Goal: Task Accomplishment & Management: Manage account settings

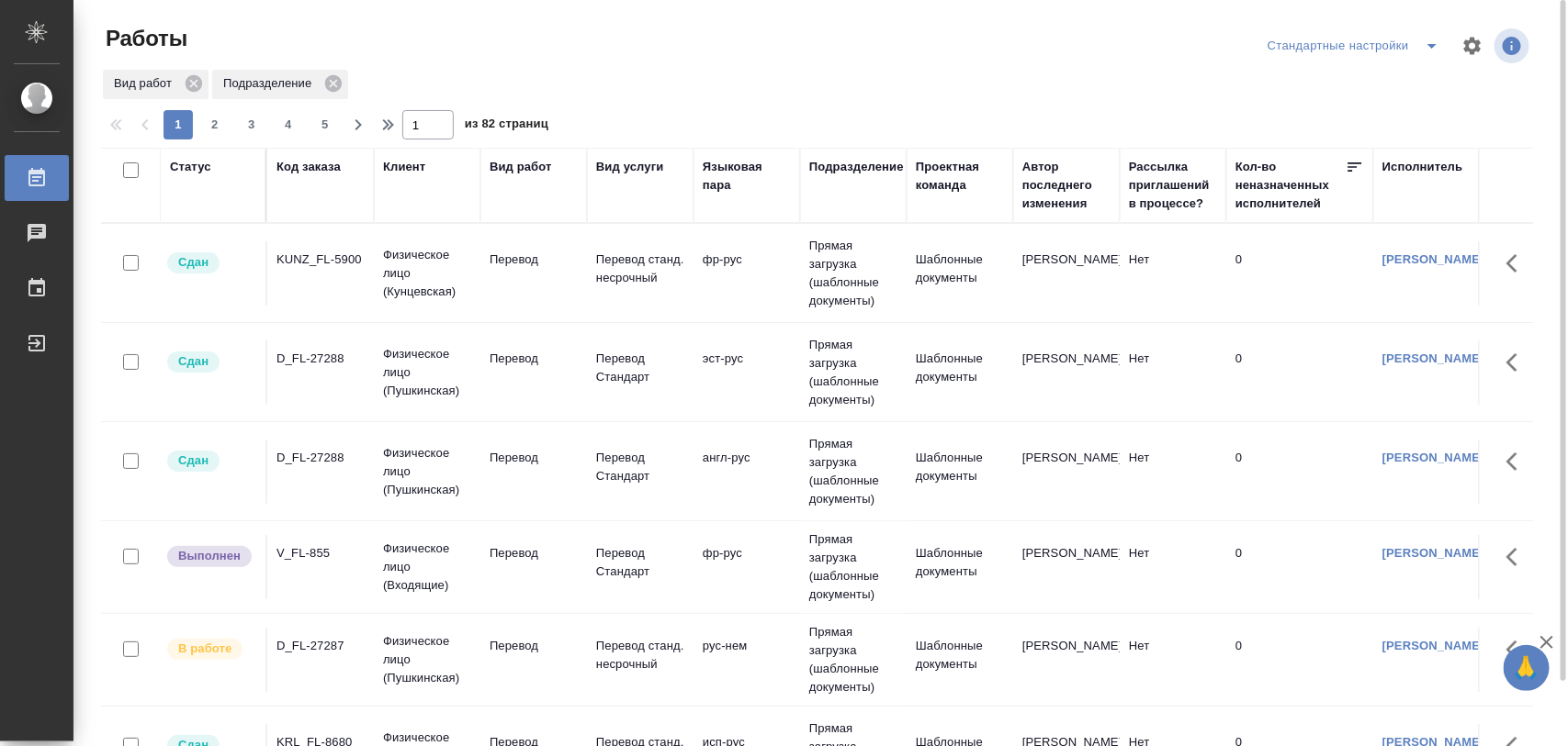
click at [344, 262] on div "KUNZ_FL-5900" at bounding box center [320, 259] width 89 height 18
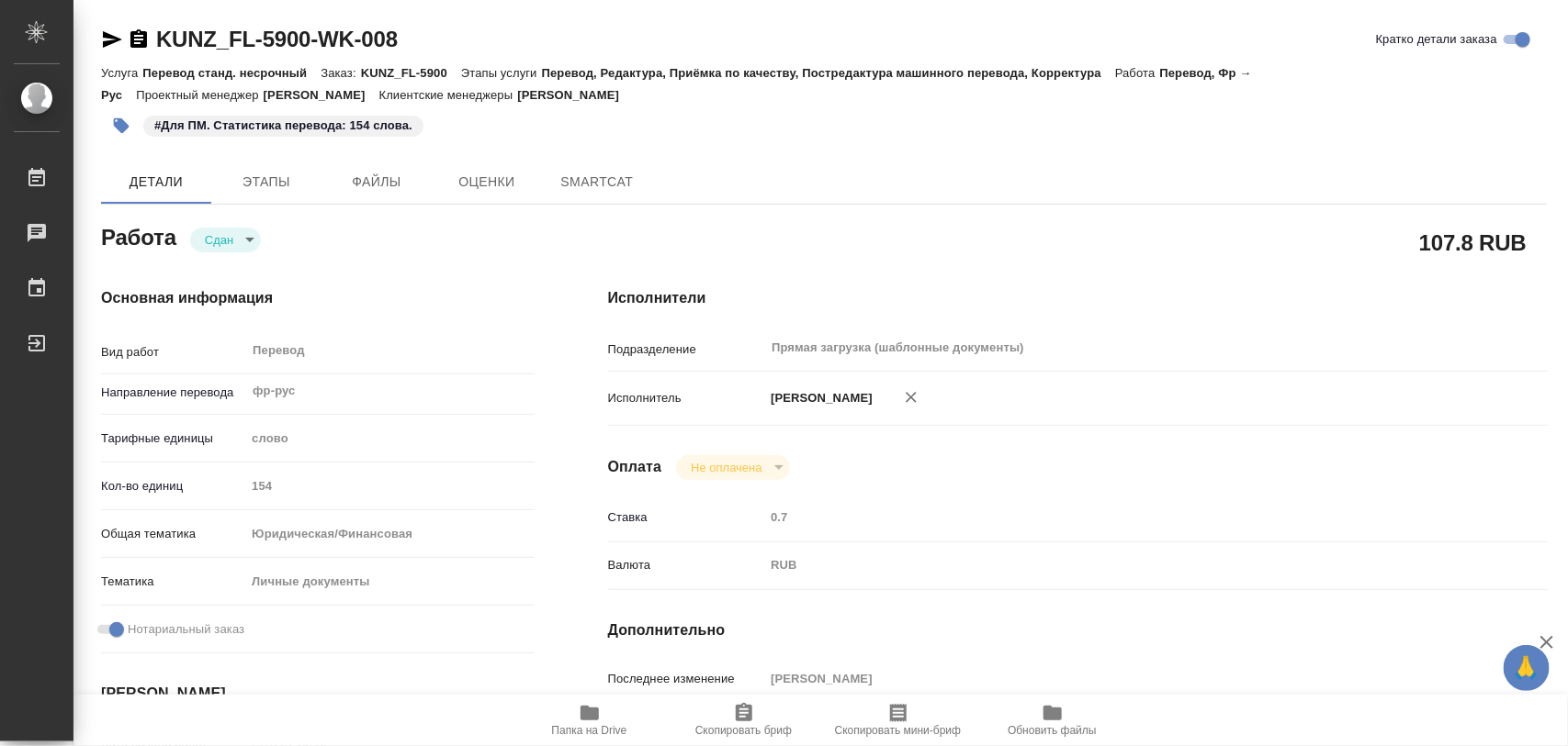
type textarea "x"
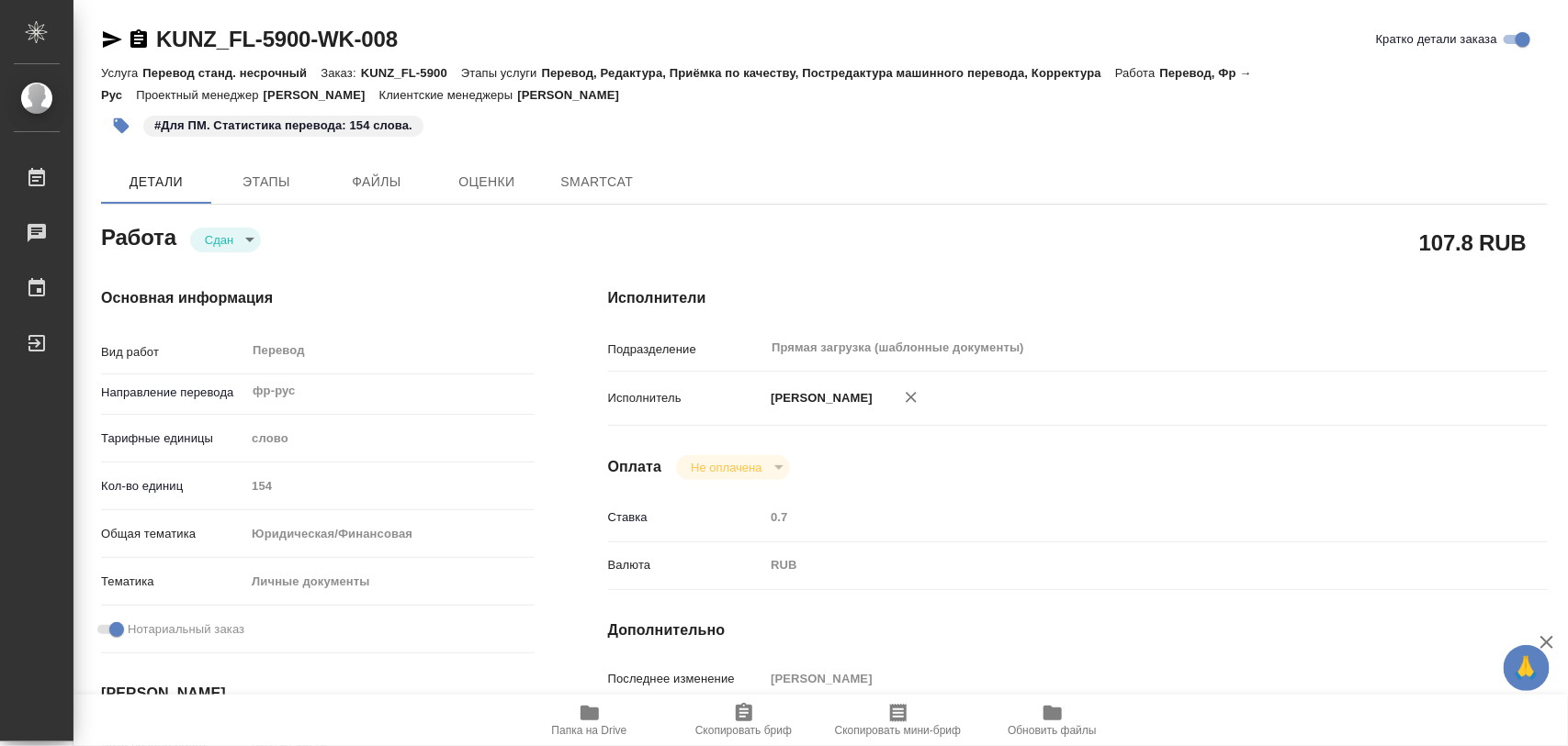
type textarea "x"
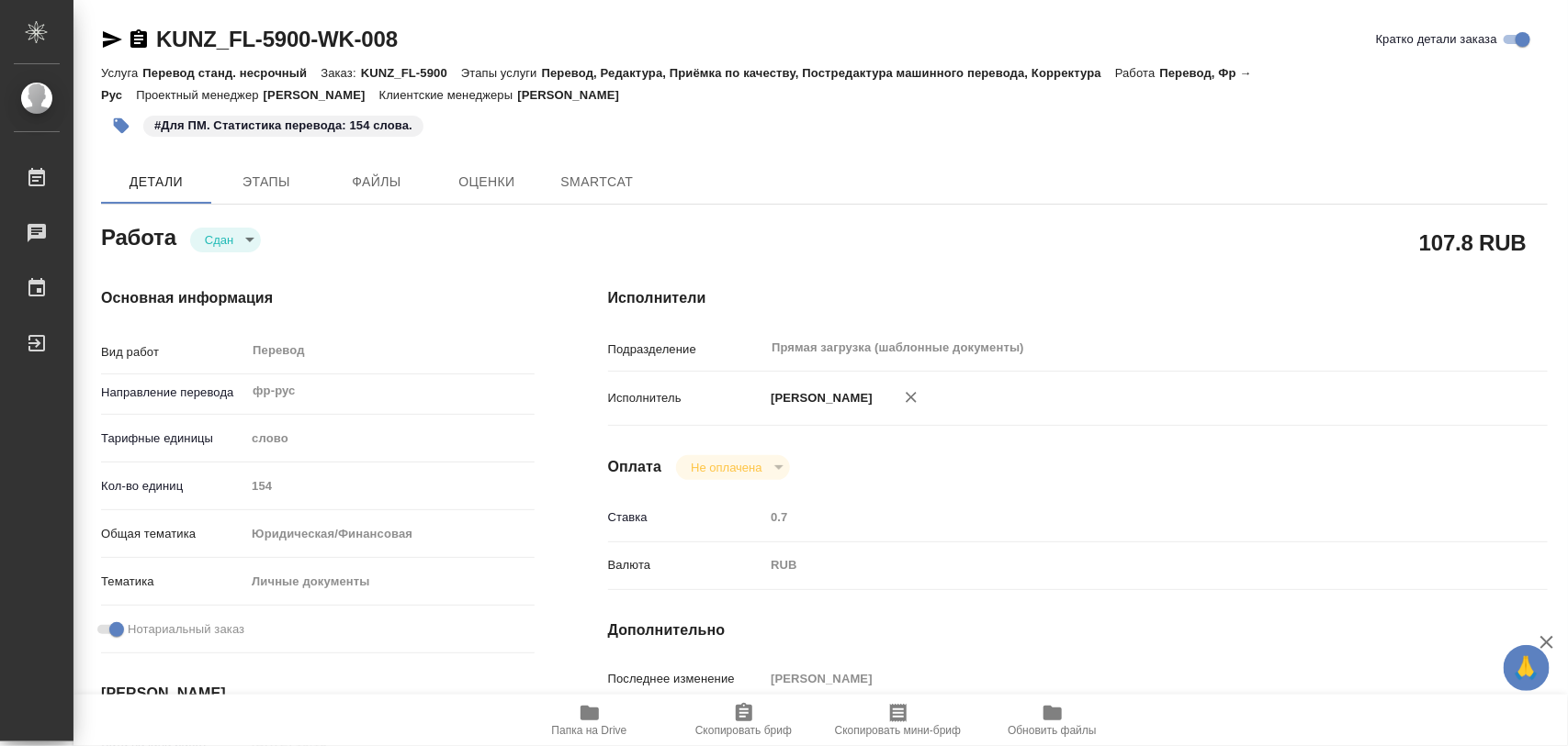
type textarea "x"
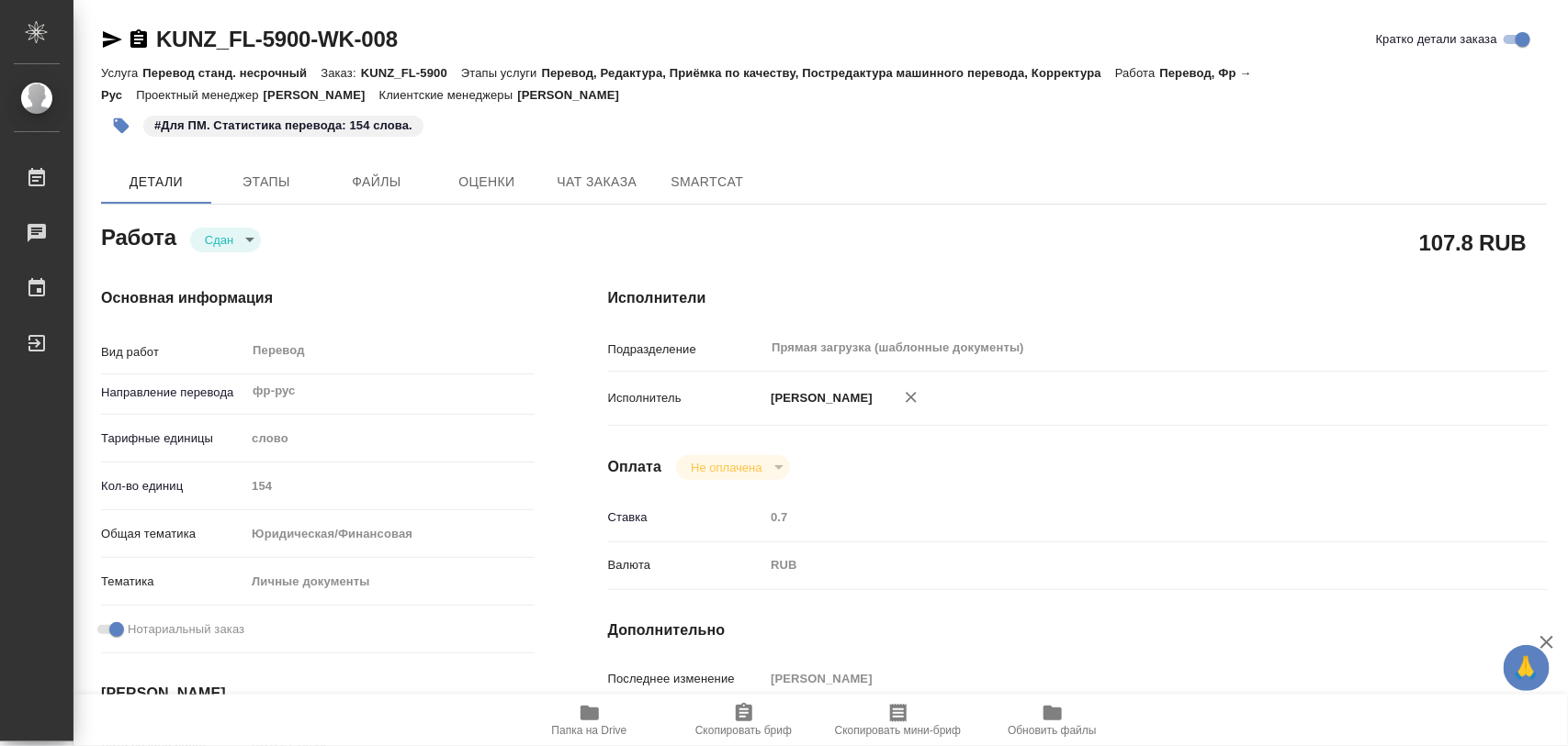
type textarea "x"
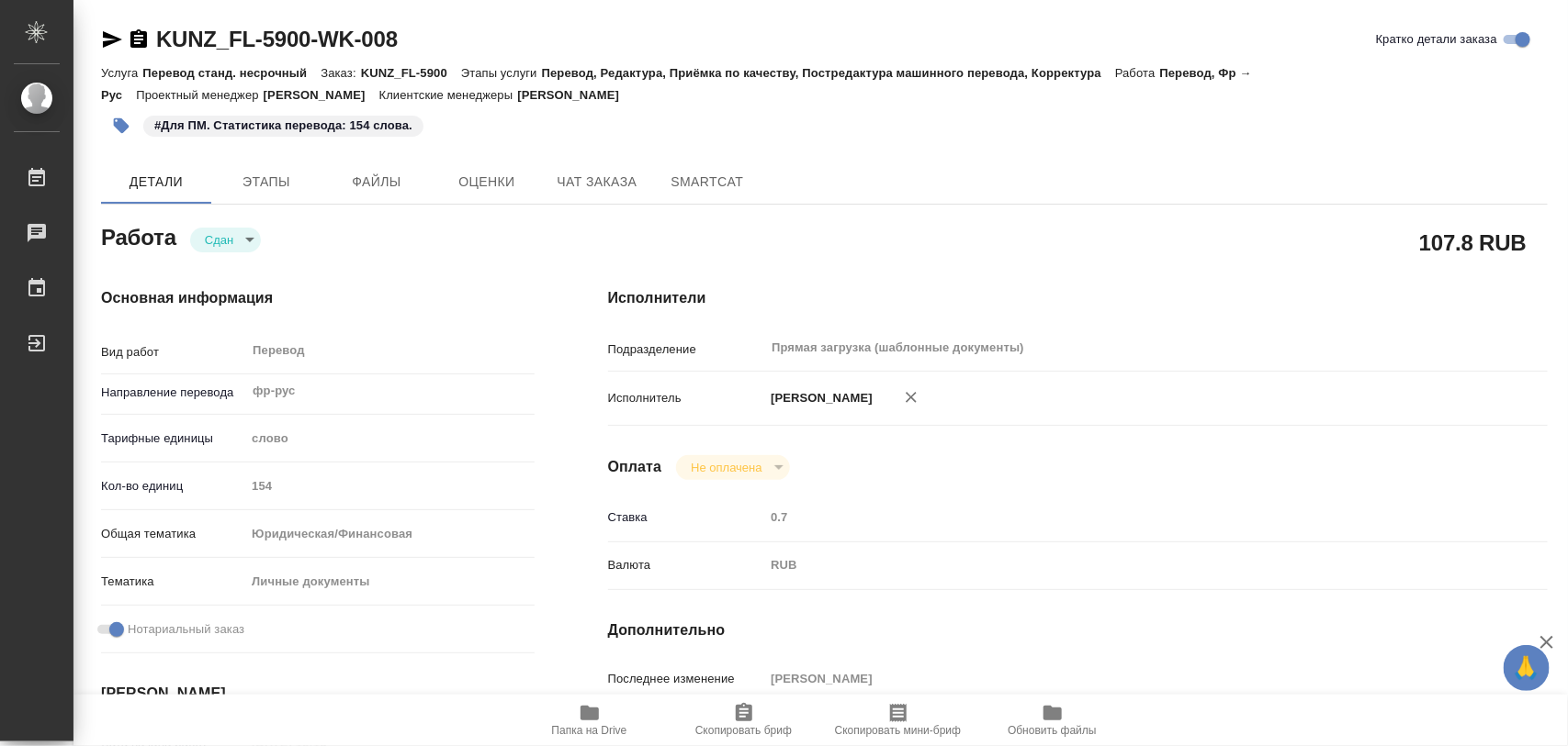
type textarea "x"
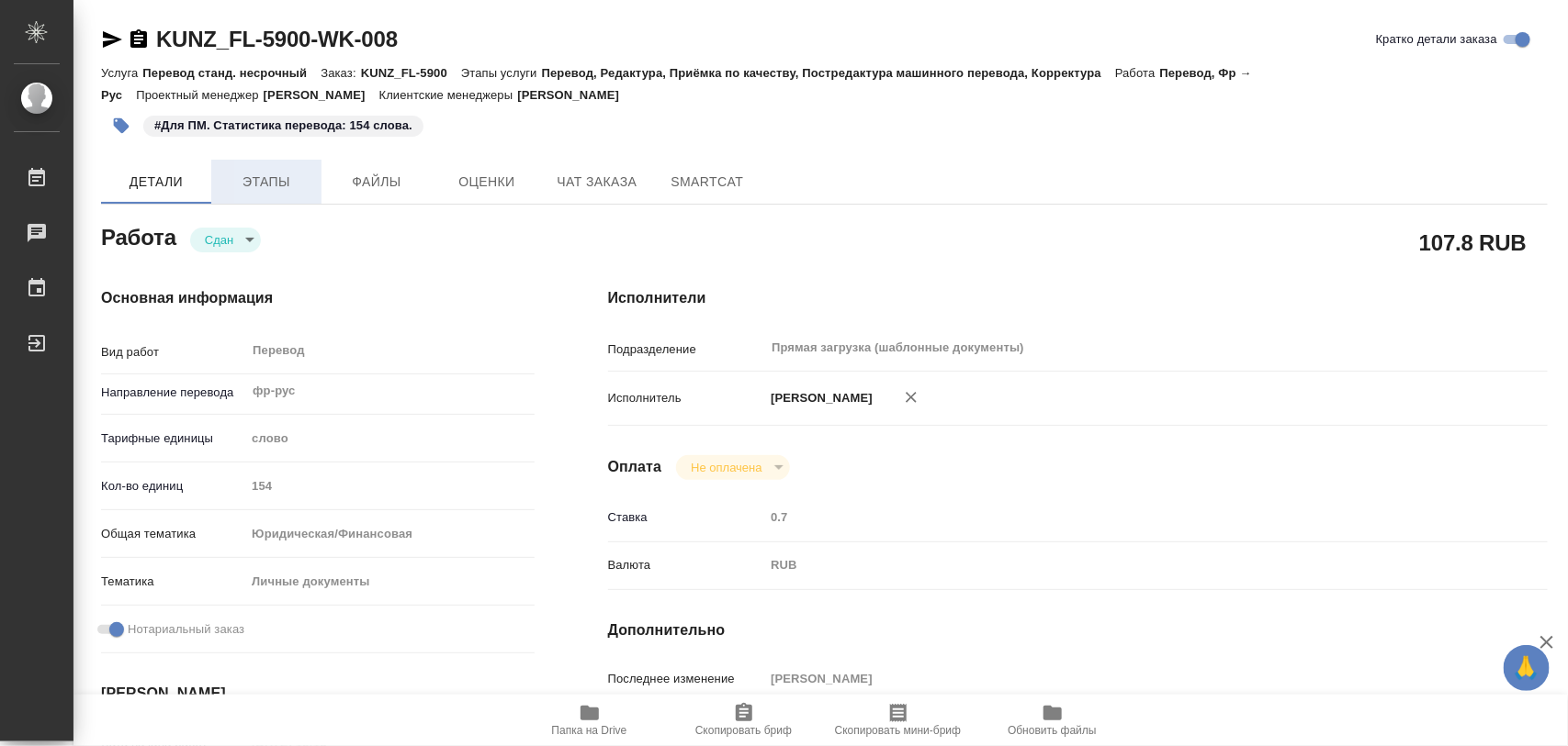
click at [253, 188] on span "Этапы" at bounding box center [267, 182] width 89 height 23
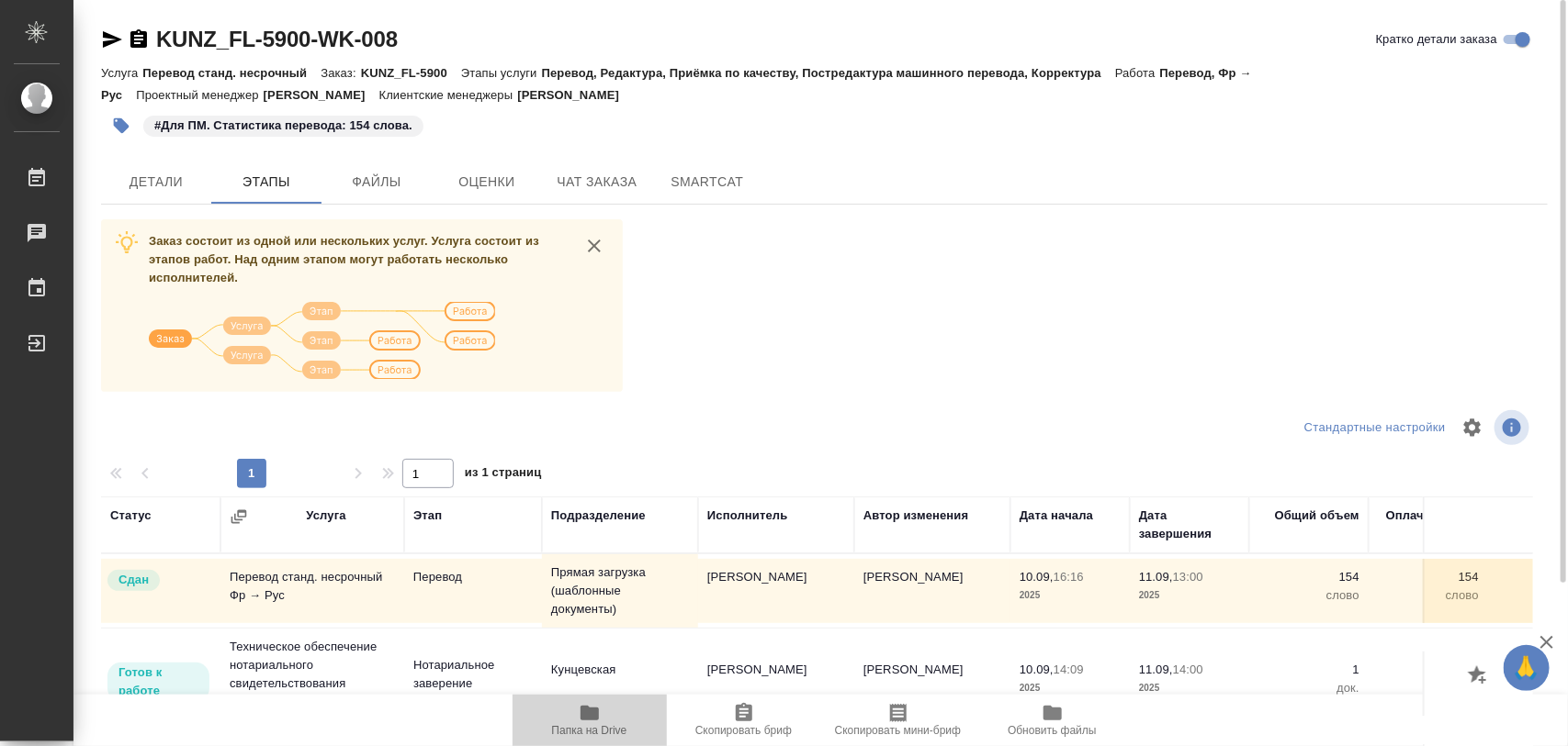
click at [594, 718] on icon "button" at bounding box center [589, 713] width 18 height 15
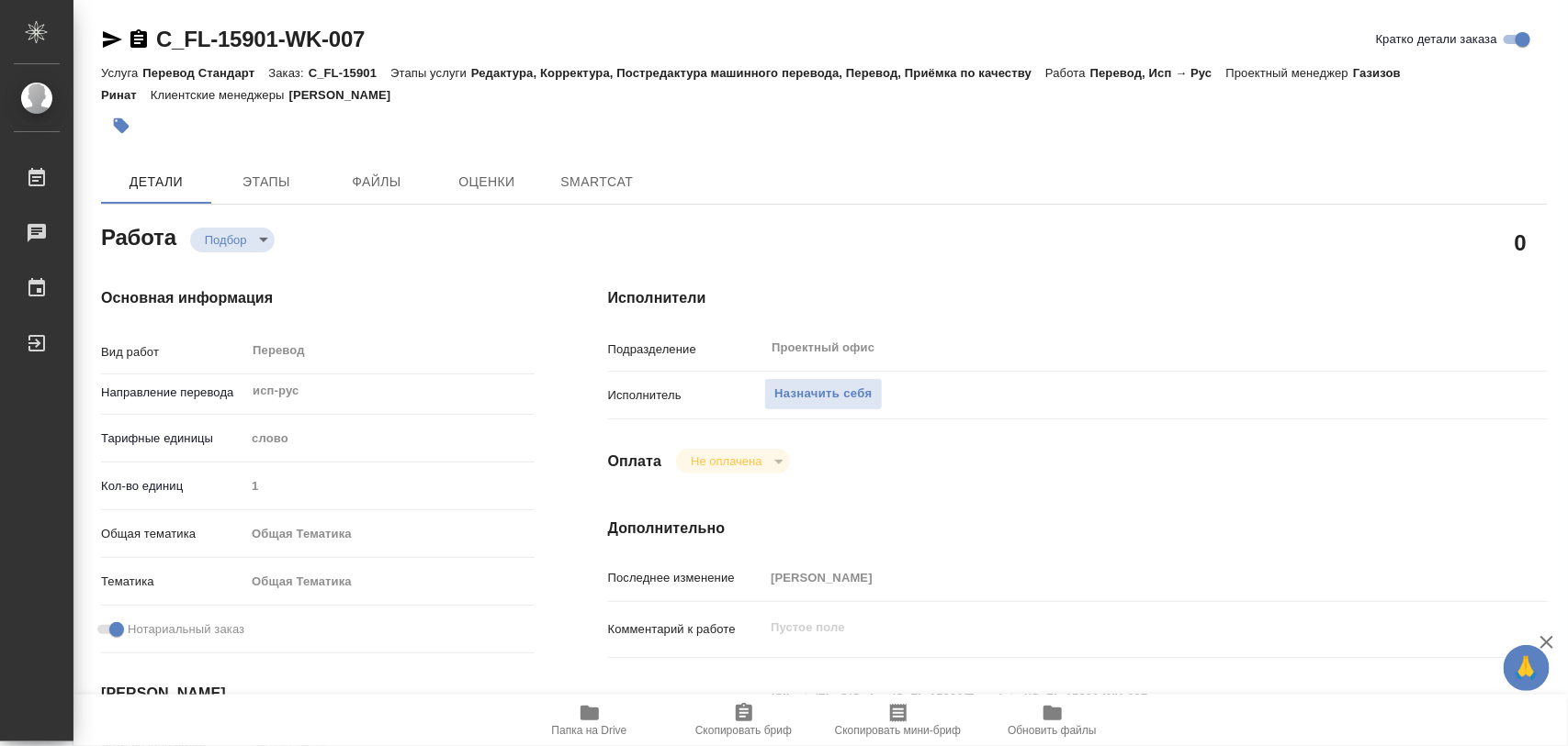
type textarea "x"
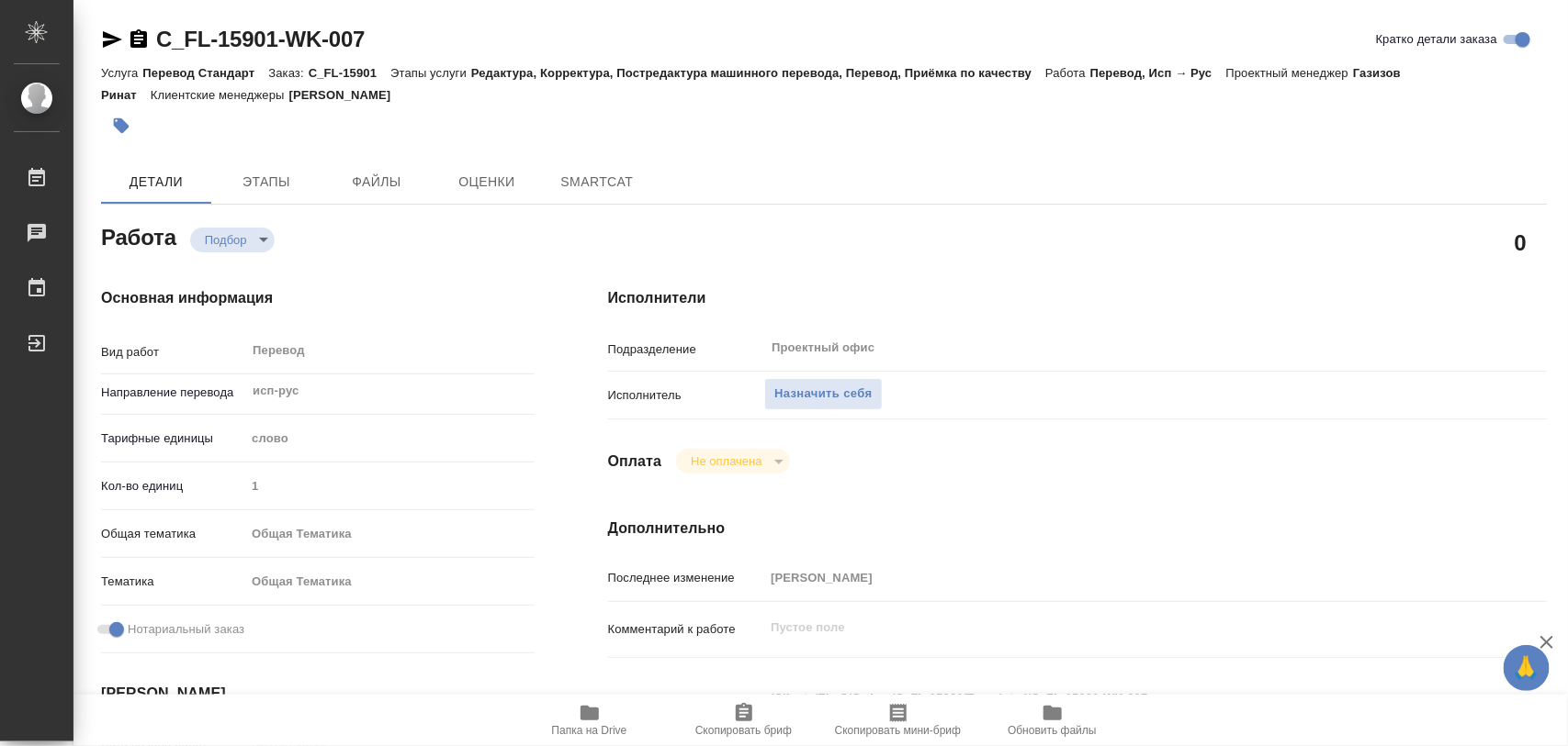
type textarea "x"
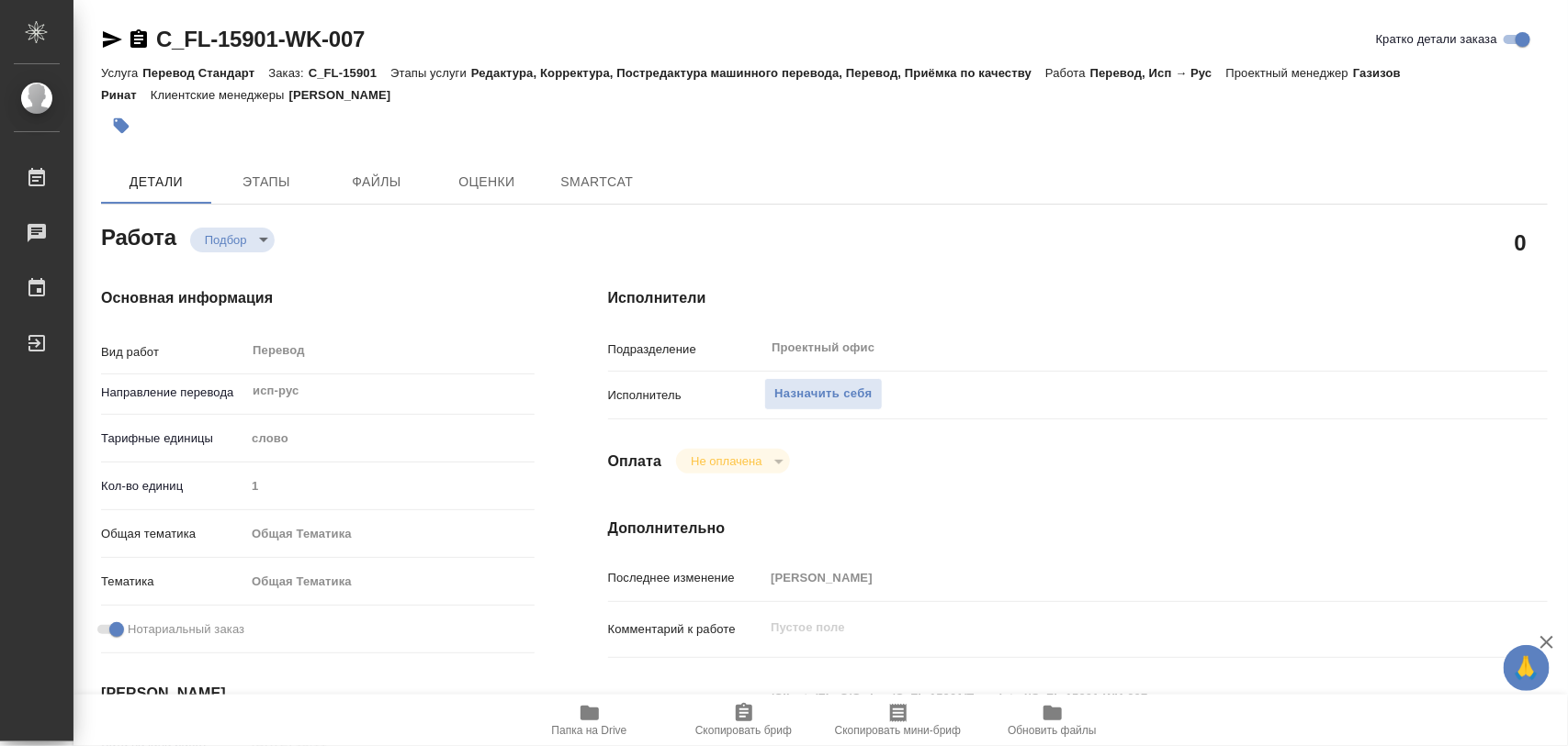
type textarea "x"
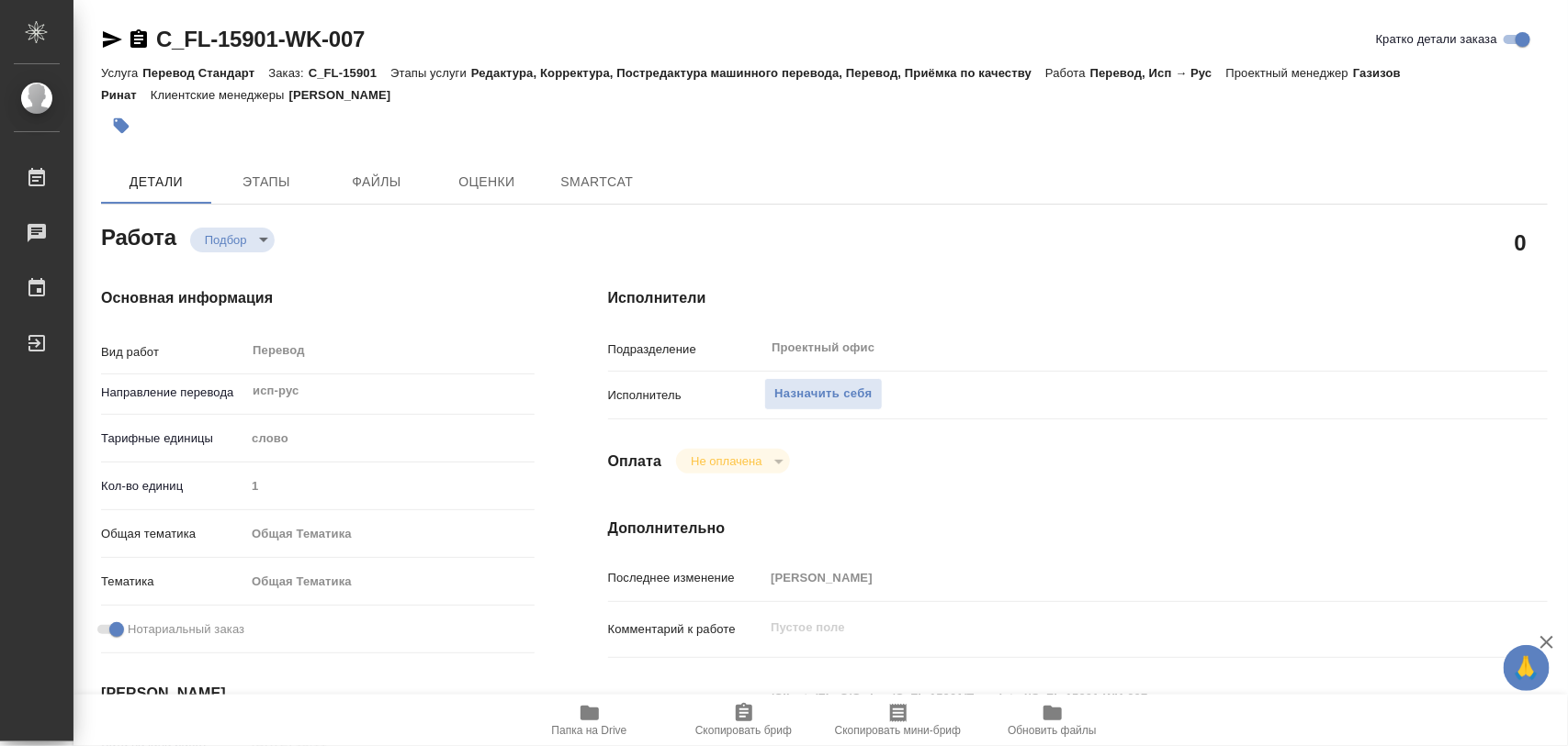
type textarea "x"
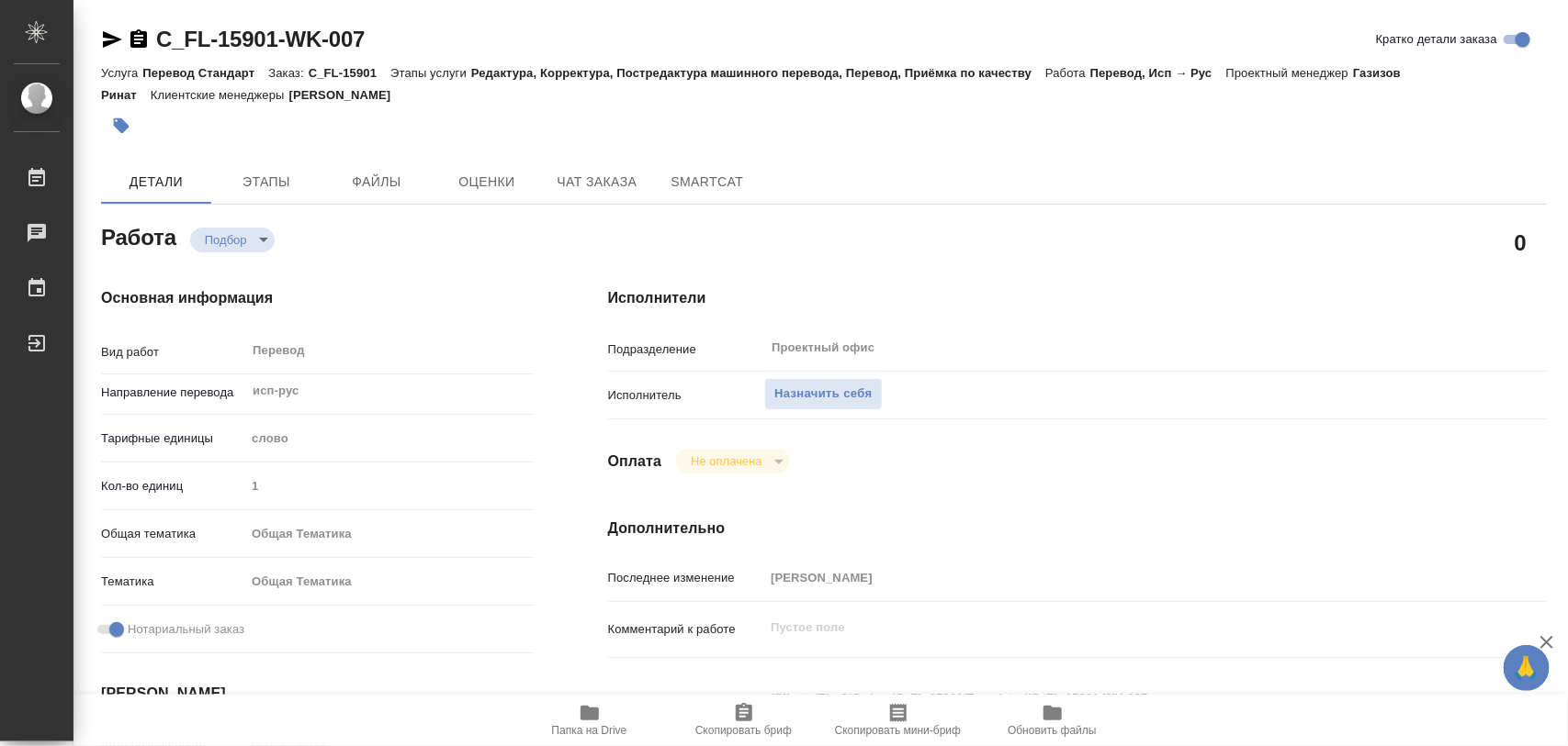
type textarea "x"
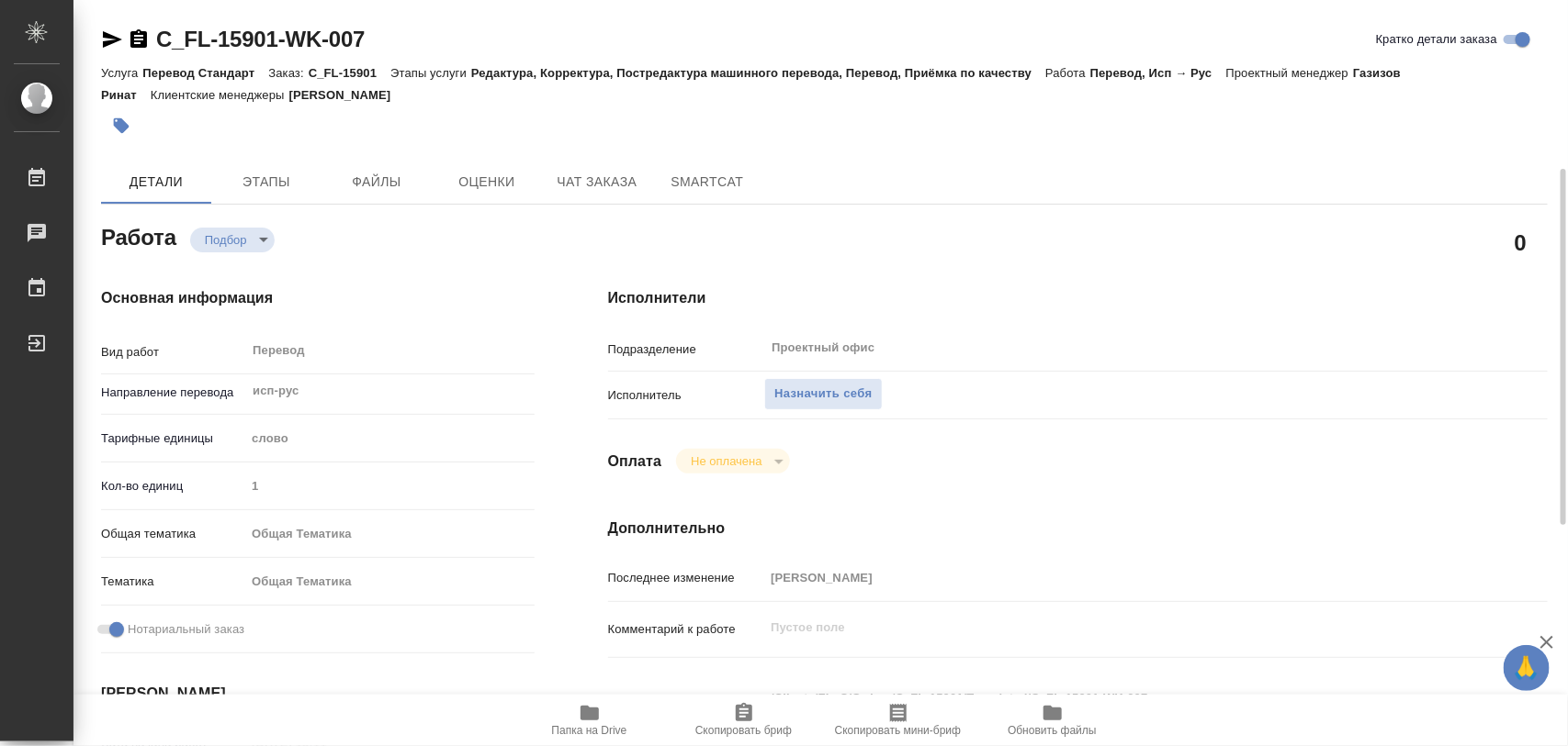
scroll to position [344, 0]
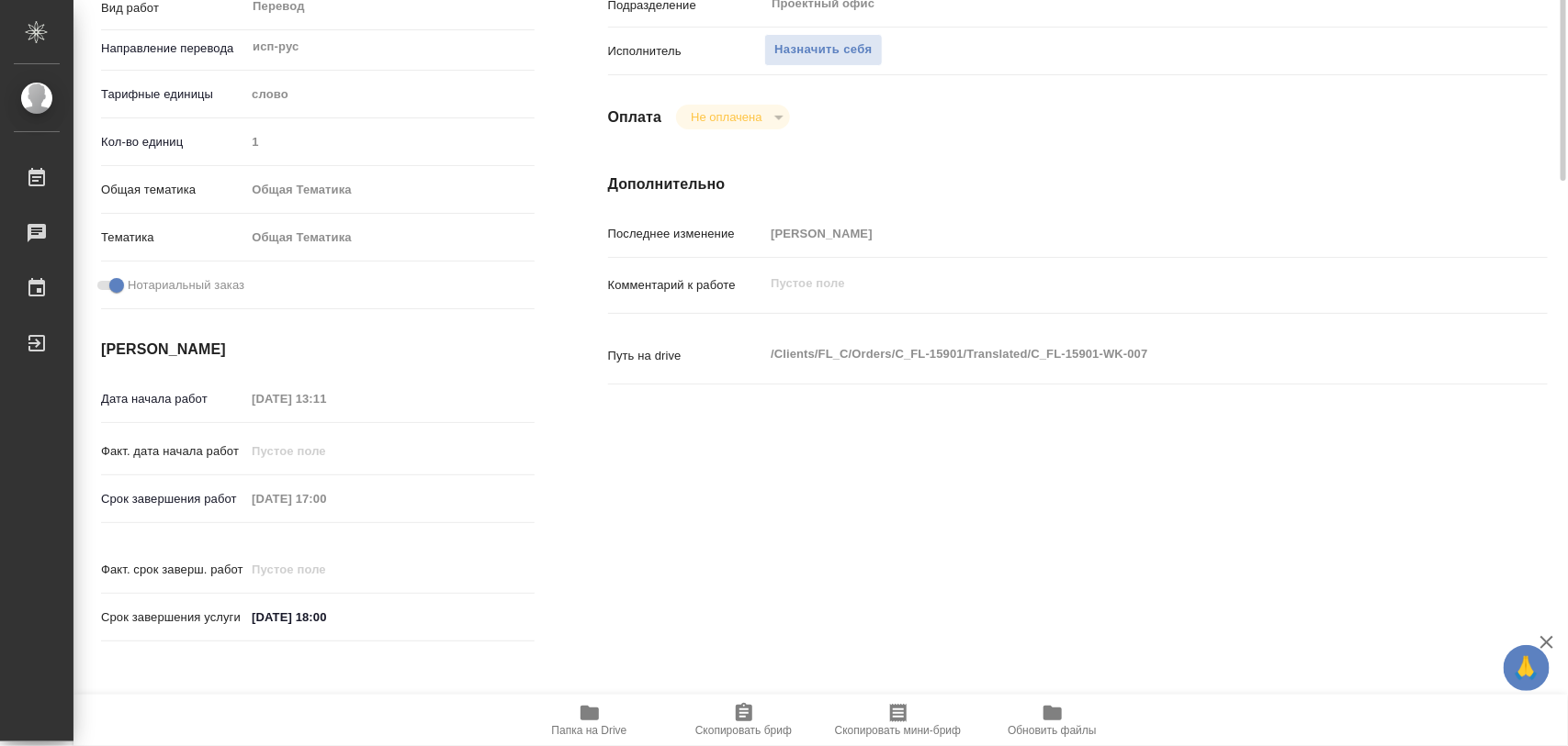
type textarea "x"
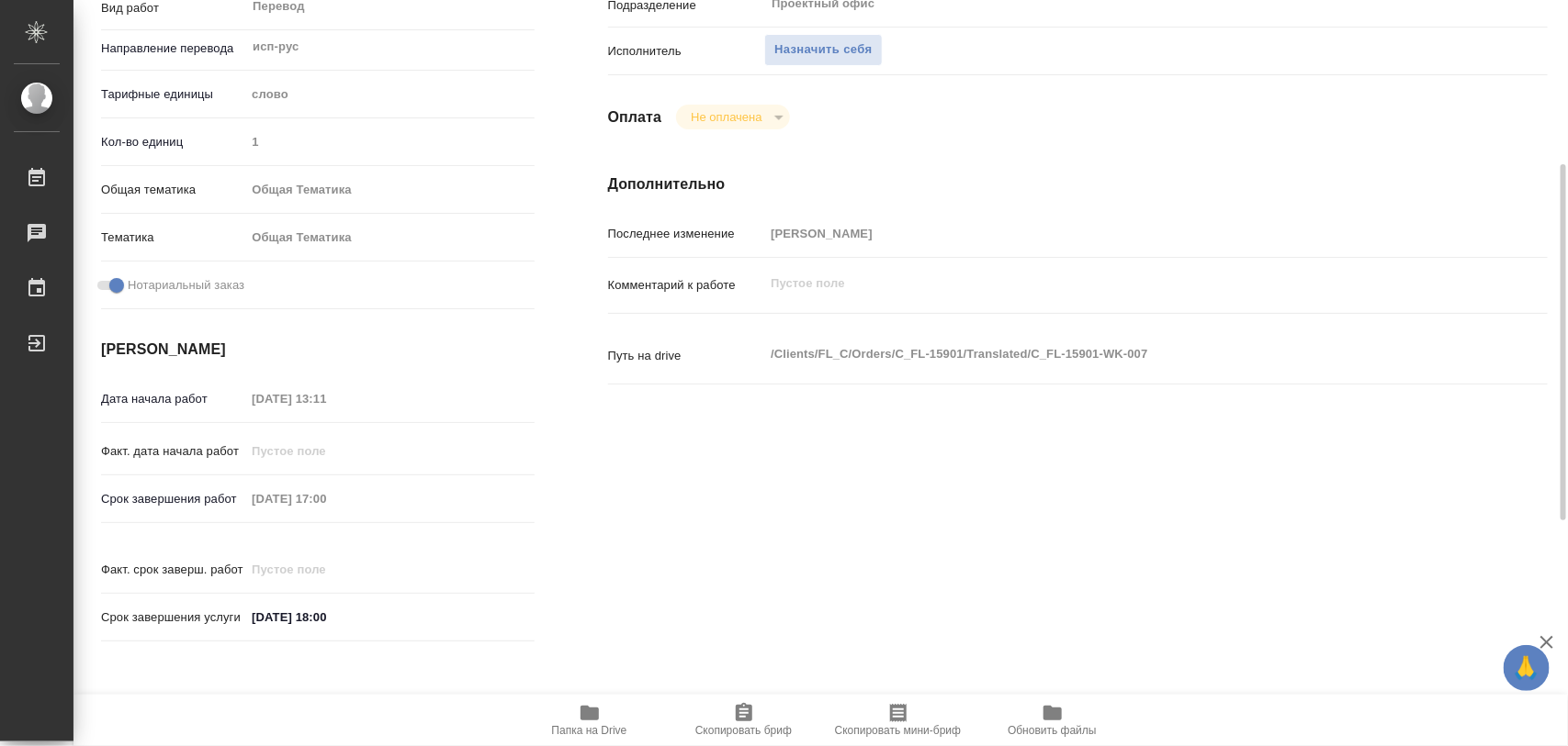
scroll to position [459, 0]
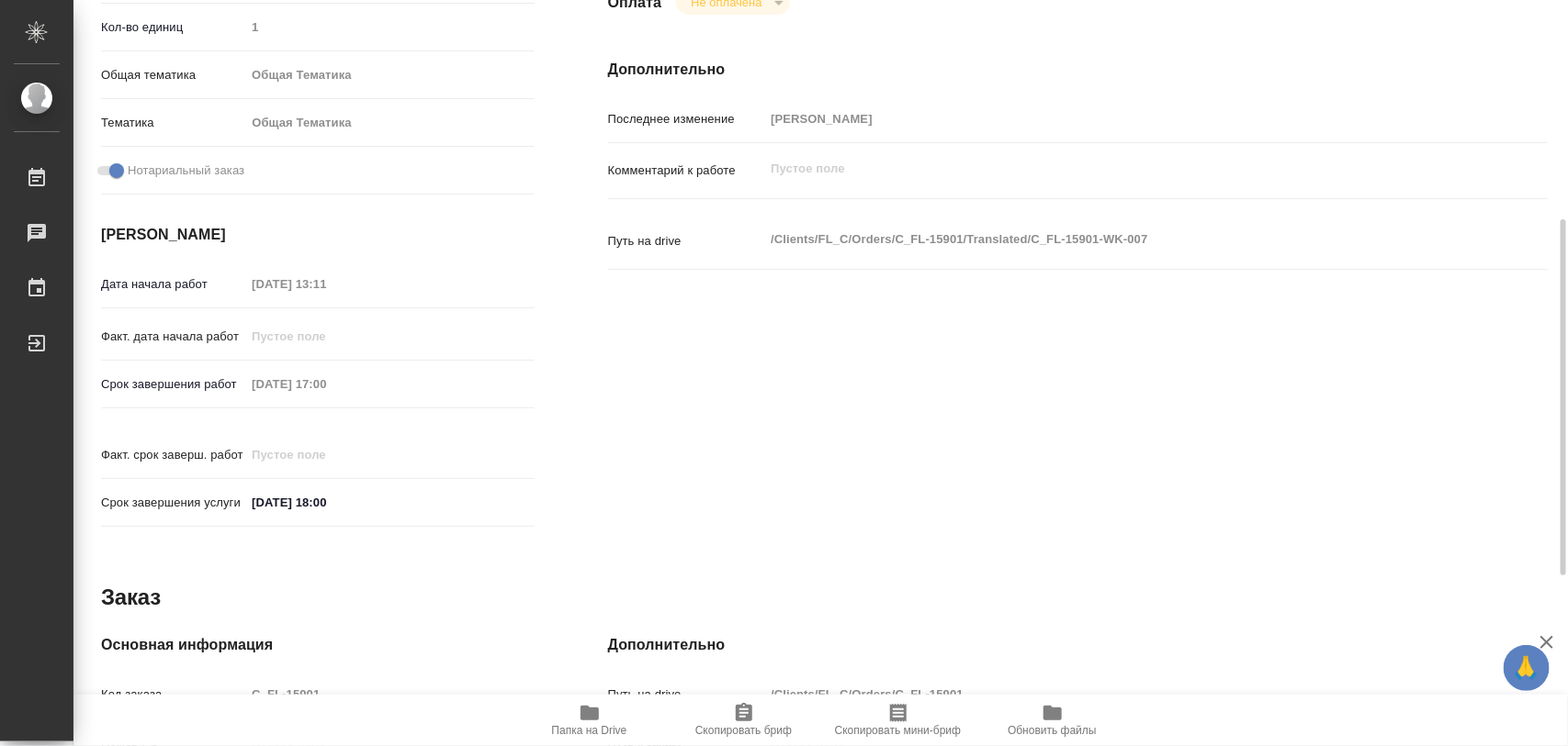
click at [590, 707] on icon "button" at bounding box center [589, 713] width 22 height 22
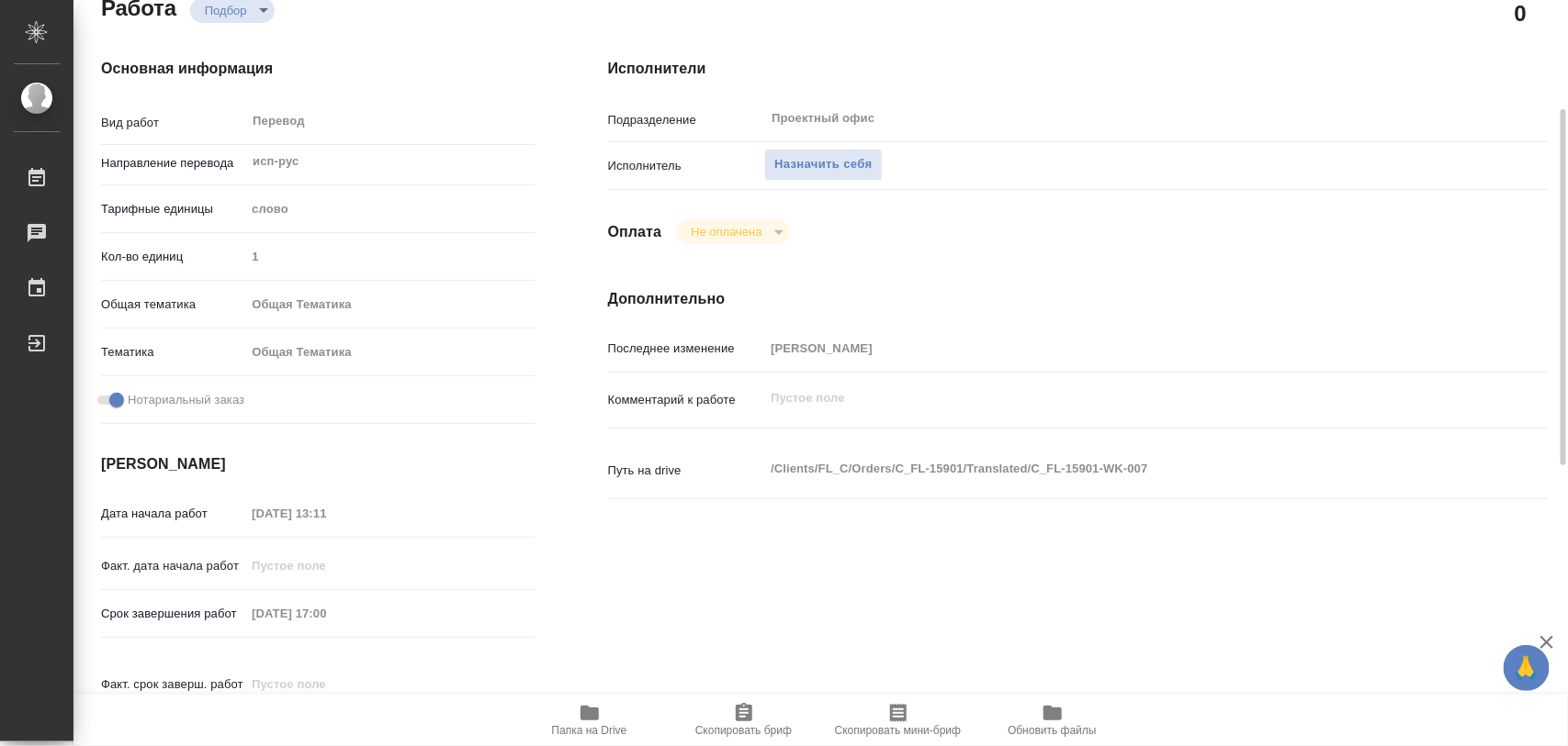
scroll to position [0, 0]
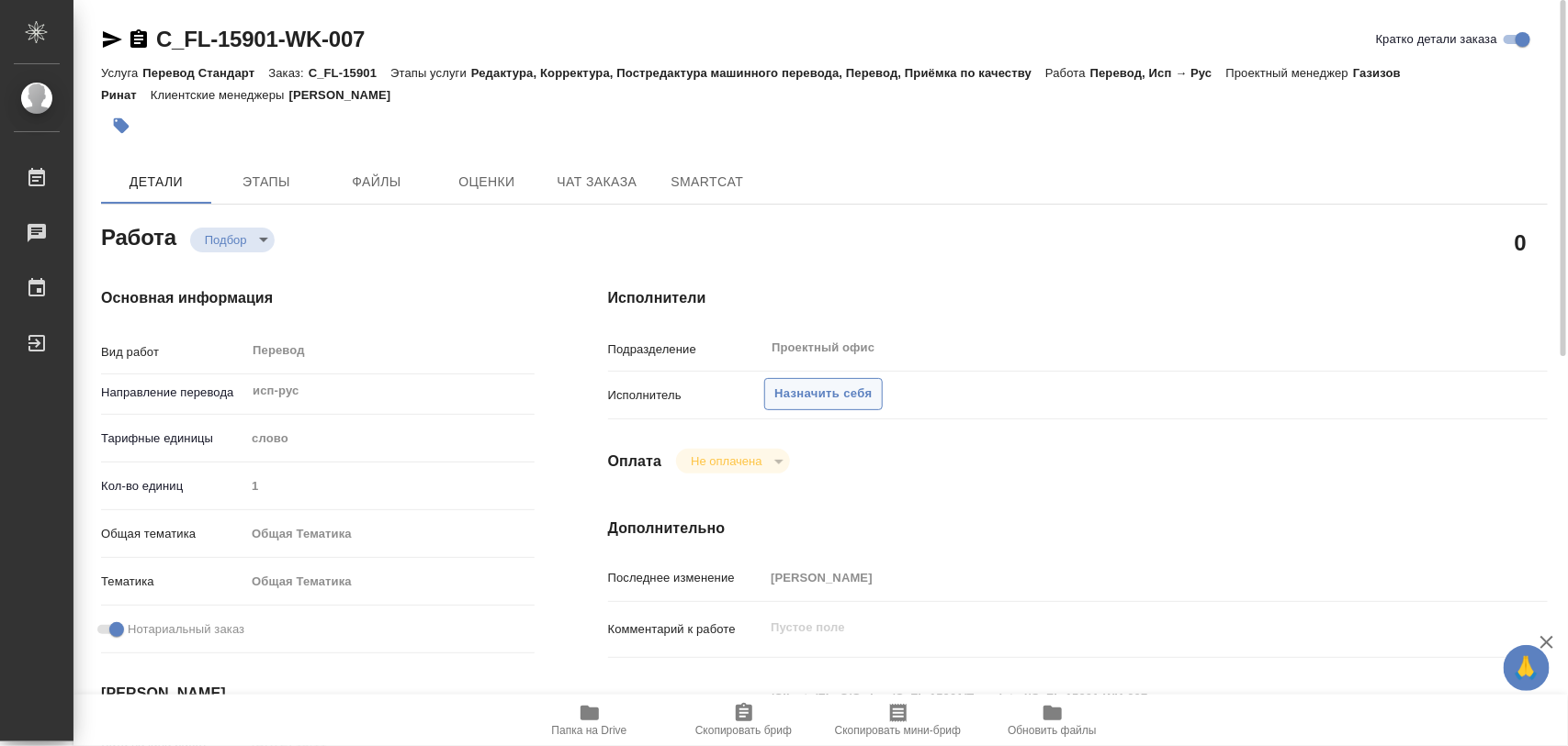
click at [832, 401] on span "Назначить себя" at bounding box center [823, 394] width 97 height 21
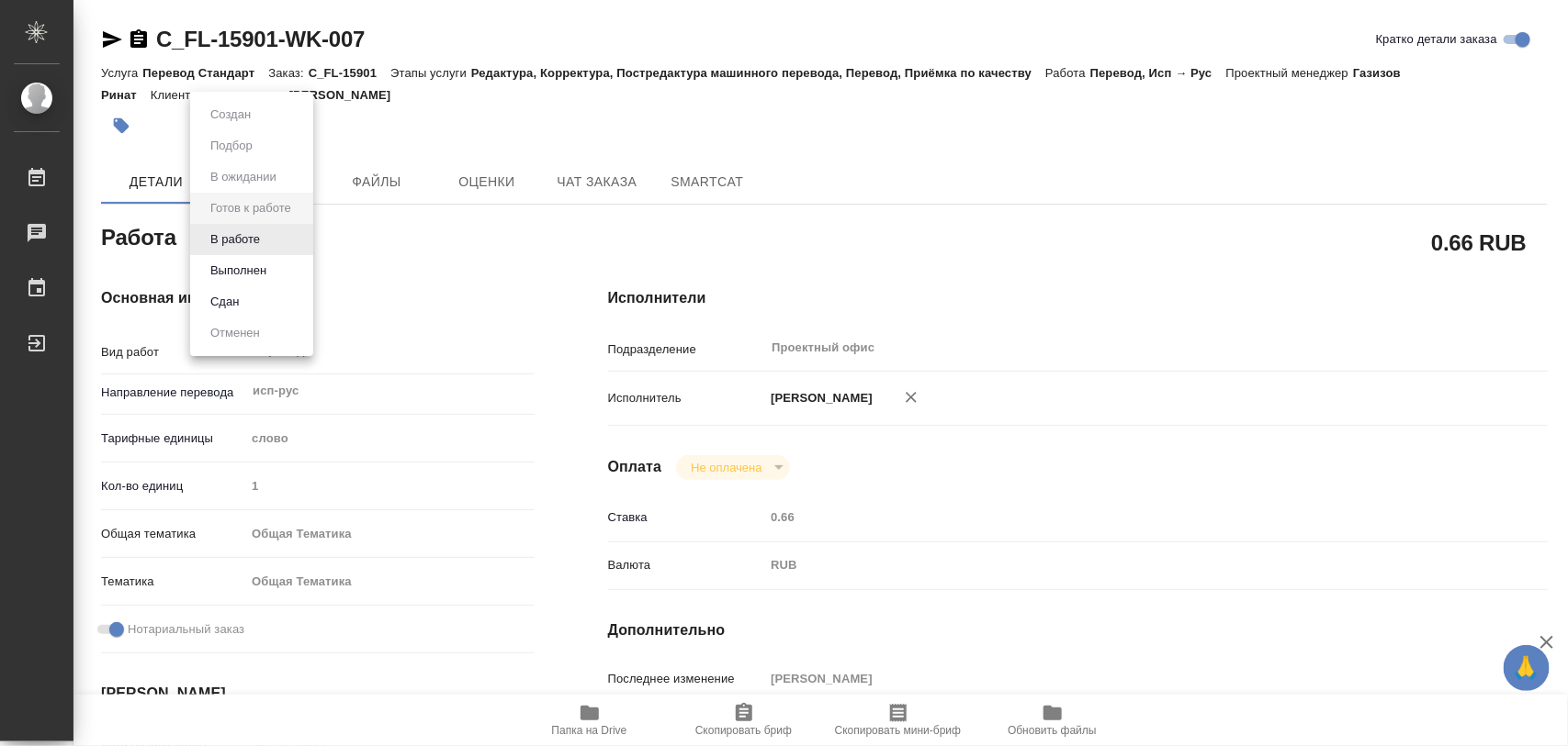
click at [304, 240] on body "🙏 .cls-1 fill:#fff; AWATERA Iglakov Maksim Работы 0 Чаты График Выйти C_FL-1590…" at bounding box center [784, 373] width 1568 height 746
click at [254, 238] on button "В работе" at bounding box center [235, 239] width 60 height 20
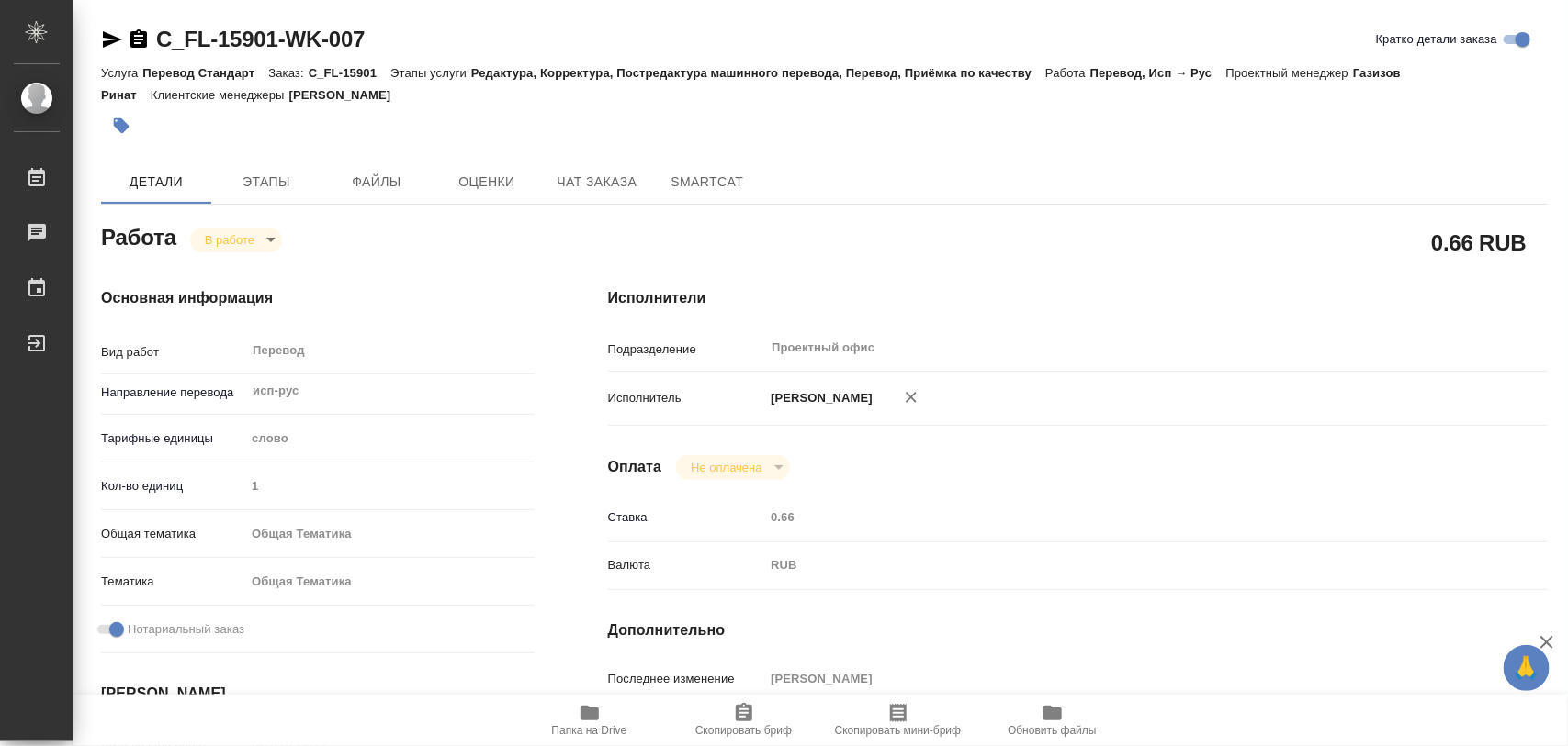
type textarea "x"
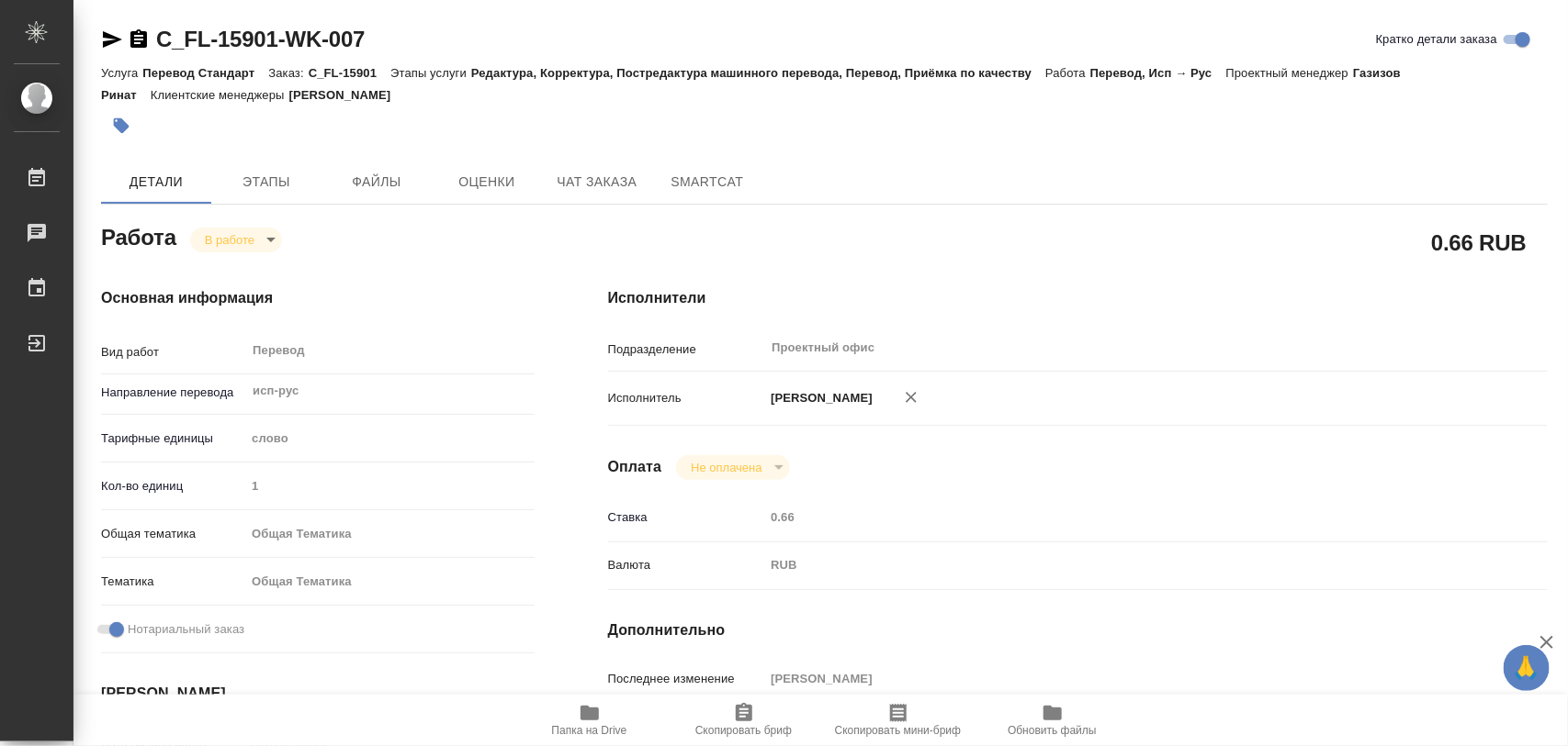
type textarea "x"
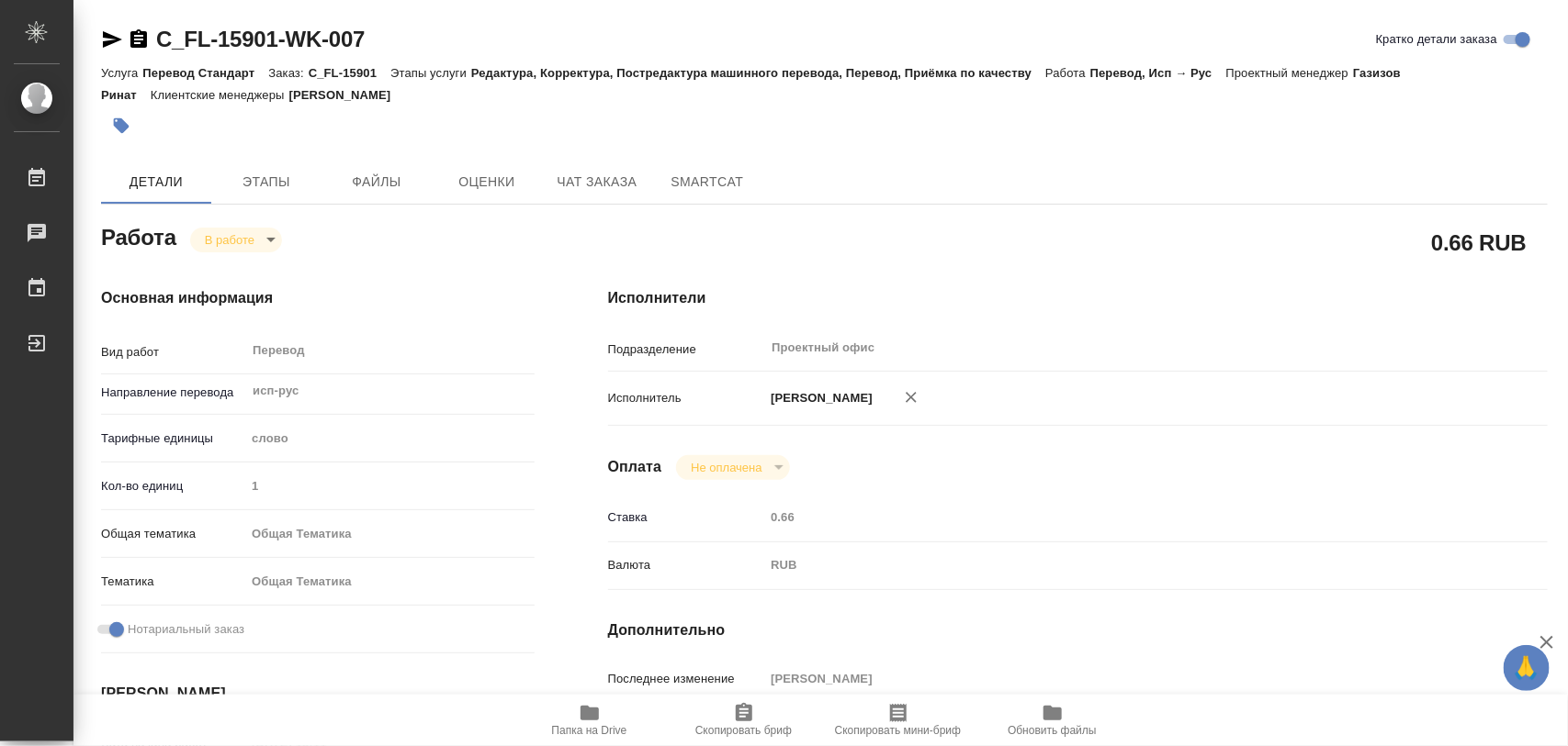
type textarea "x"
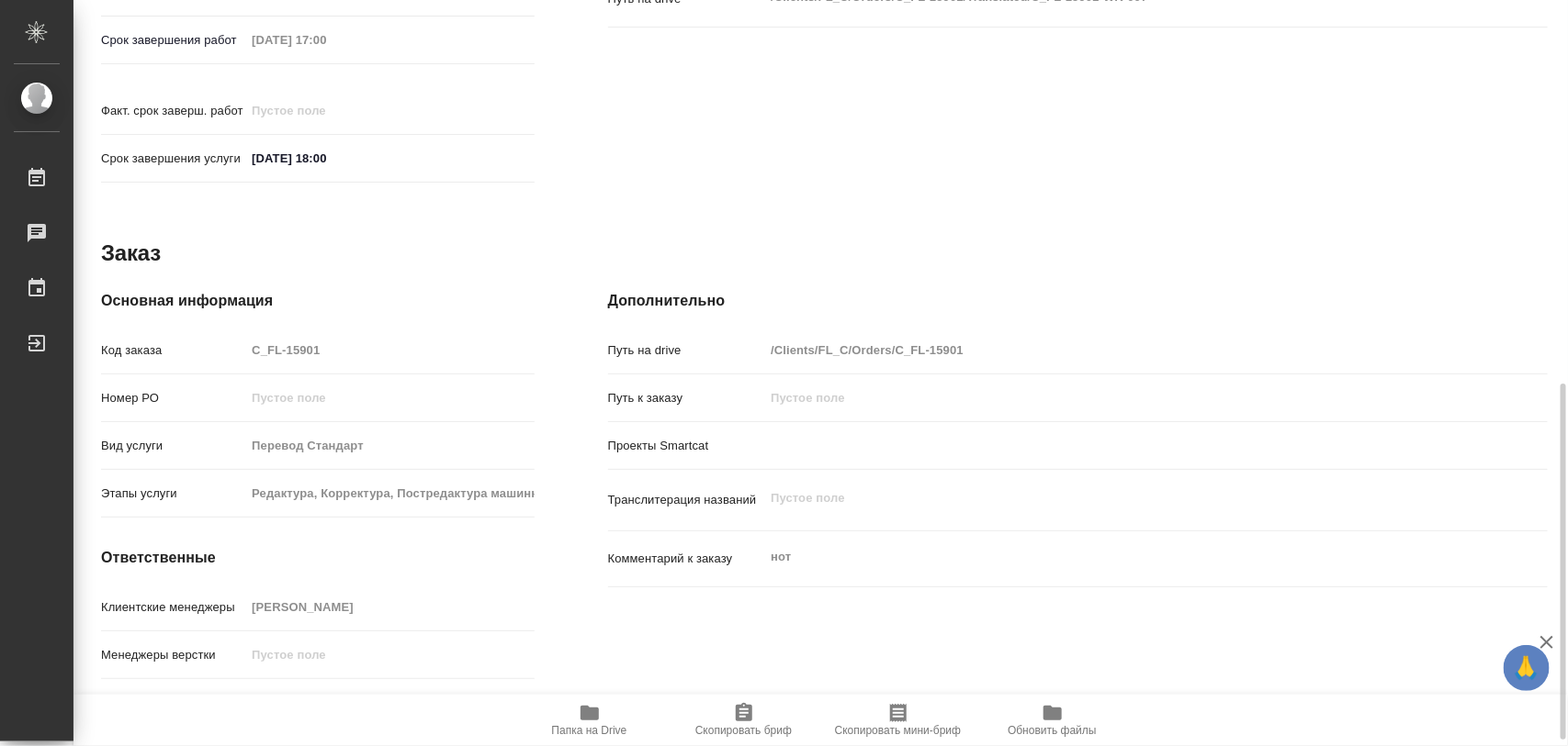
scroll to position [818, 0]
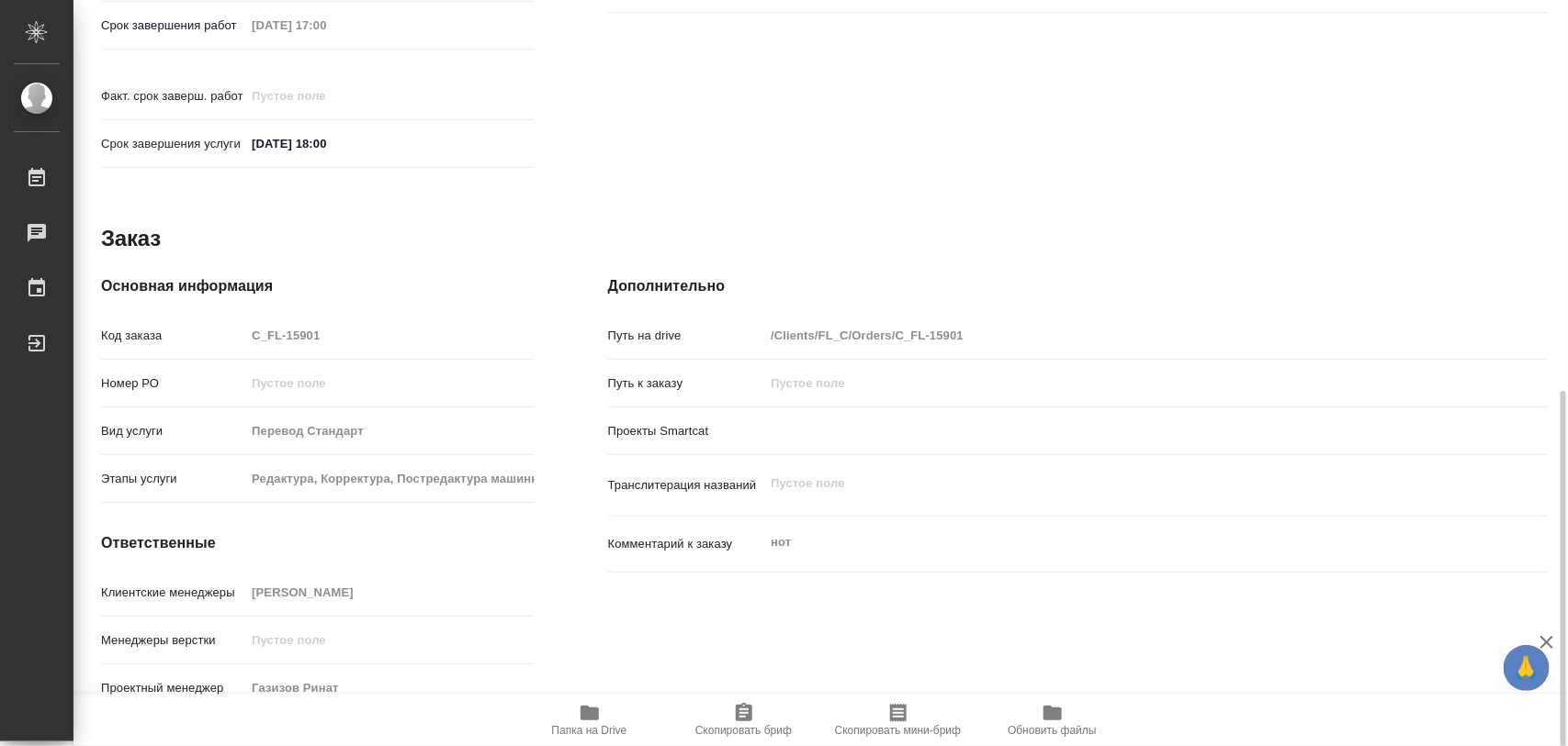
click at [602, 711] on span "Папка на Drive" at bounding box center [590, 720] width 132 height 35
click at [755, 714] on span "Скопировать бриф" at bounding box center [743, 720] width 132 height 35
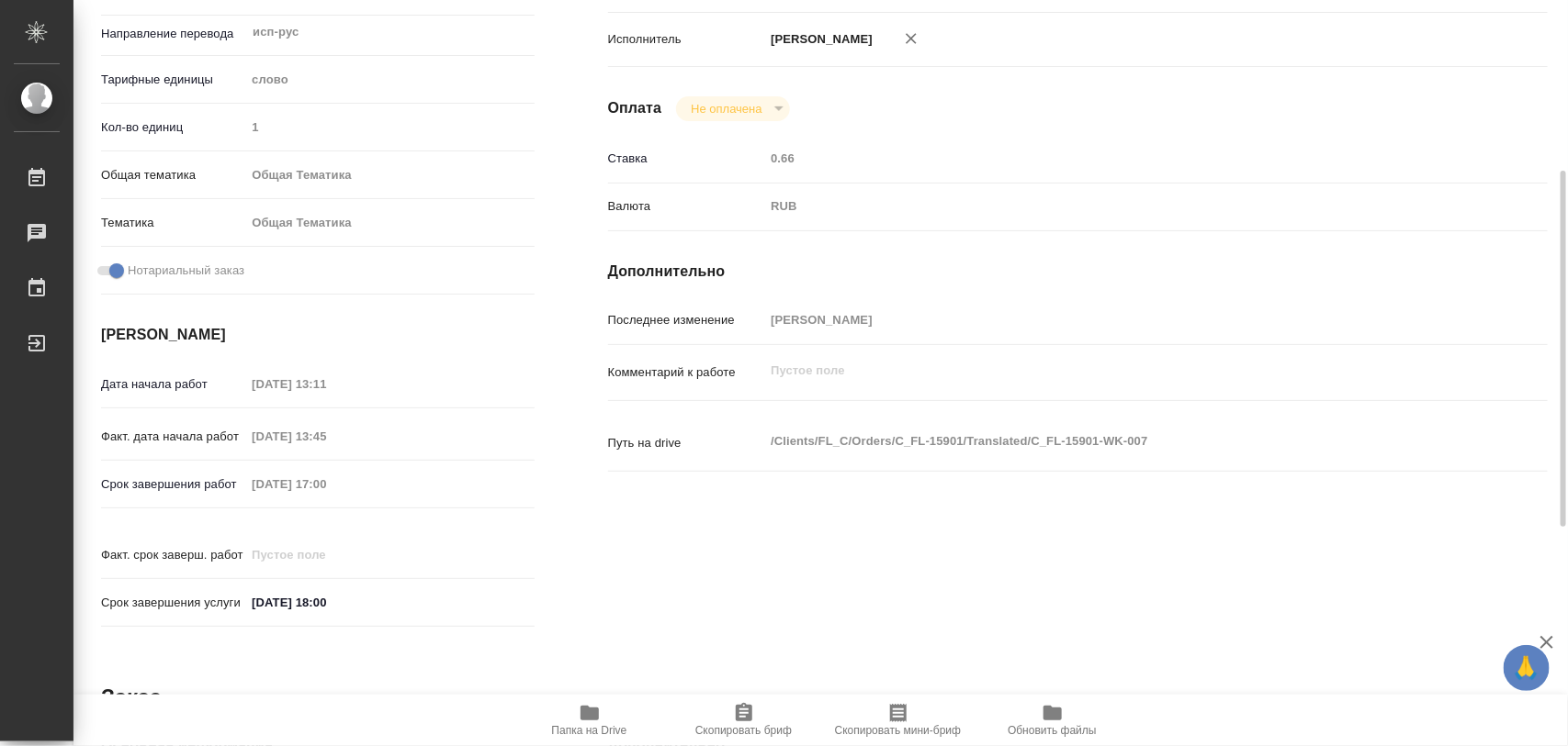
scroll to position [129, 0]
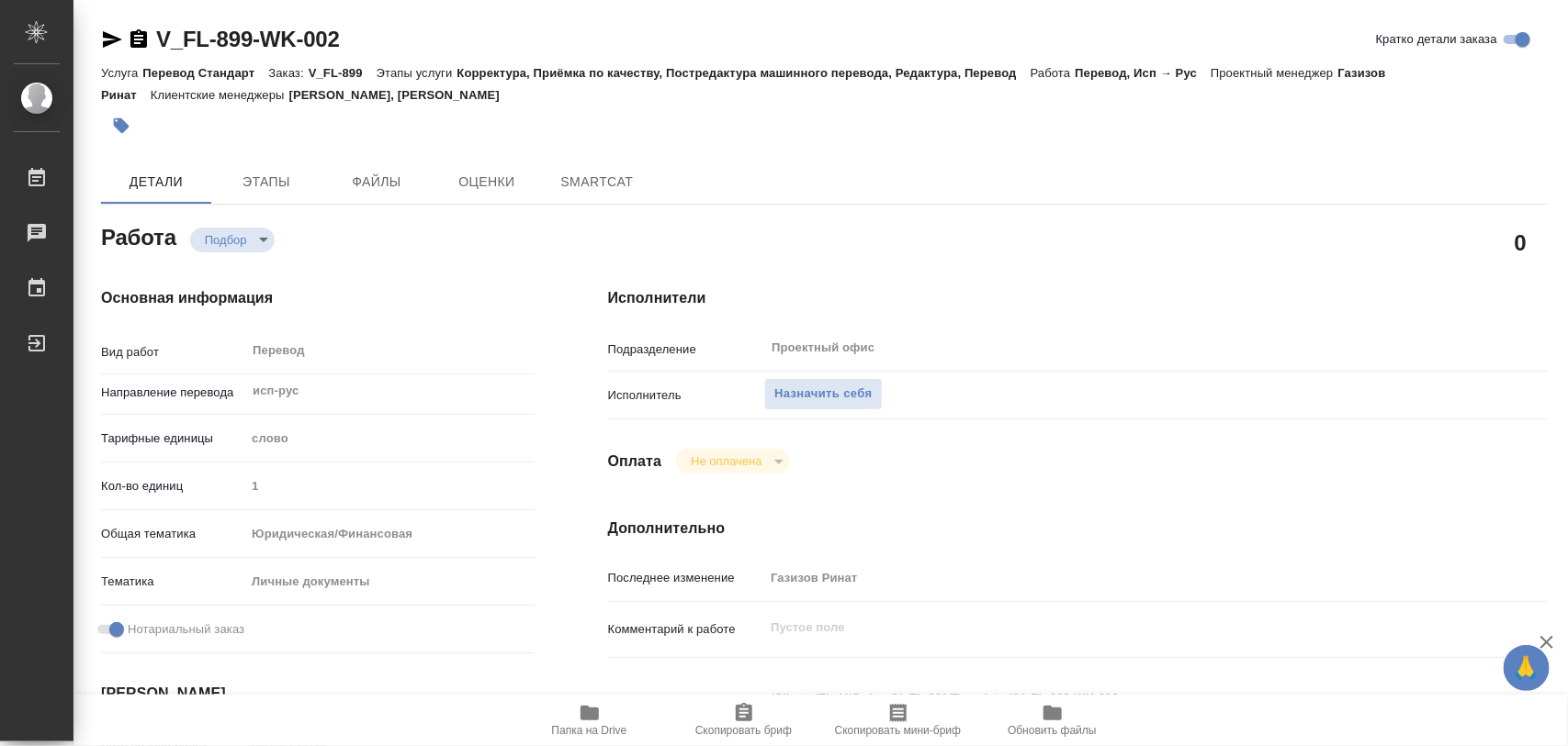
type textarea "x"
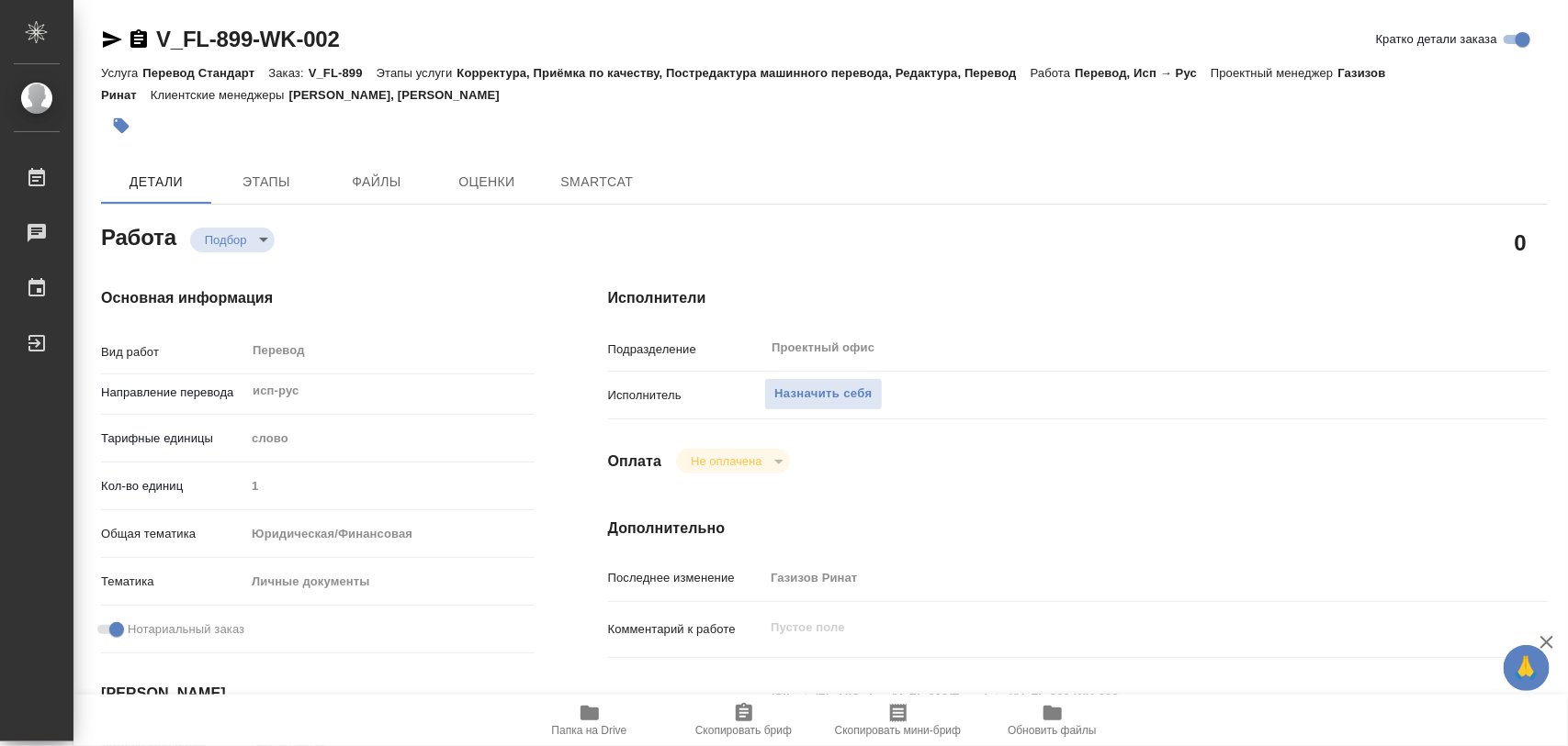
type textarea "x"
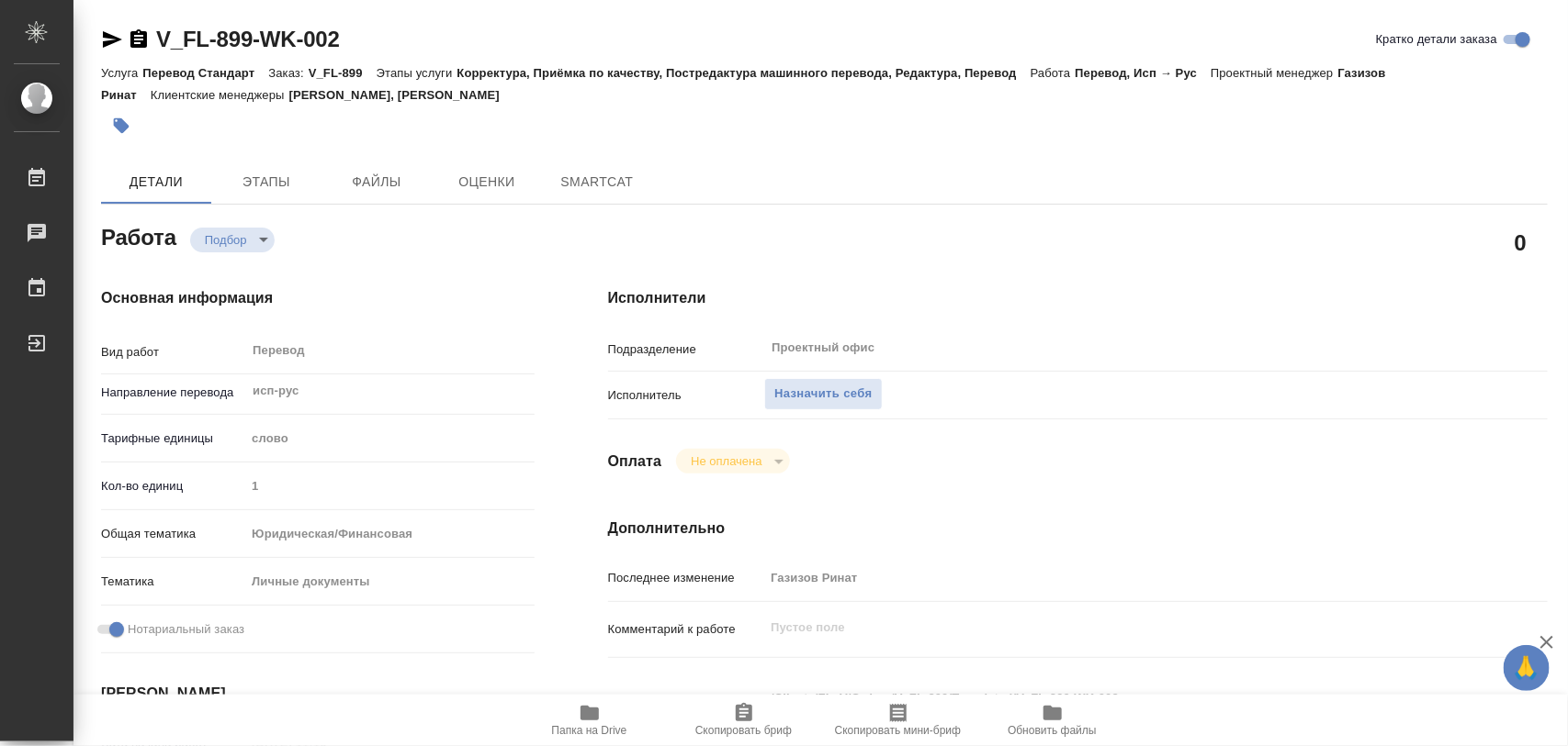
type textarea "x"
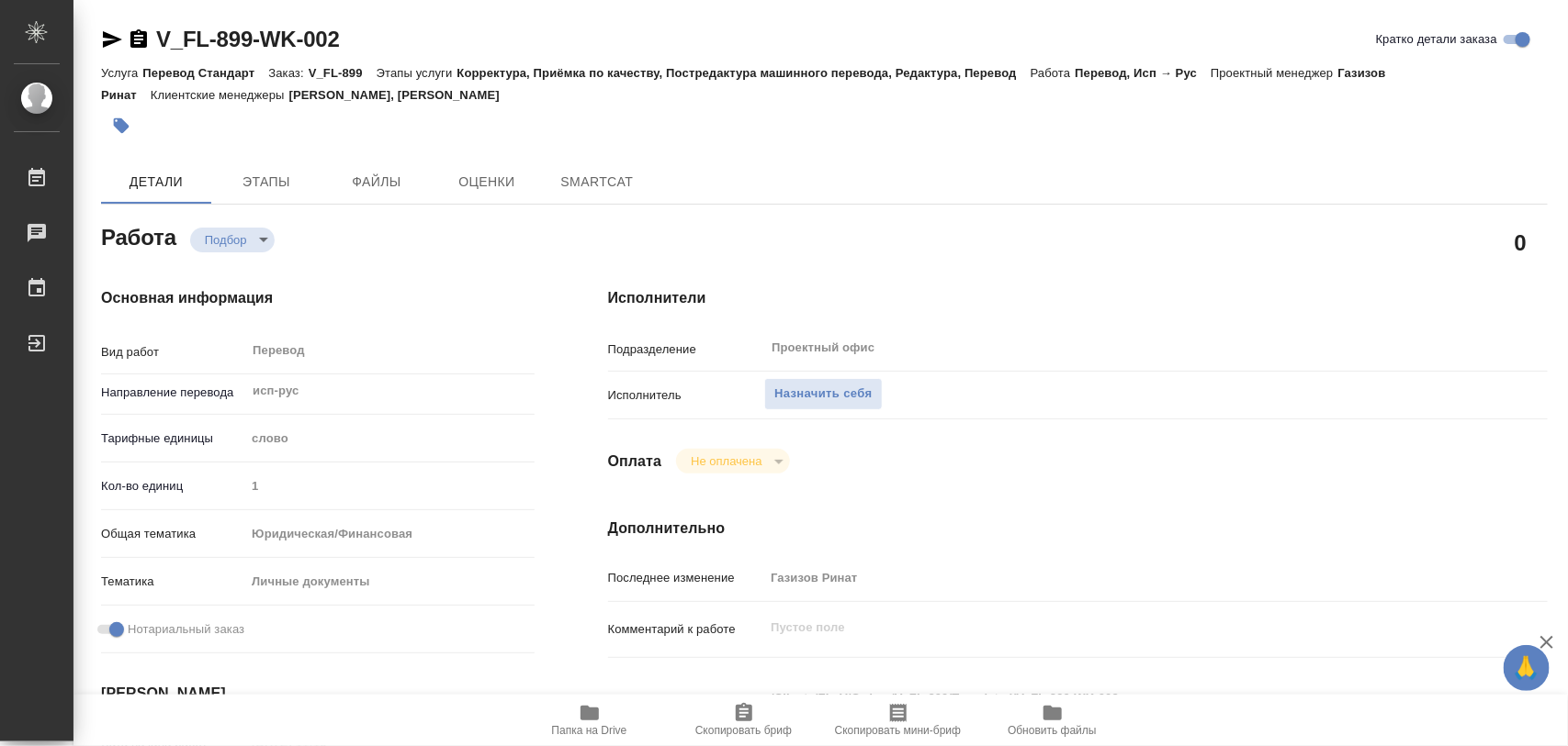
type textarea "x"
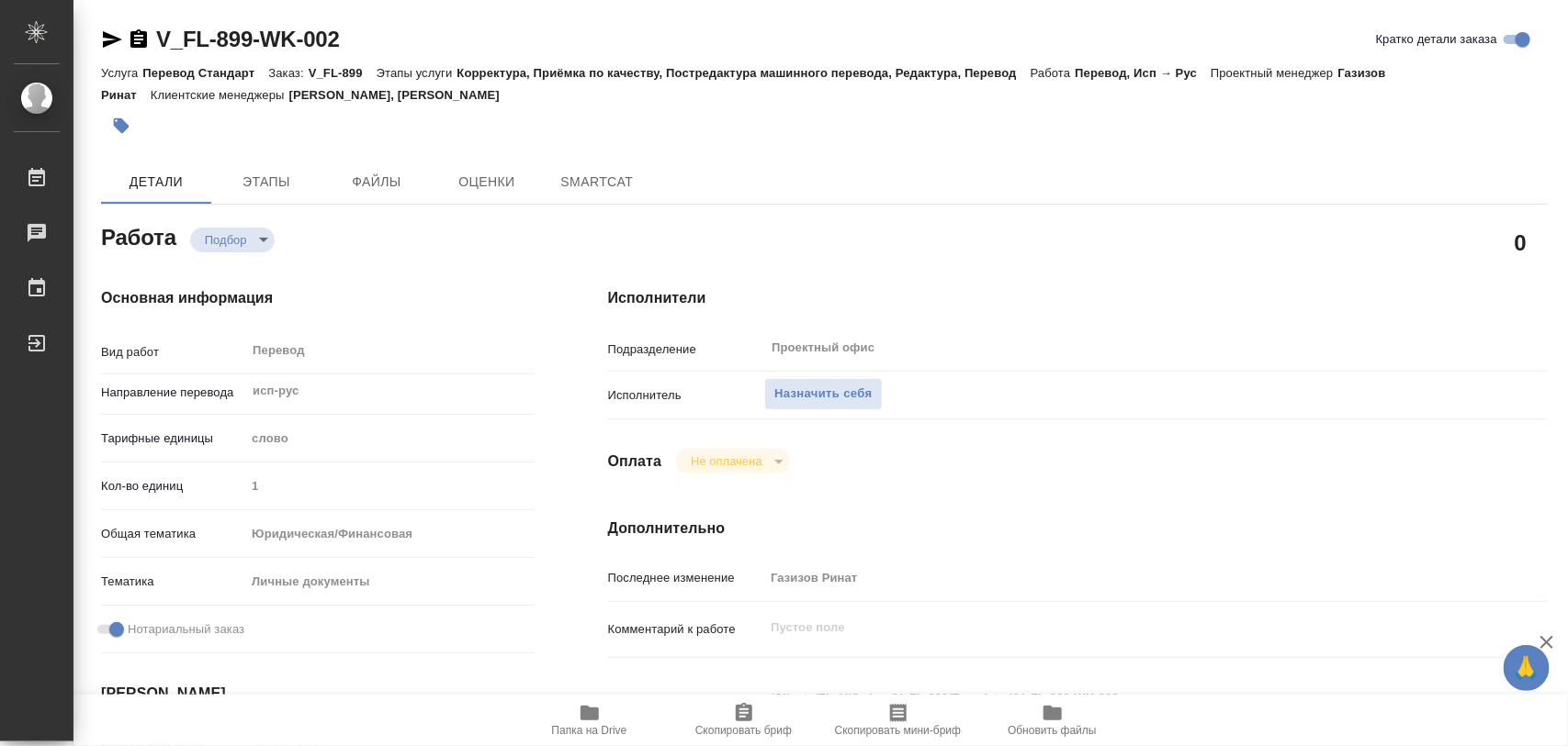
type textarea "x"
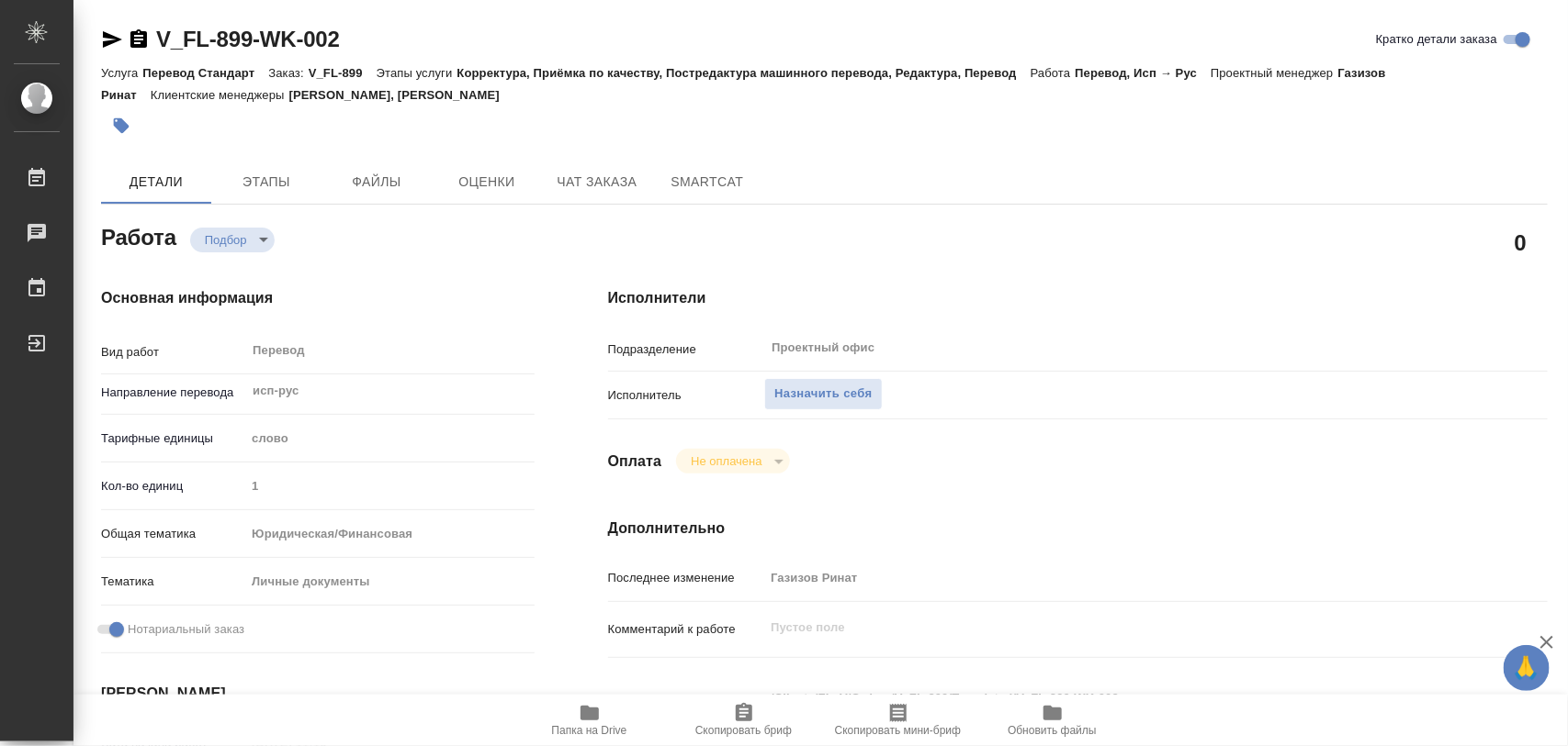
type textarea "x"
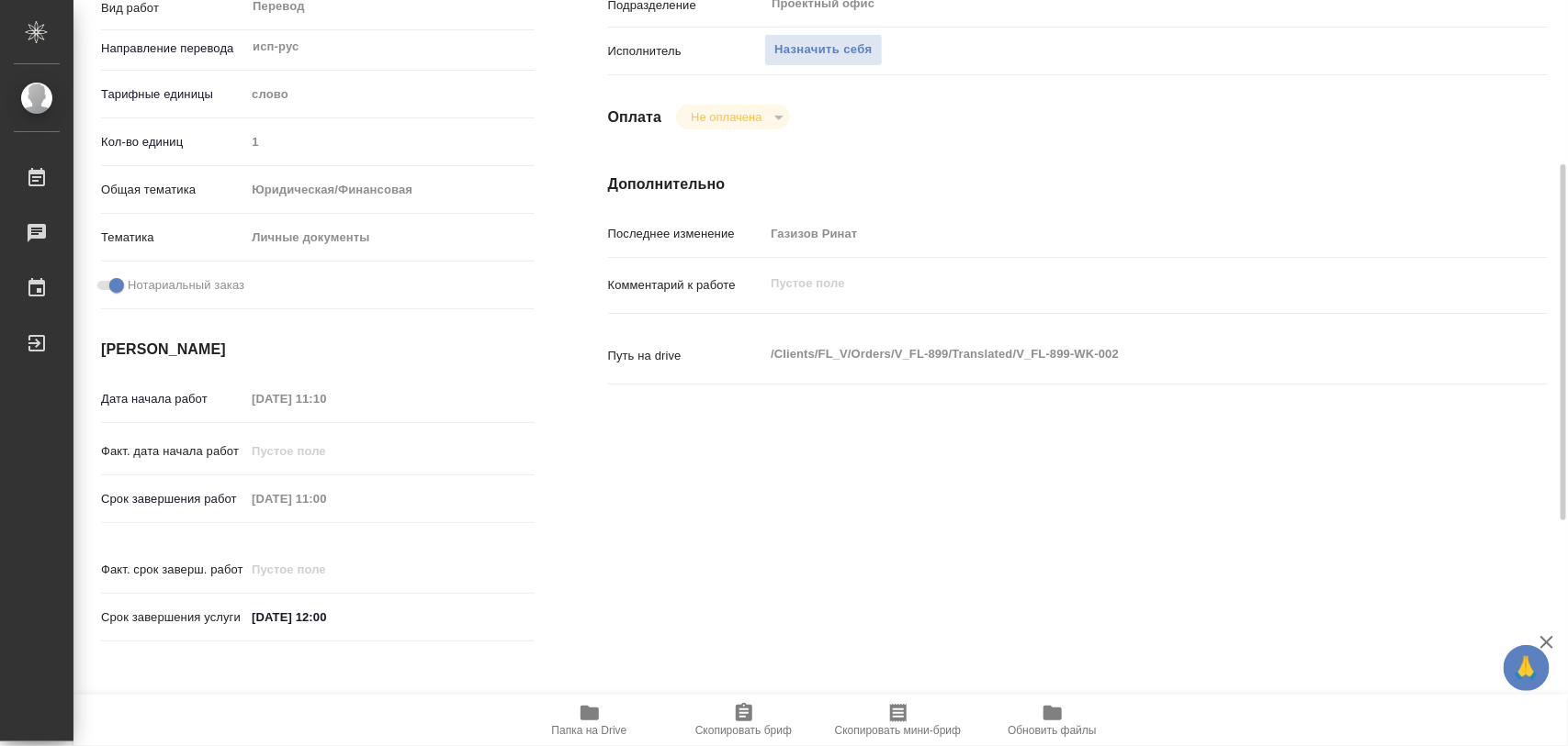
type textarea "x"
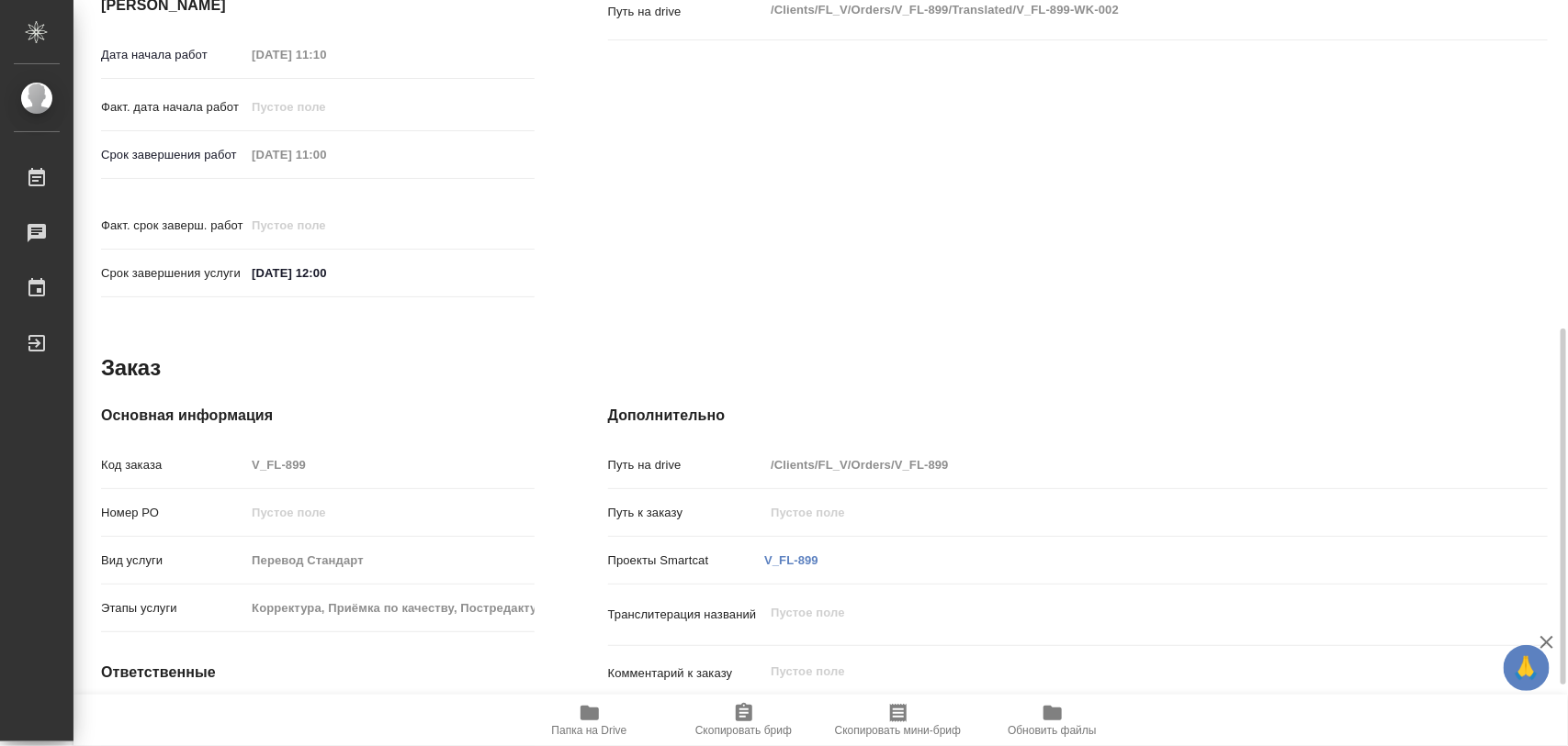
scroll to position [818, 0]
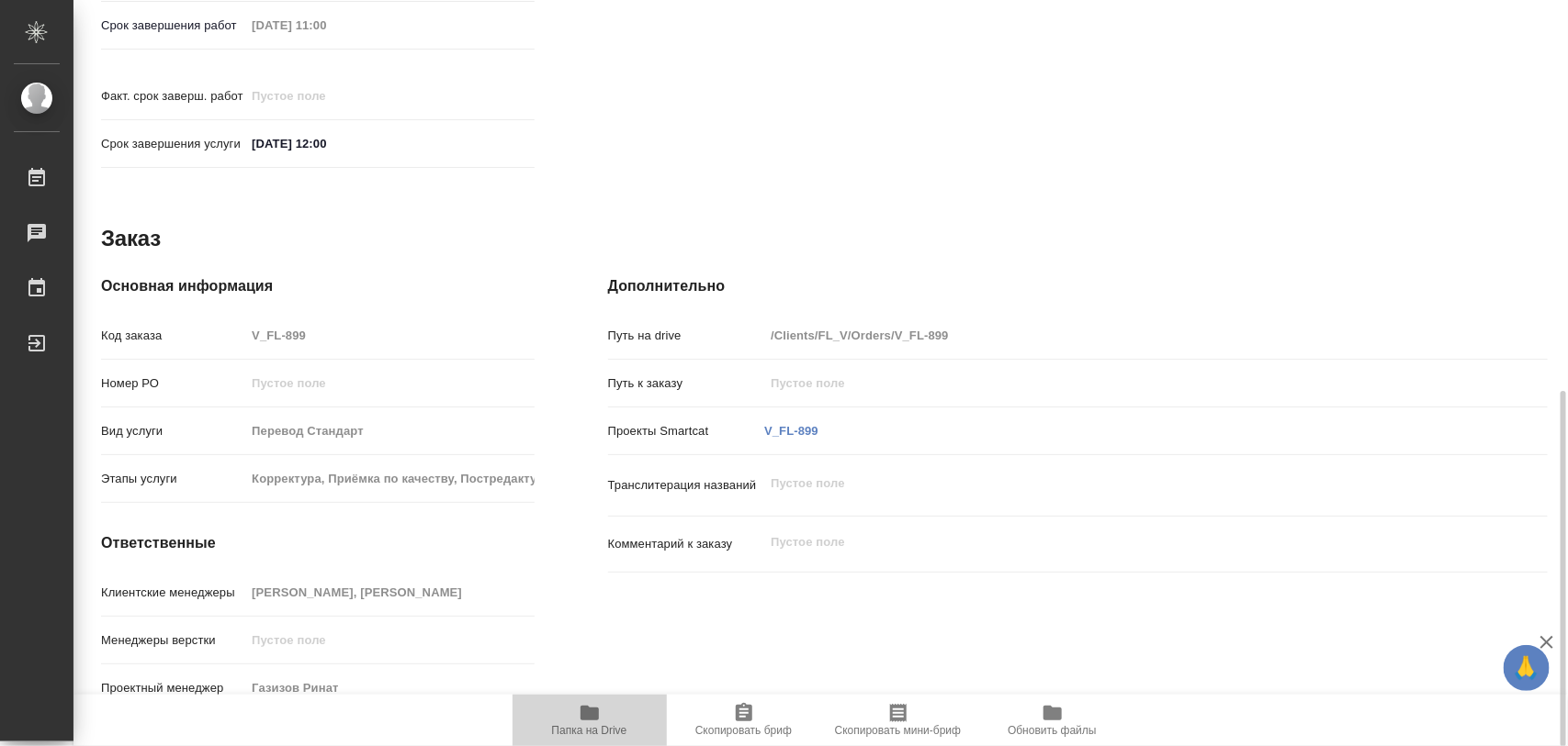
click at [580, 714] on icon "button" at bounding box center [589, 713] width 18 height 15
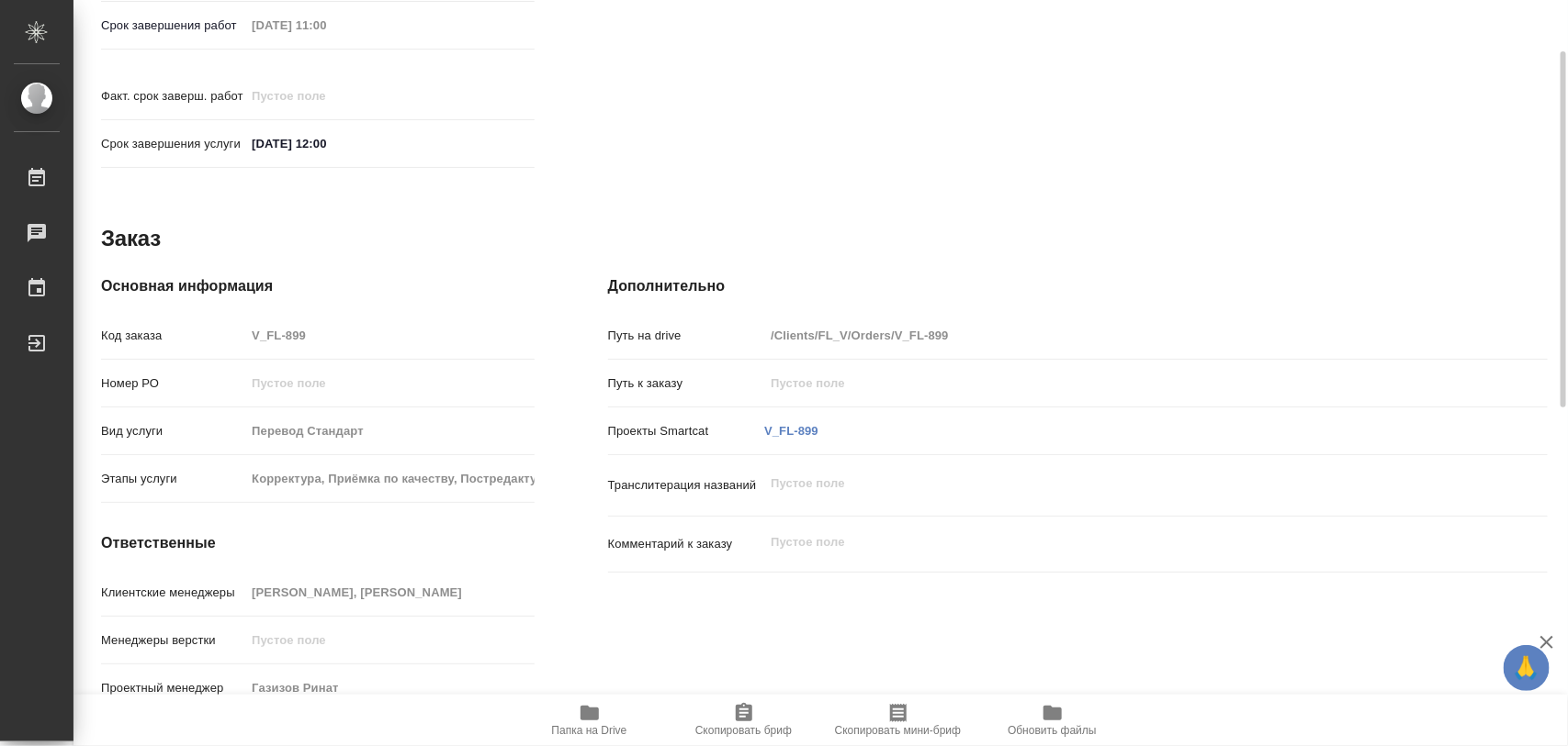
scroll to position [359, 0]
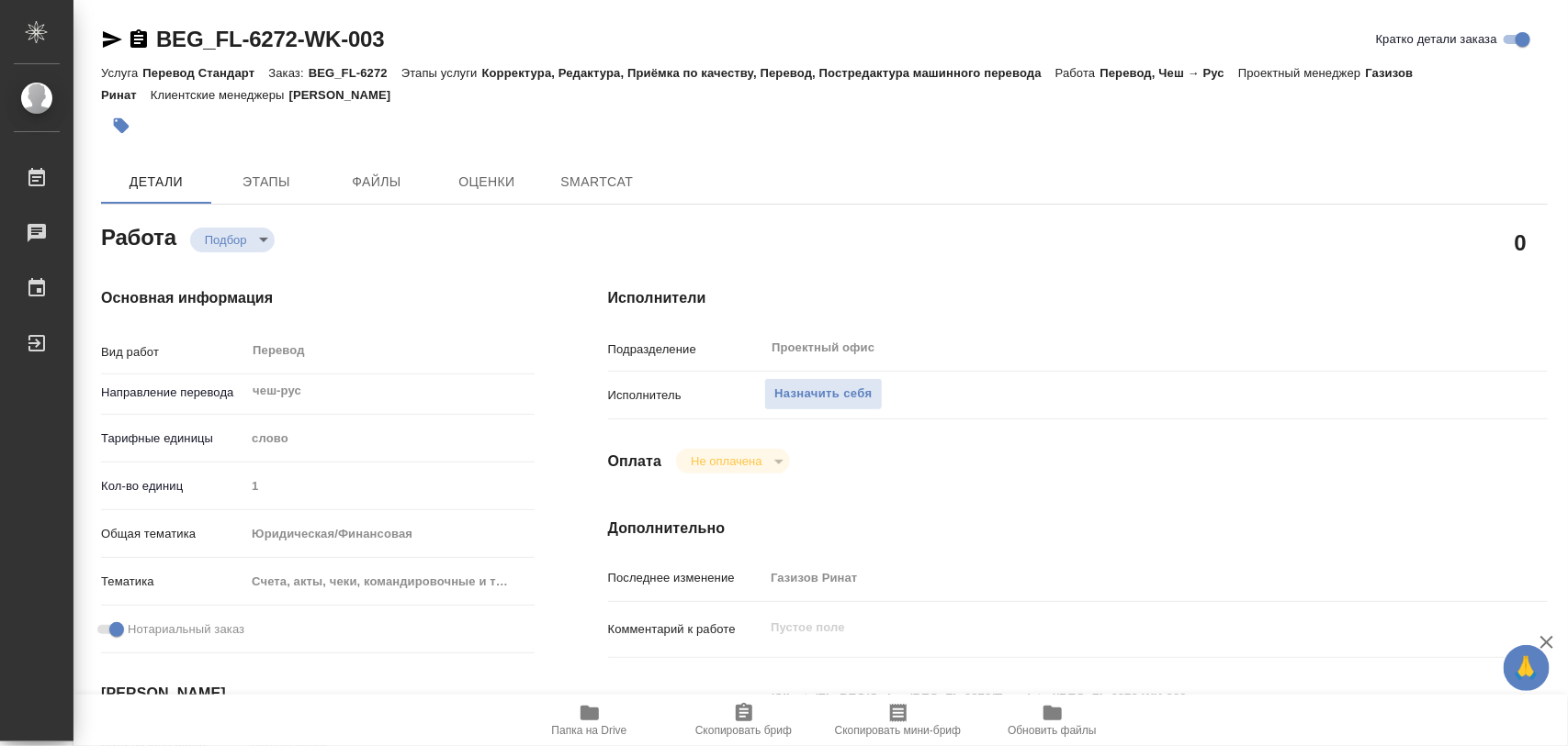
type textarea "x"
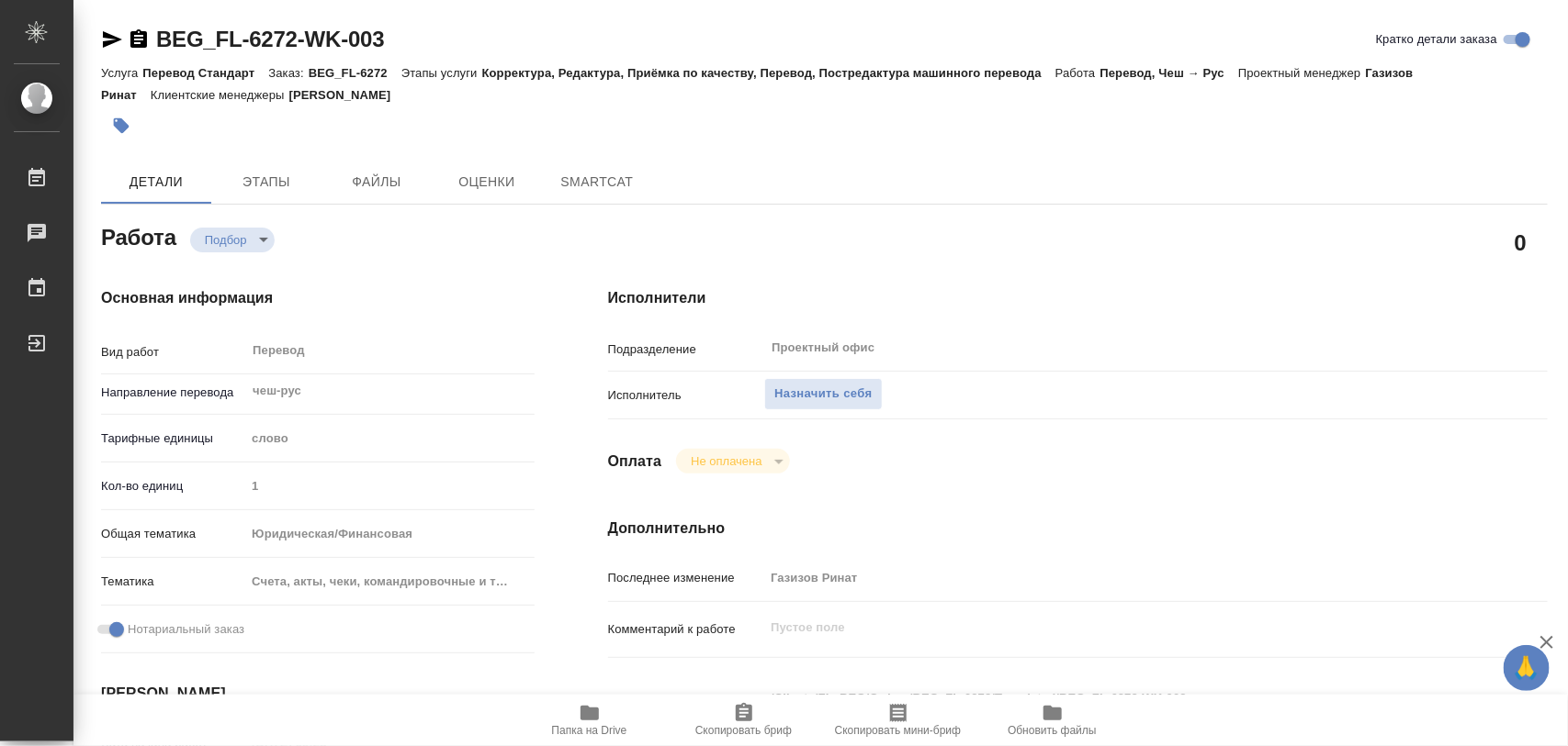
type textarea "x"
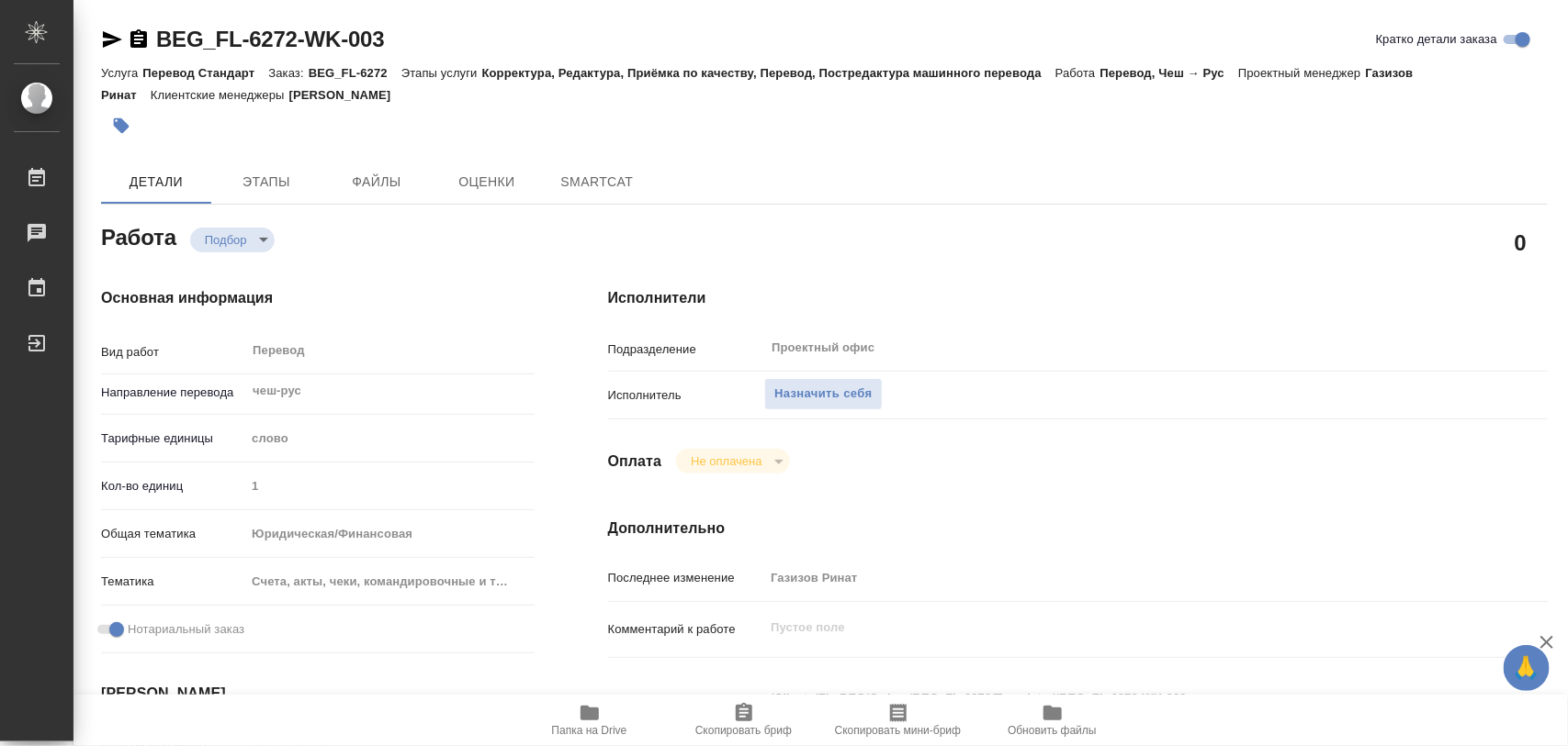
type textarea "x"
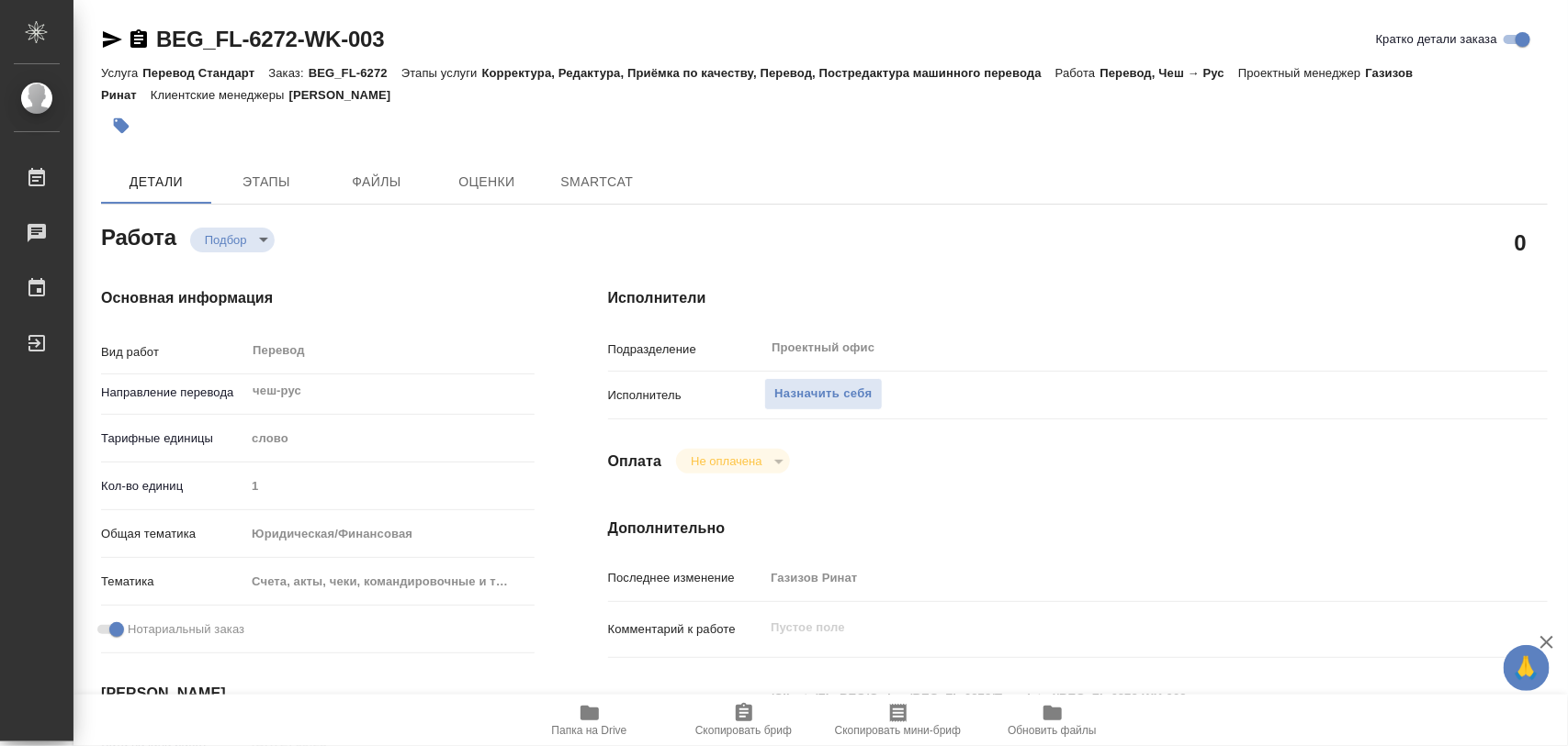
type textarea "x"
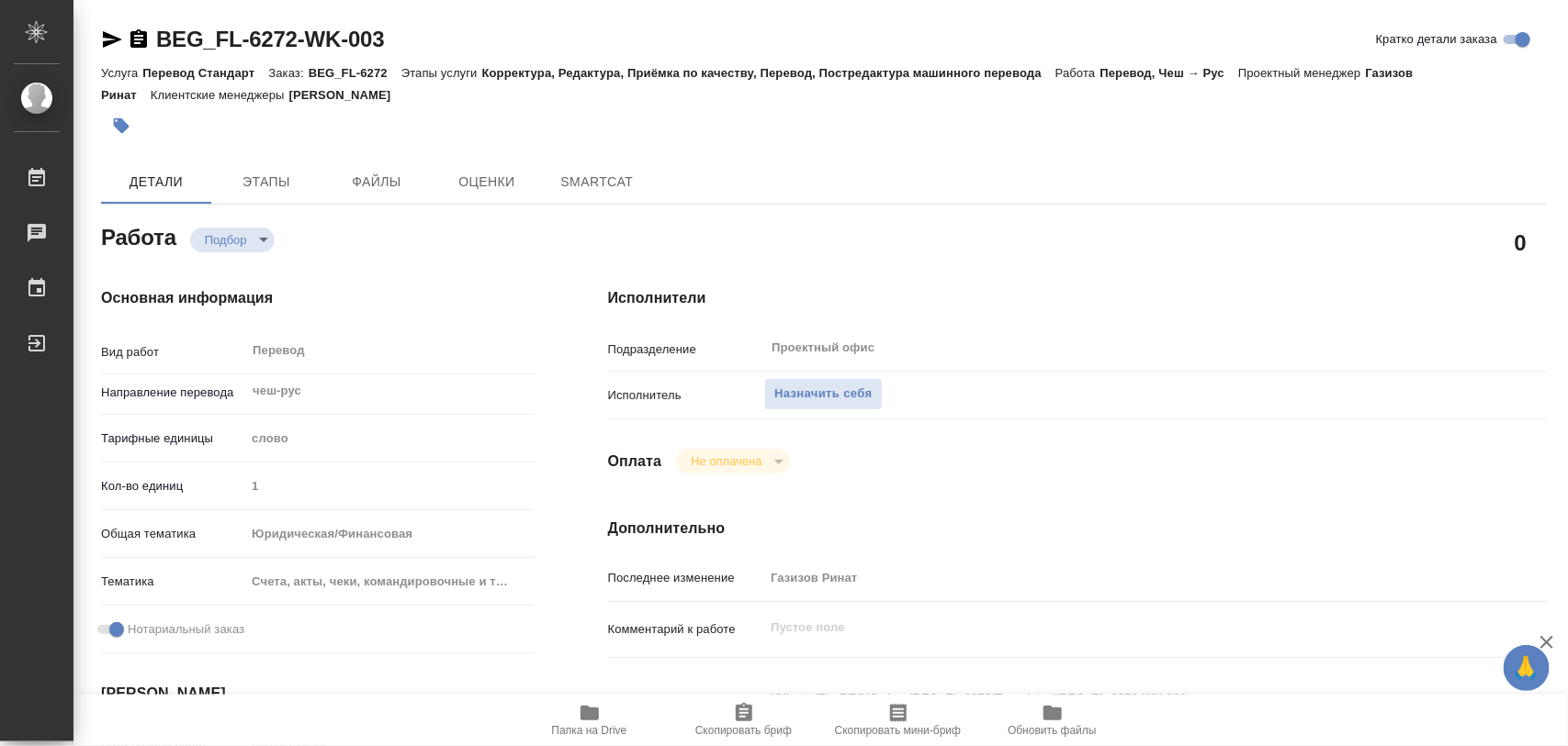
type textarea "x"
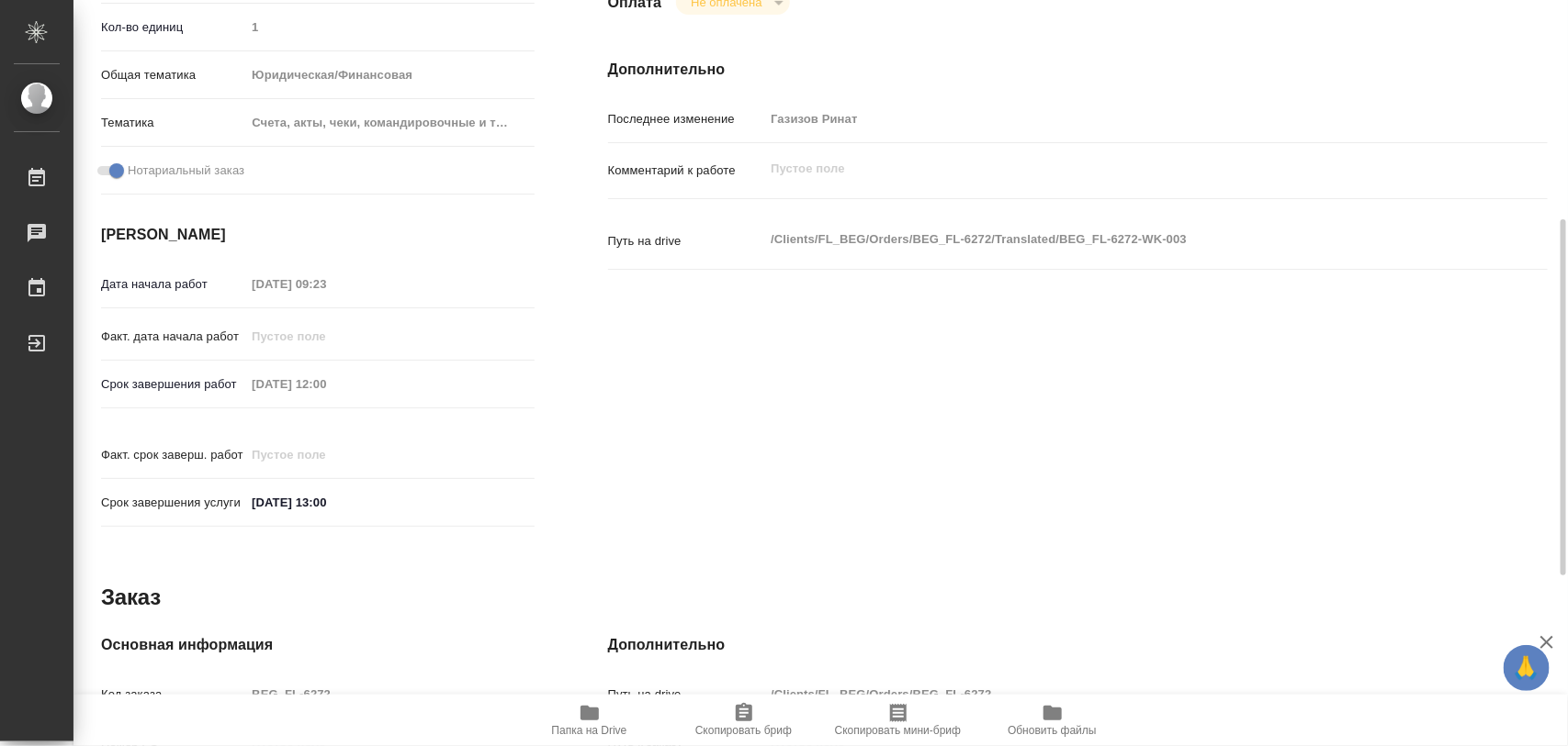
type textarea "x"
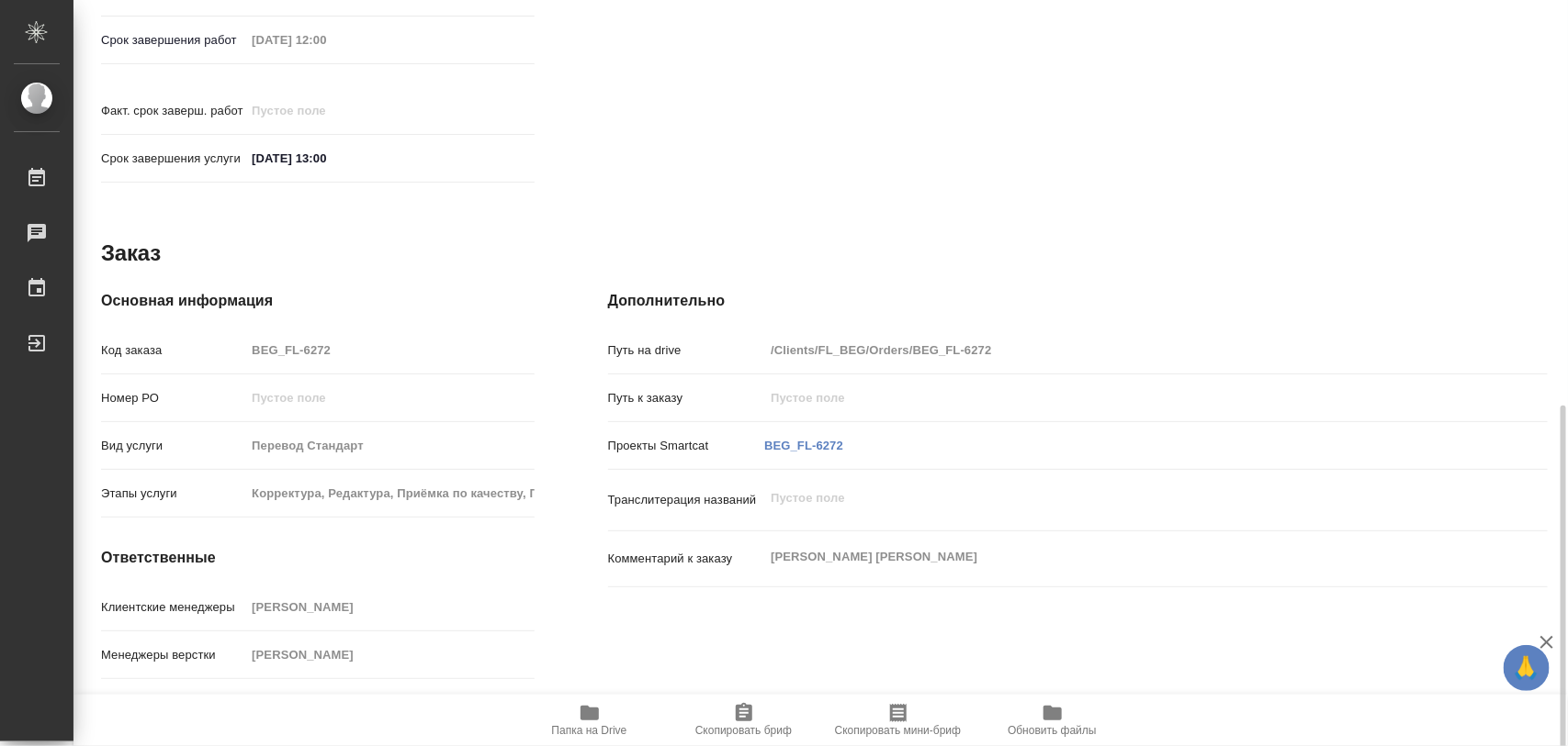
scroll to position [818, 0]
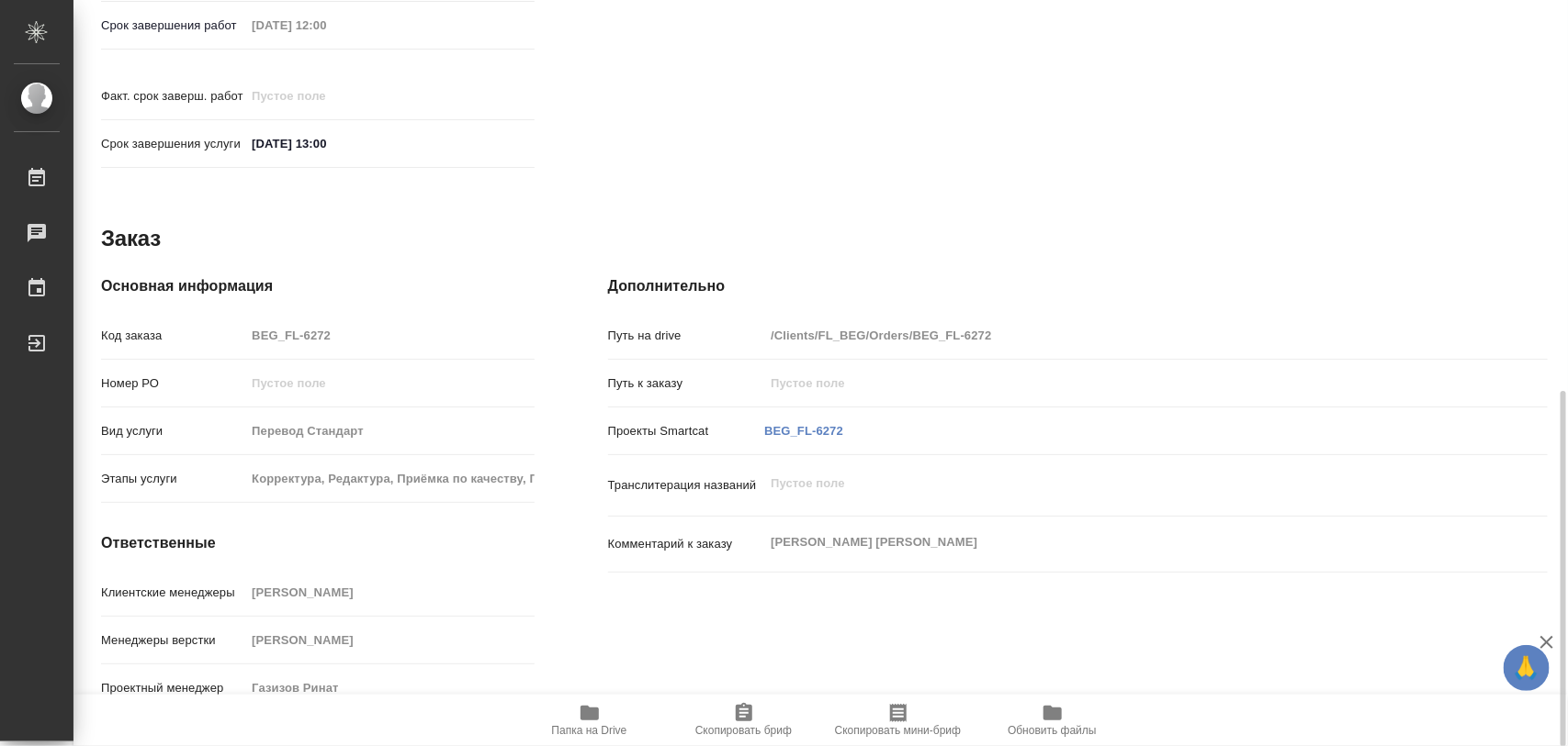
type textarea "x"
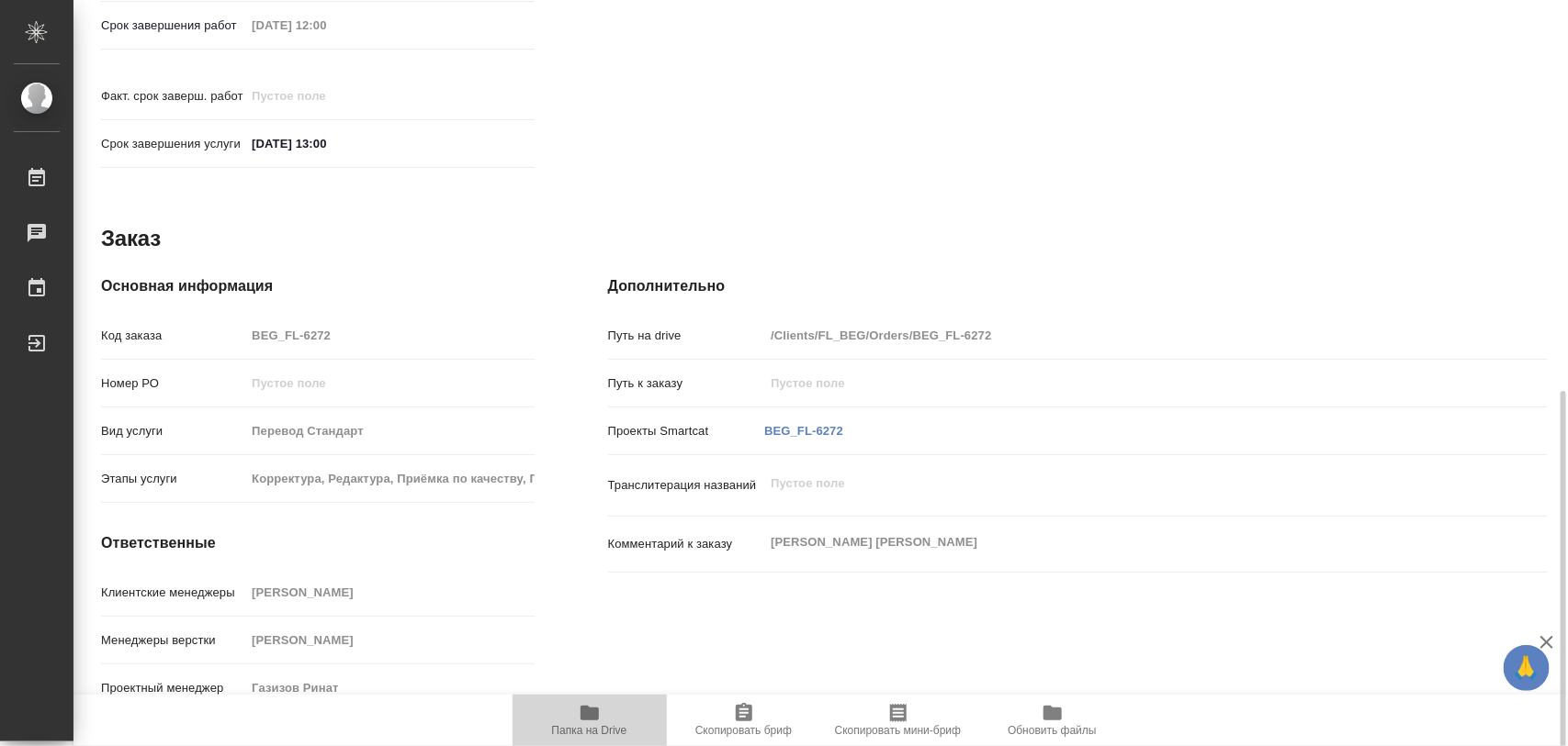
click at [596, 733] on span "Папка на Drive" at bounding box center [590, 731] width 75 height 13
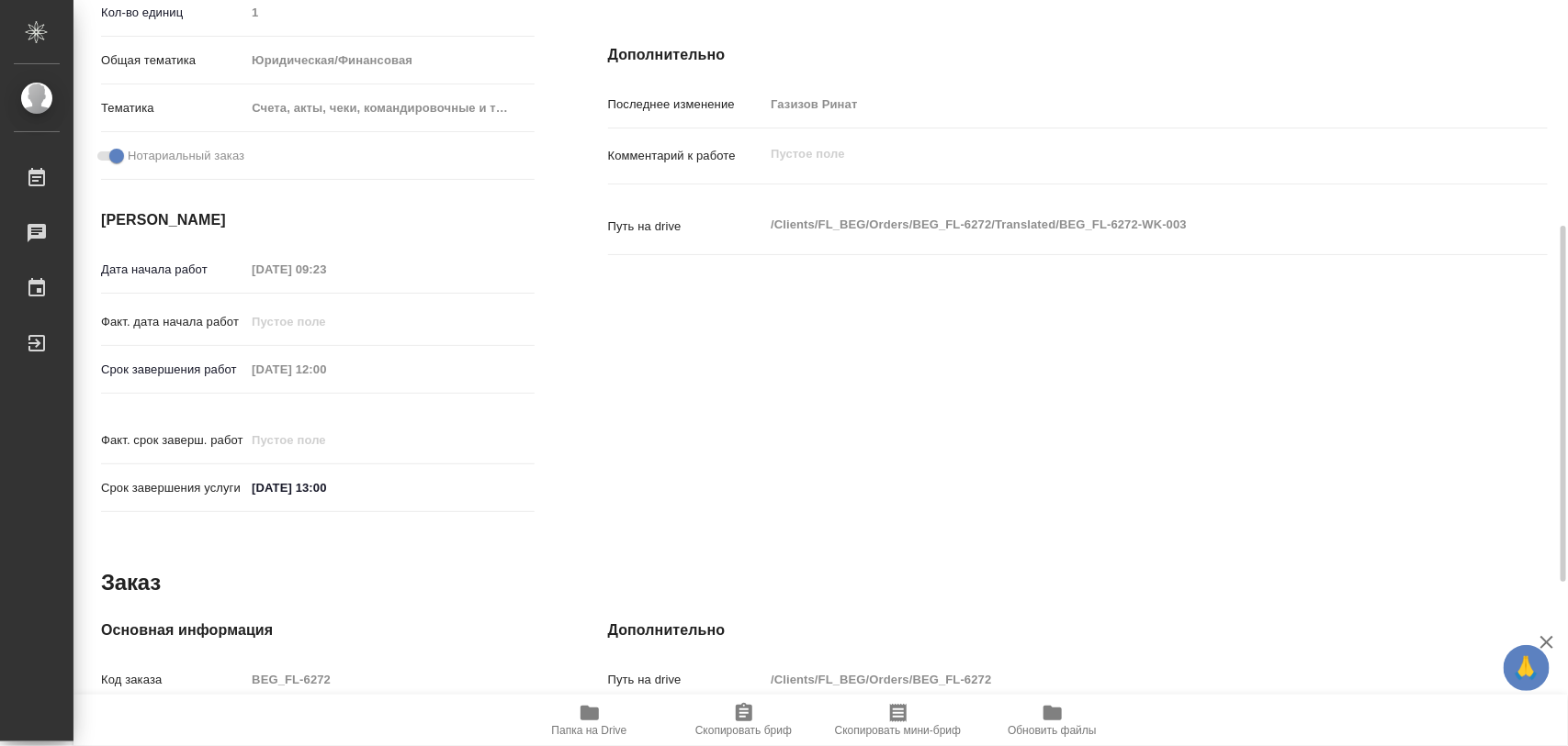
scroll to position [0, 0]
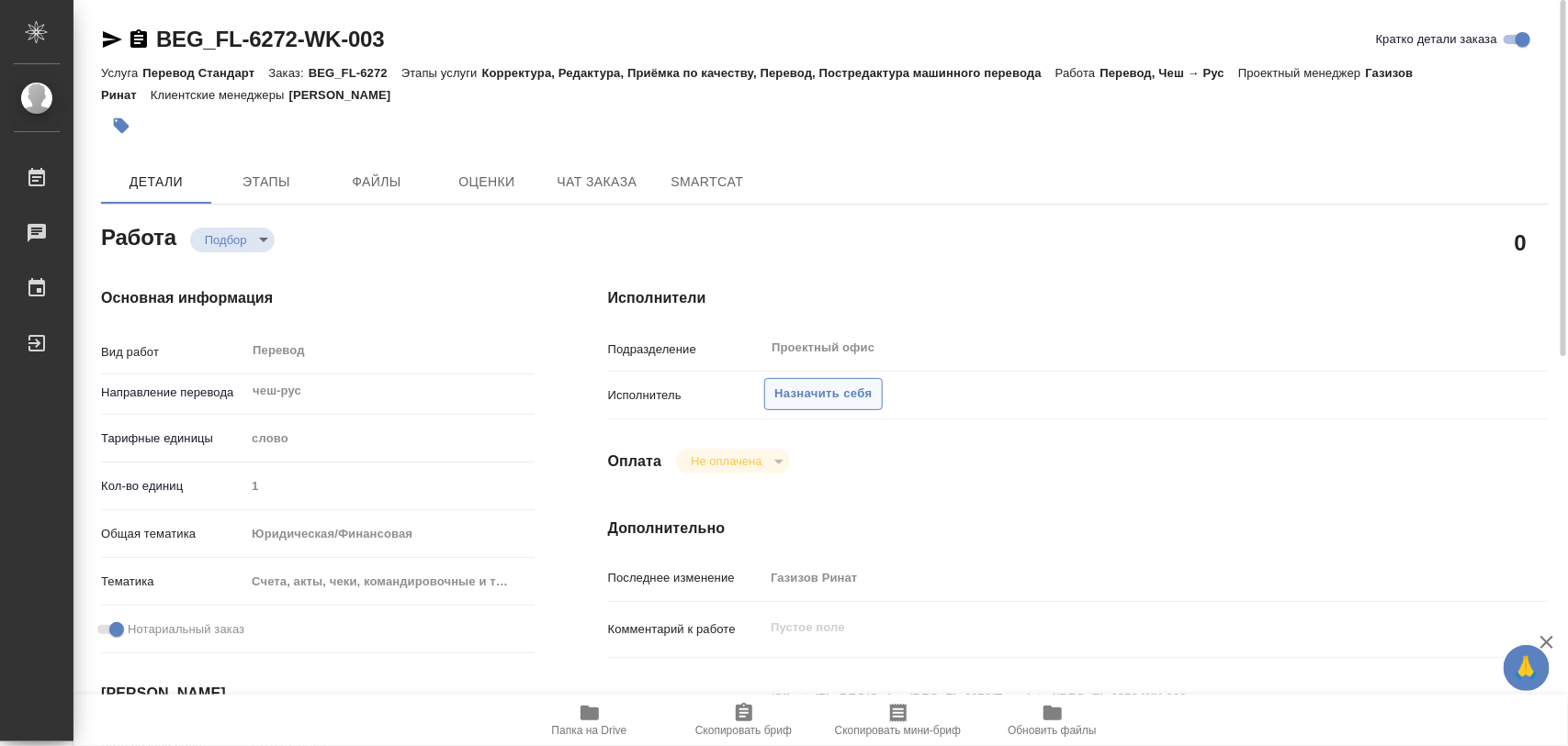
click at [820, 399] on span "Назначить себя" at bounding box center [823, 394] width 97 height 21
type textarea "x"
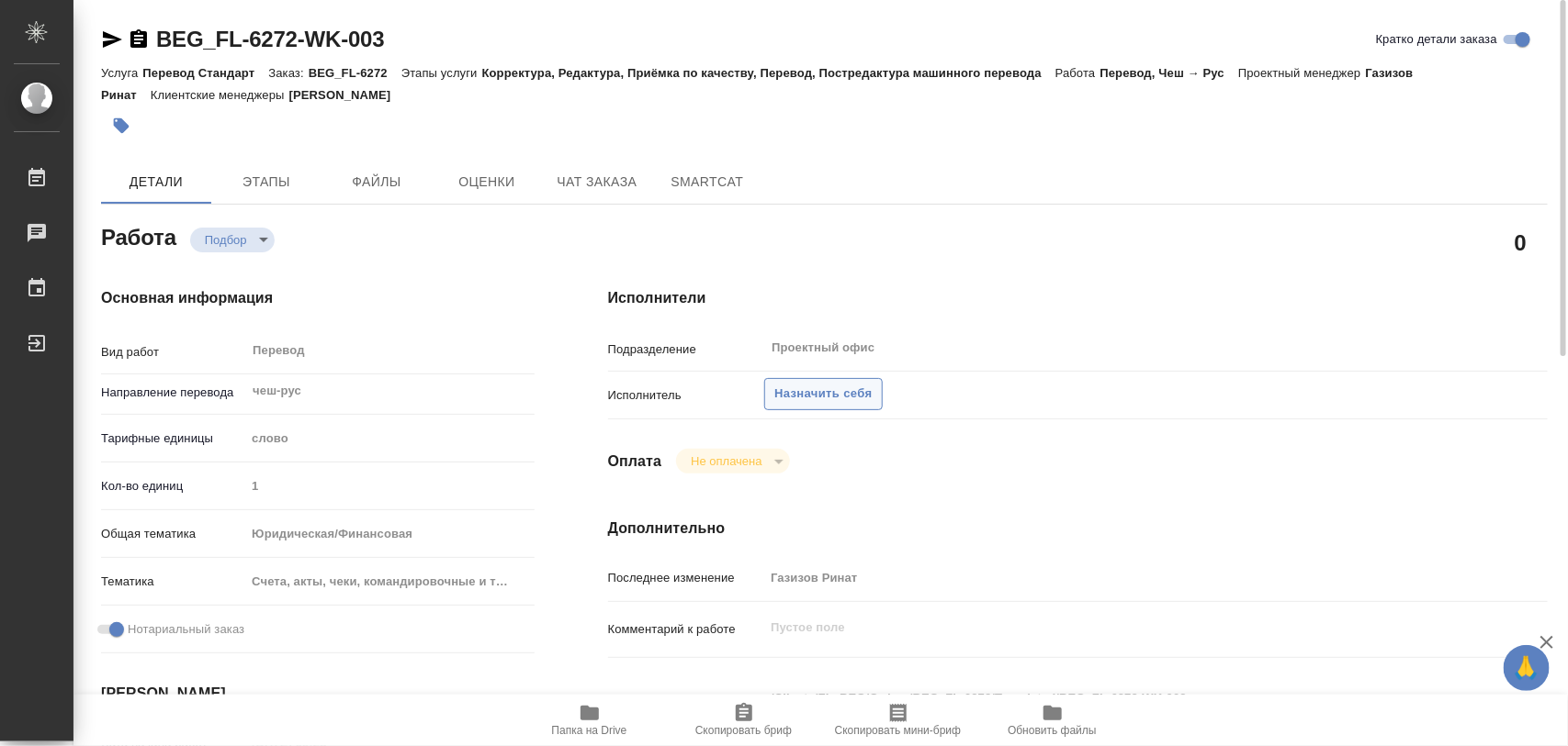
type textarea "x"
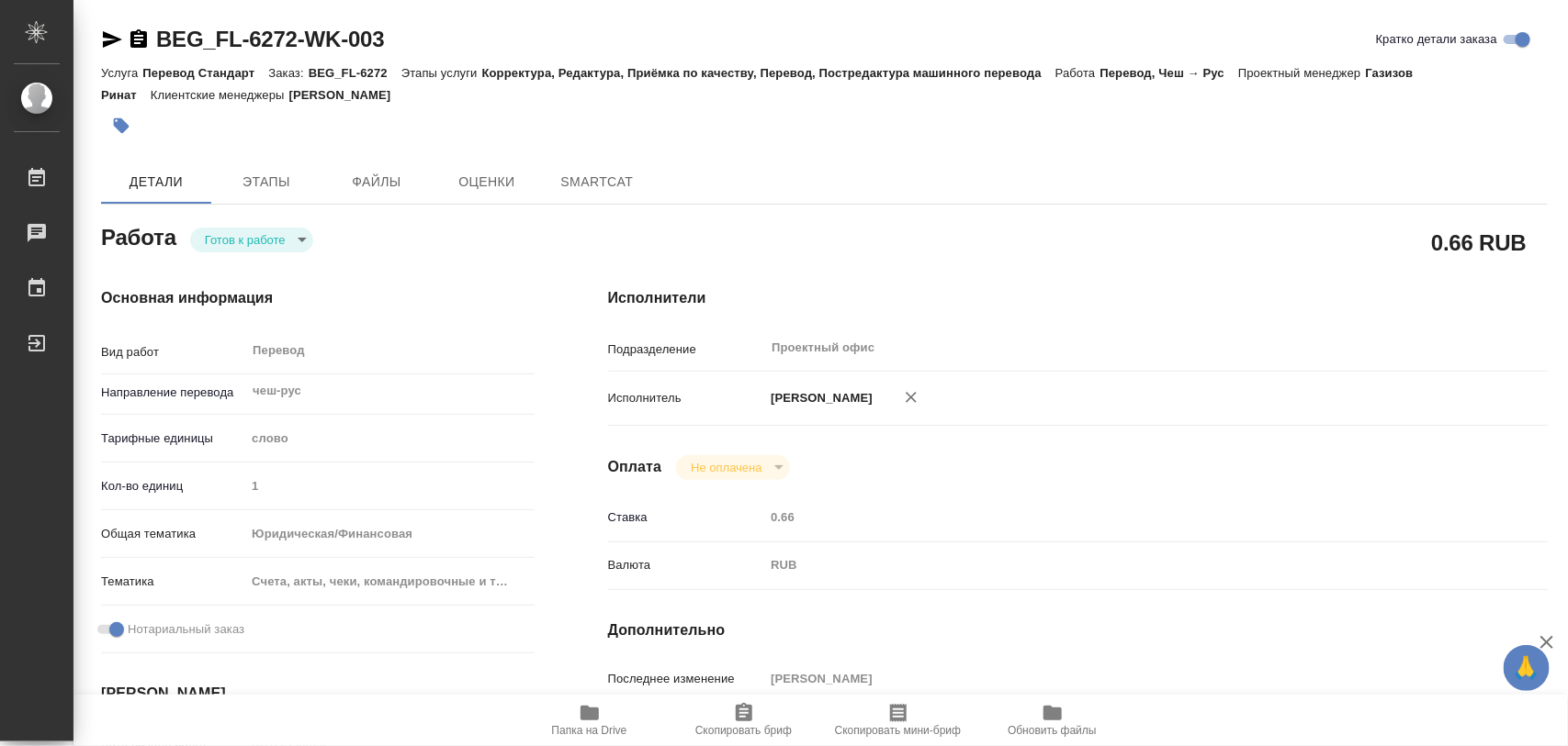
type textarea "x"
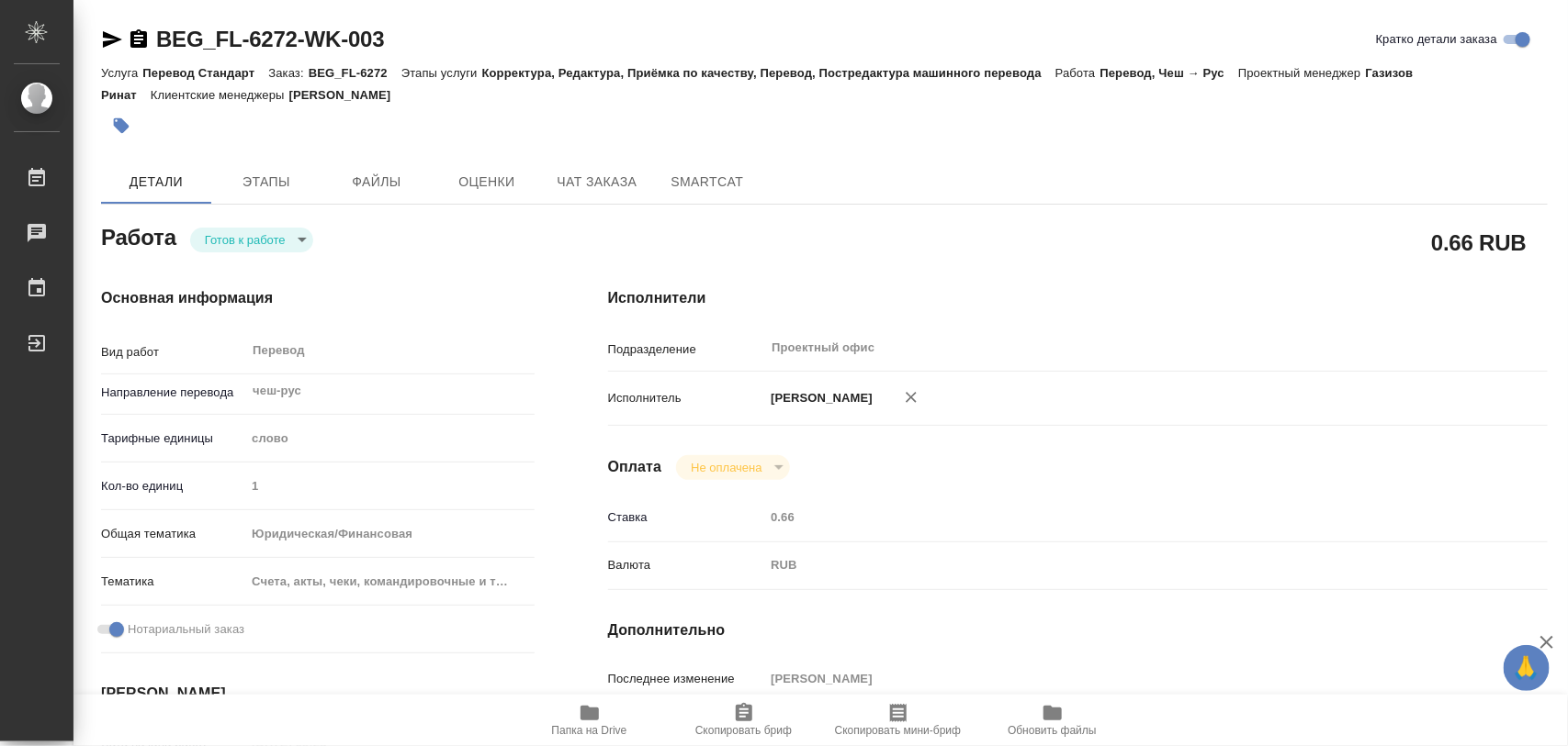
type textarea "x"
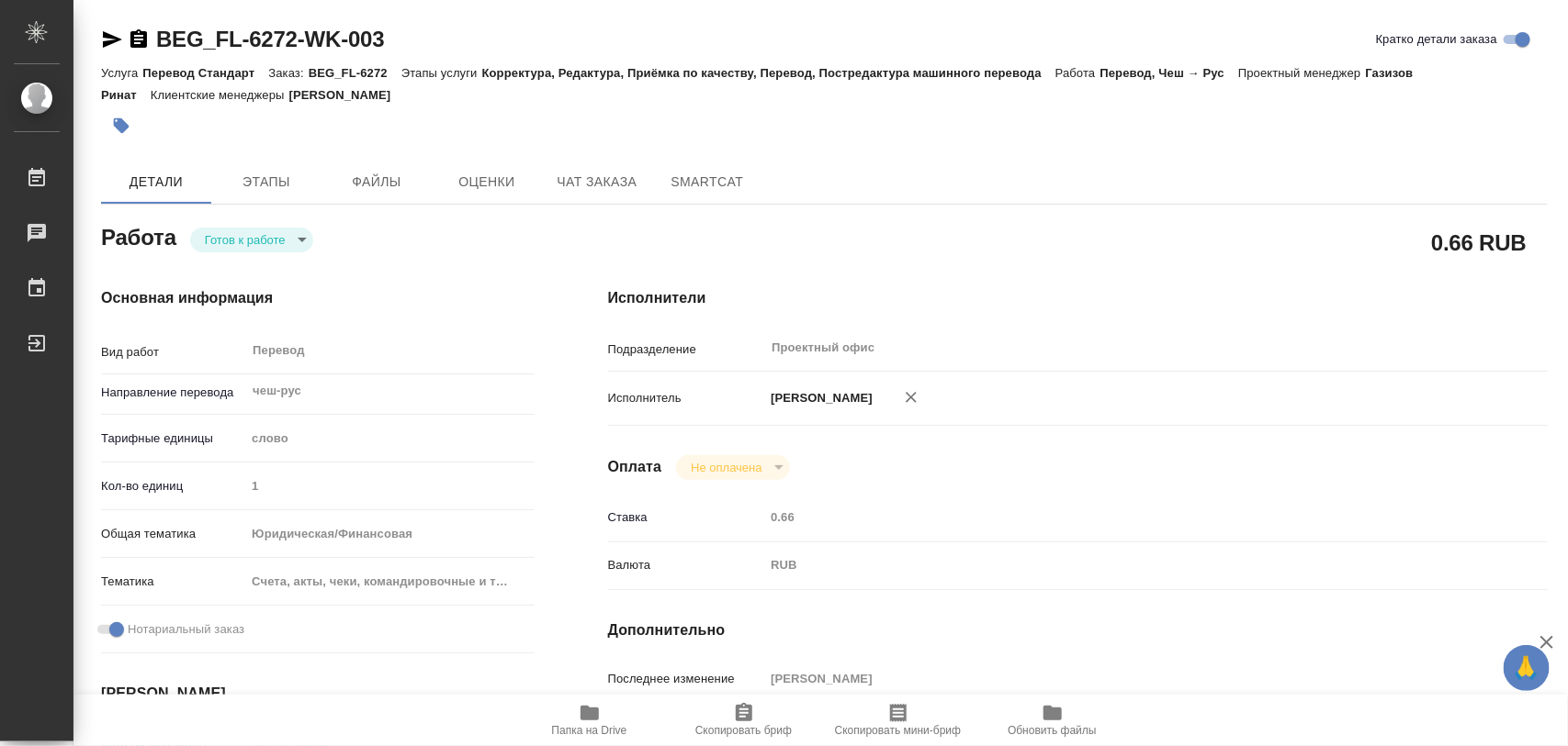
type textarea "x"
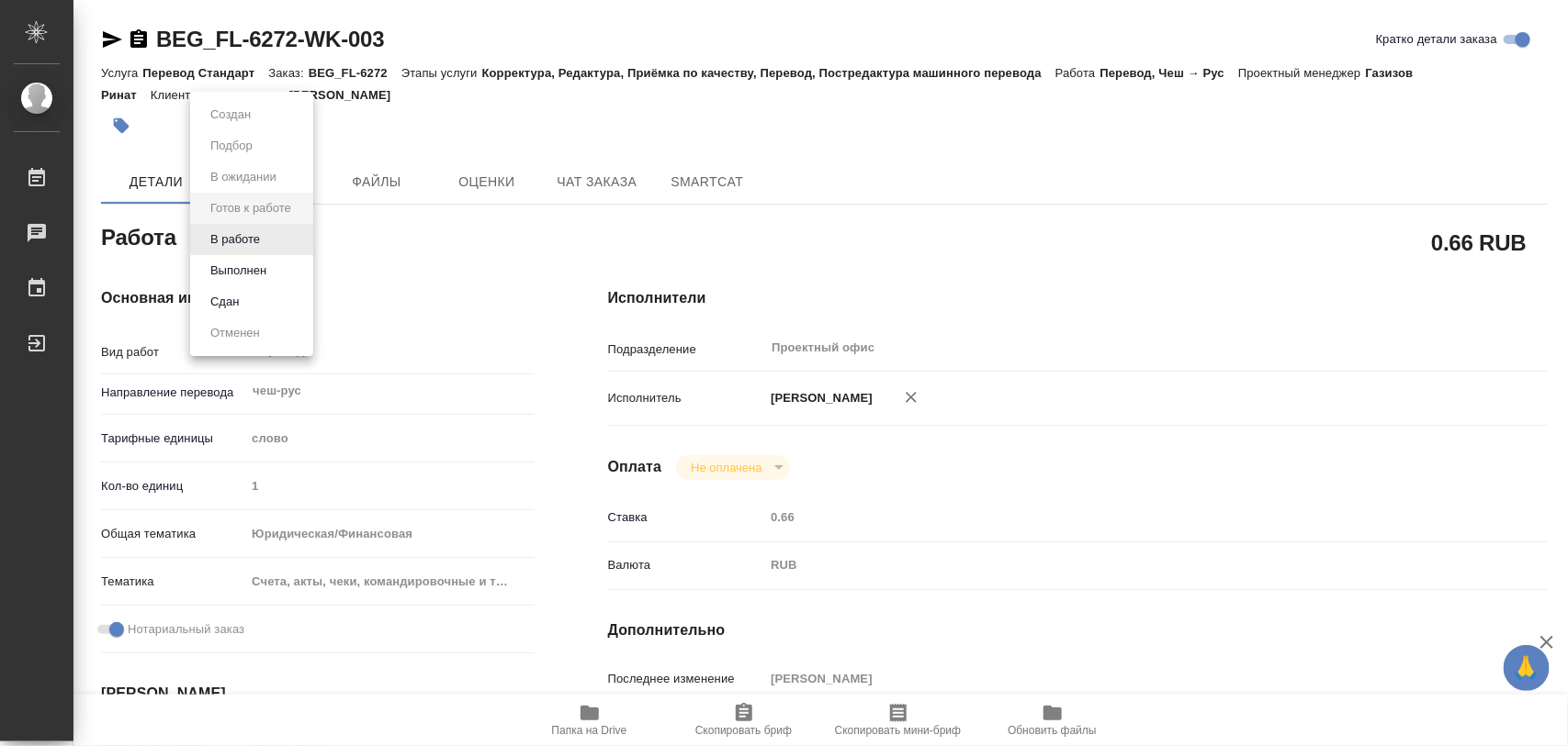
click at [294, 240] on body "🙏 .cls-1 fill:#fff; AWATERA Iglakov Maksim Работы 0 Чаты График Выйти BEG_FL-62…" at bounding box center [784, 373] width 1568 height 746
click at [257, 236] on button "В работе" at bounding box center [235, 239] width 60 height 20
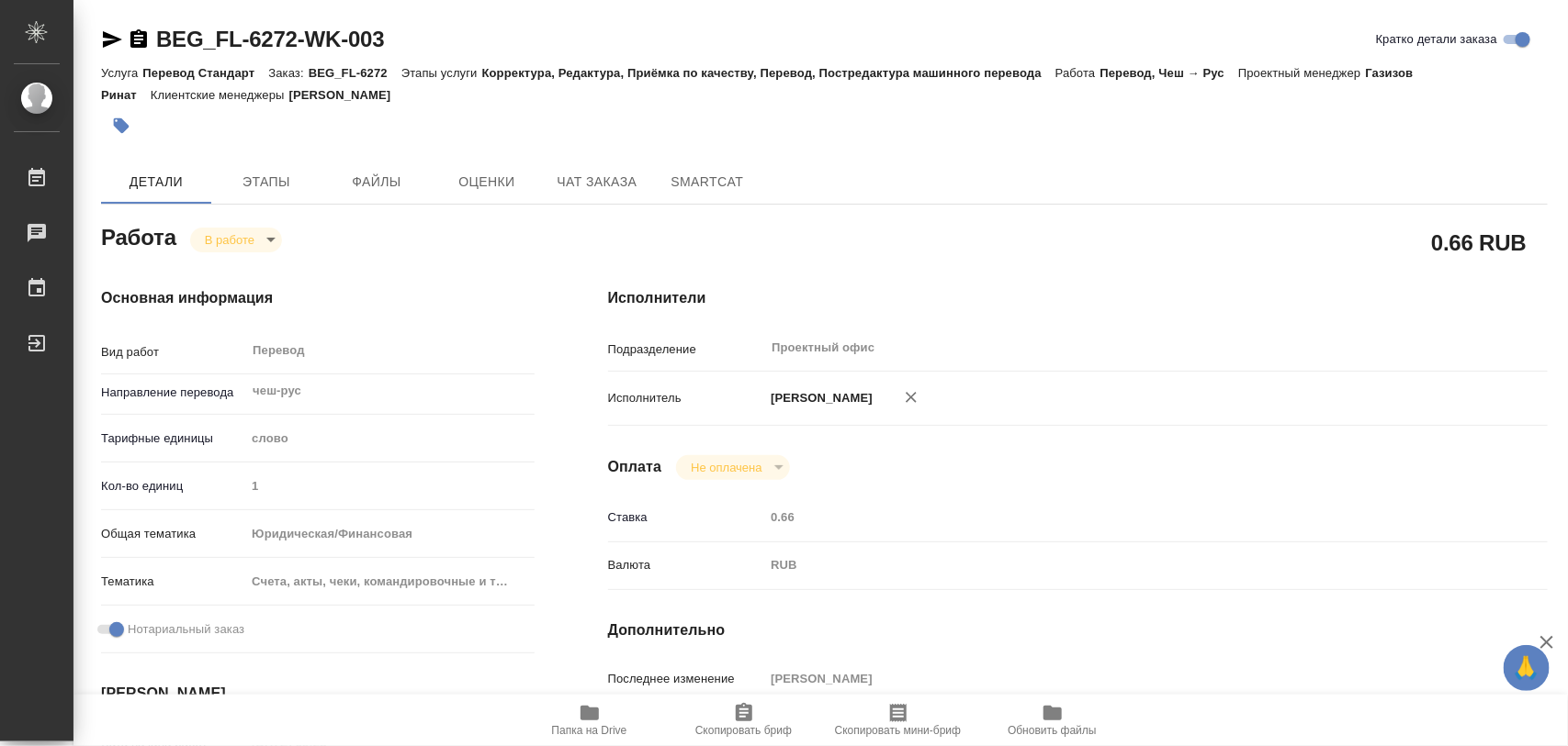
type textarea "x"
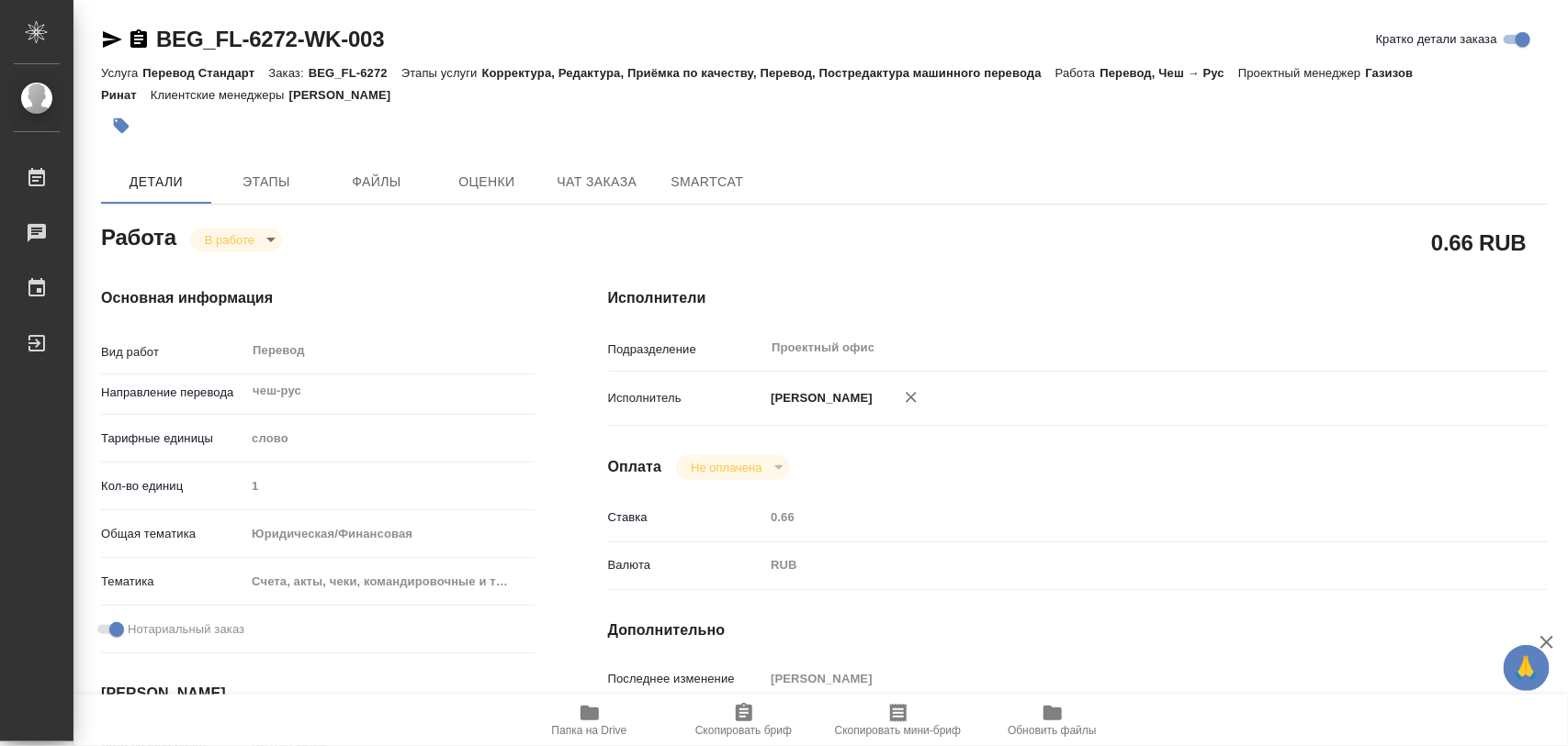
type textarea "x"
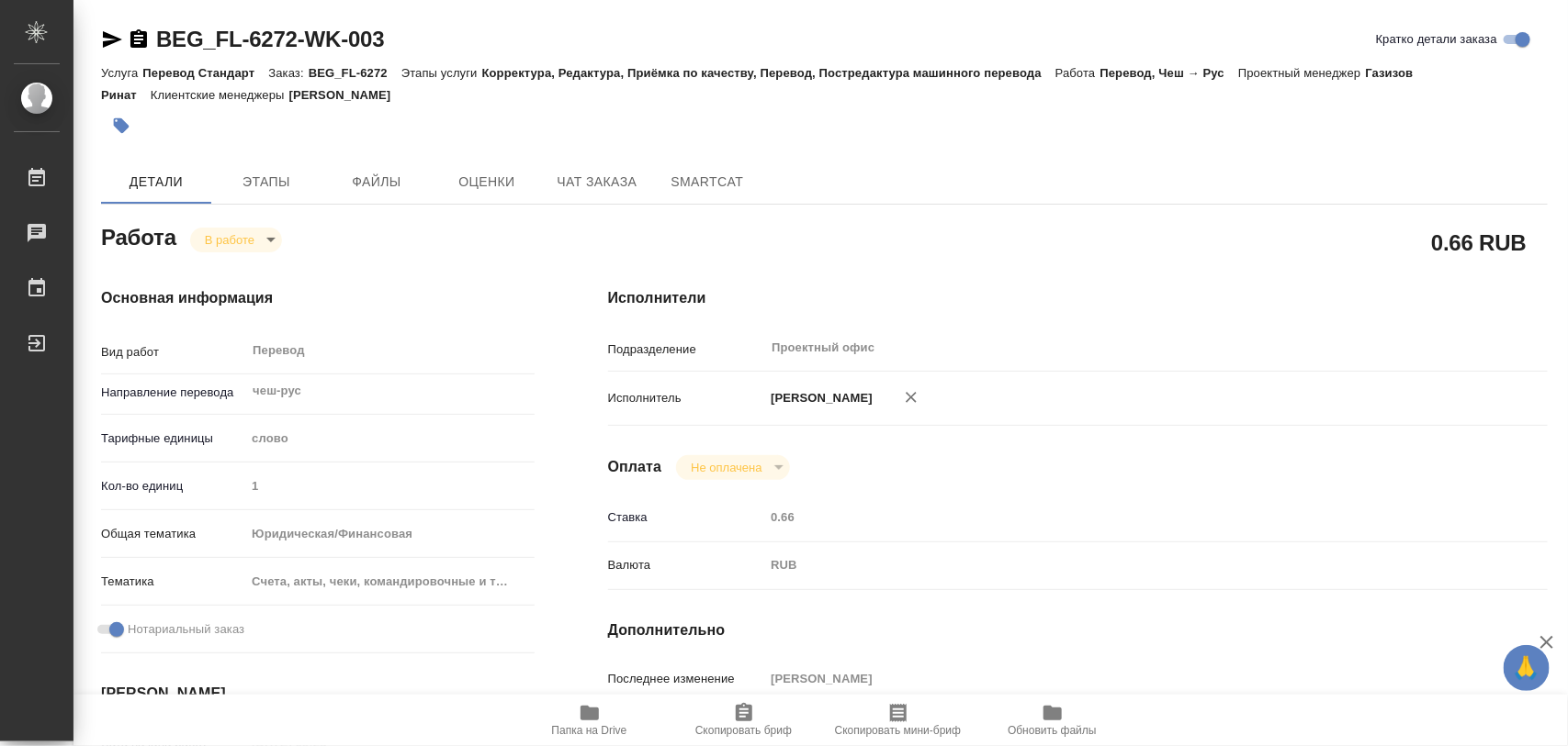
scroll to position [344, 0]
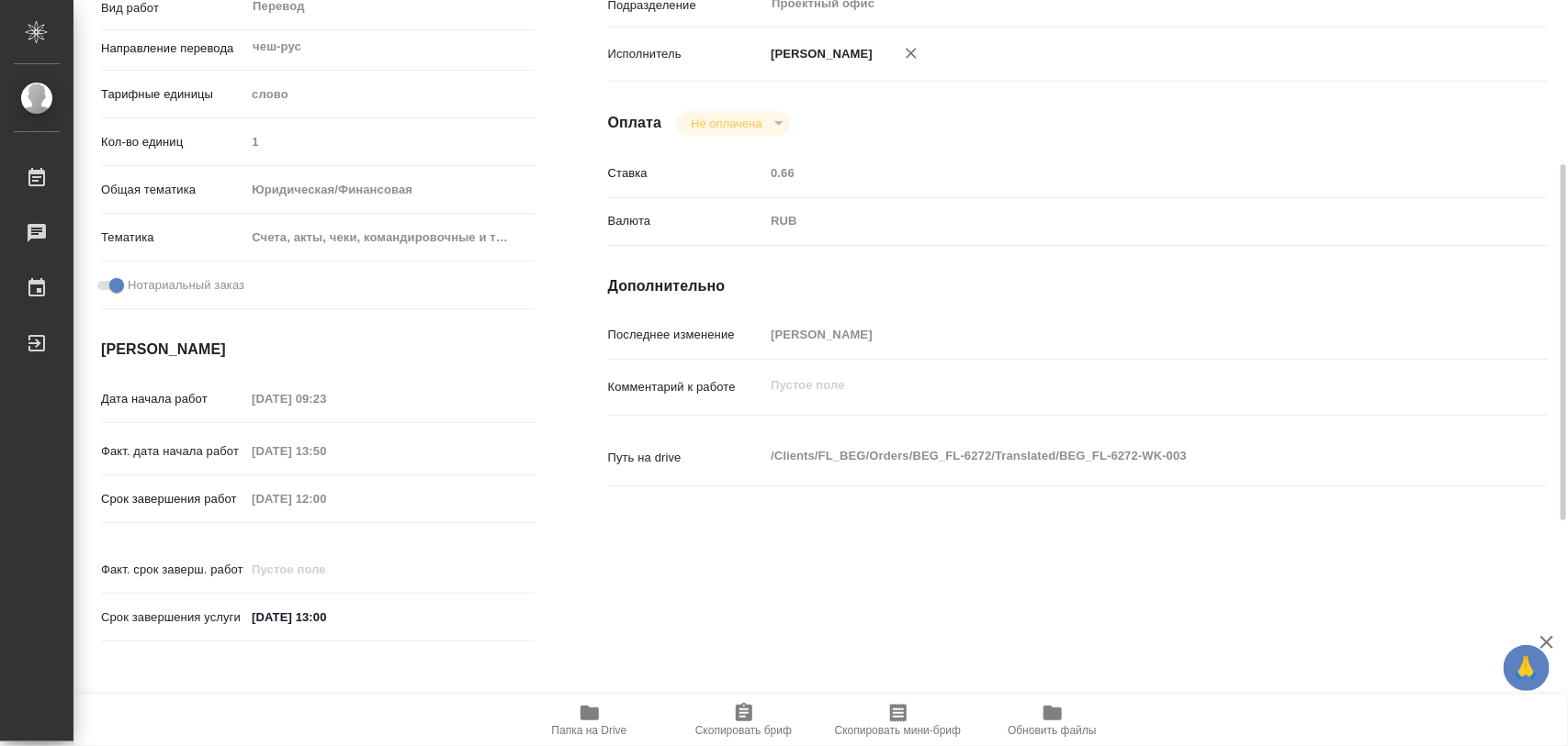
type textarea "x"
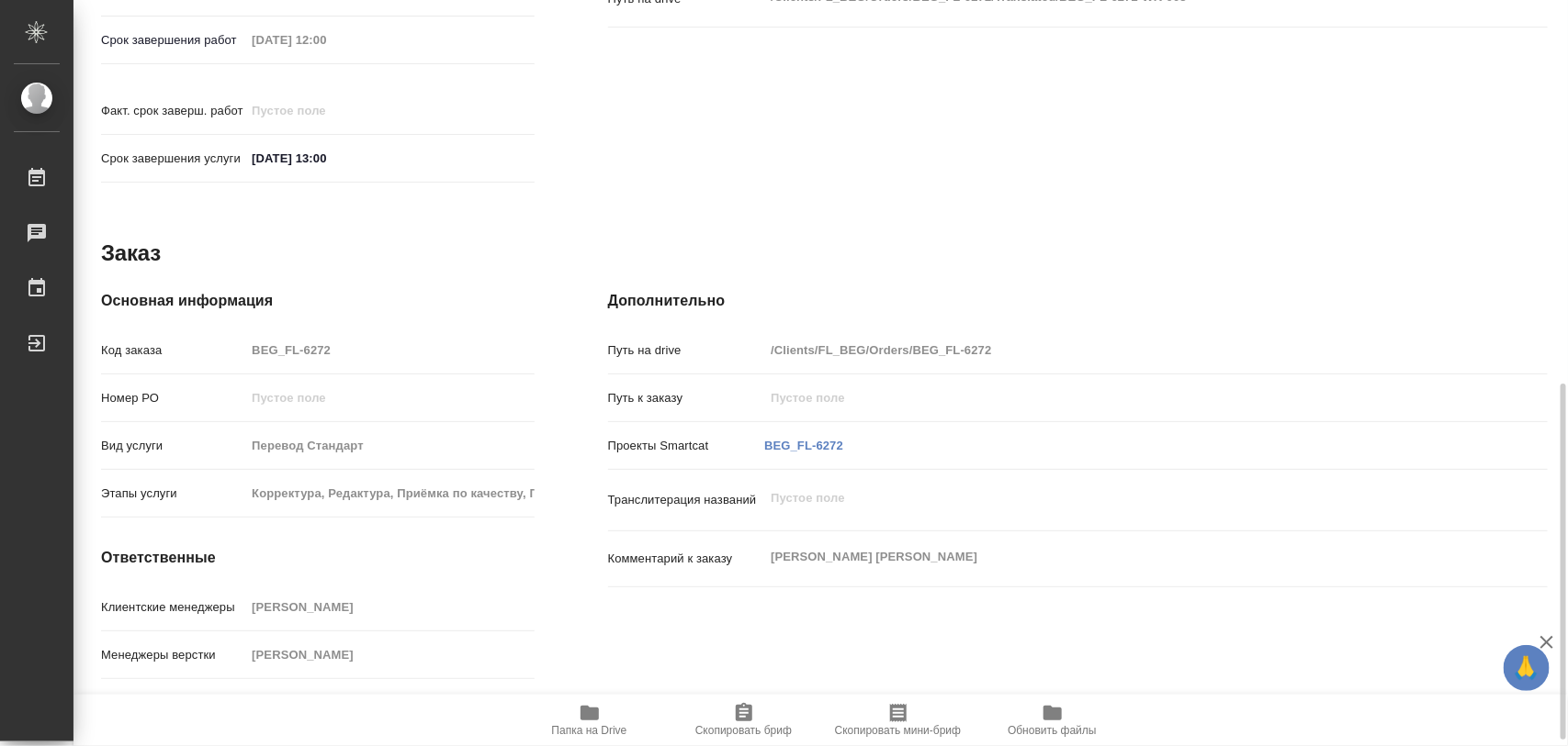
scroll to position [818, 0]
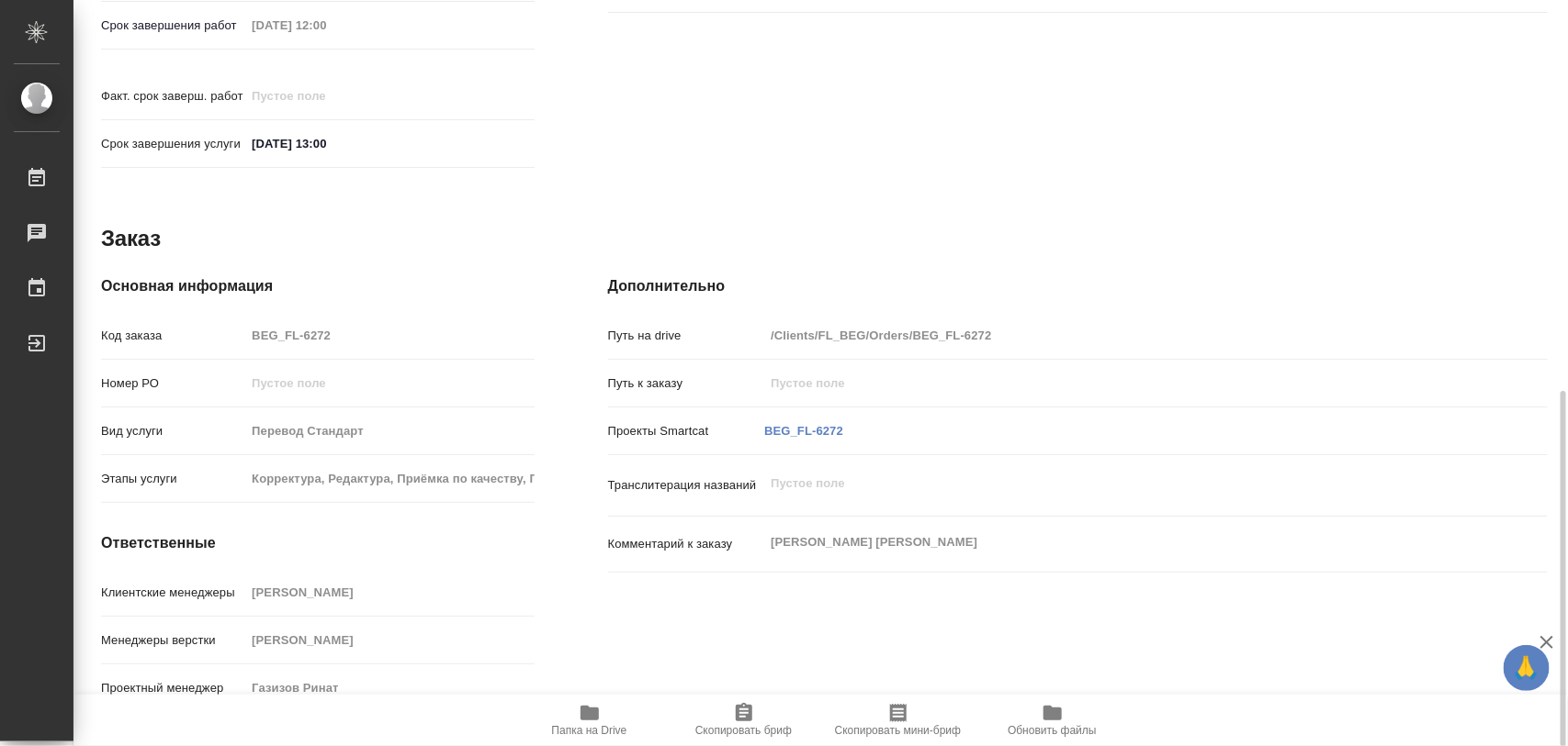
click at [748, 719] on icon "button" at bounding box center [744, 712] width 17 height 18
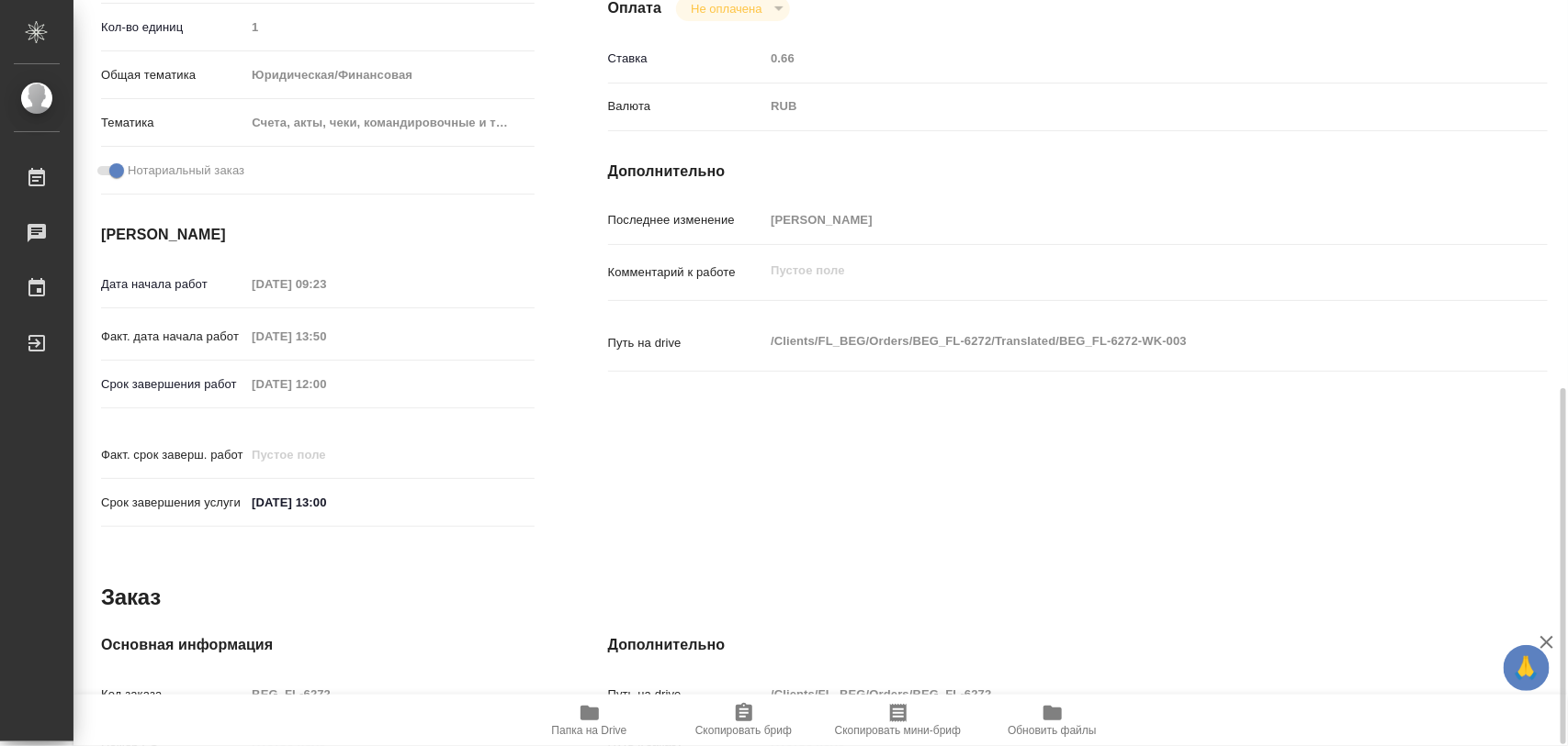
scroll to position [803, 0]
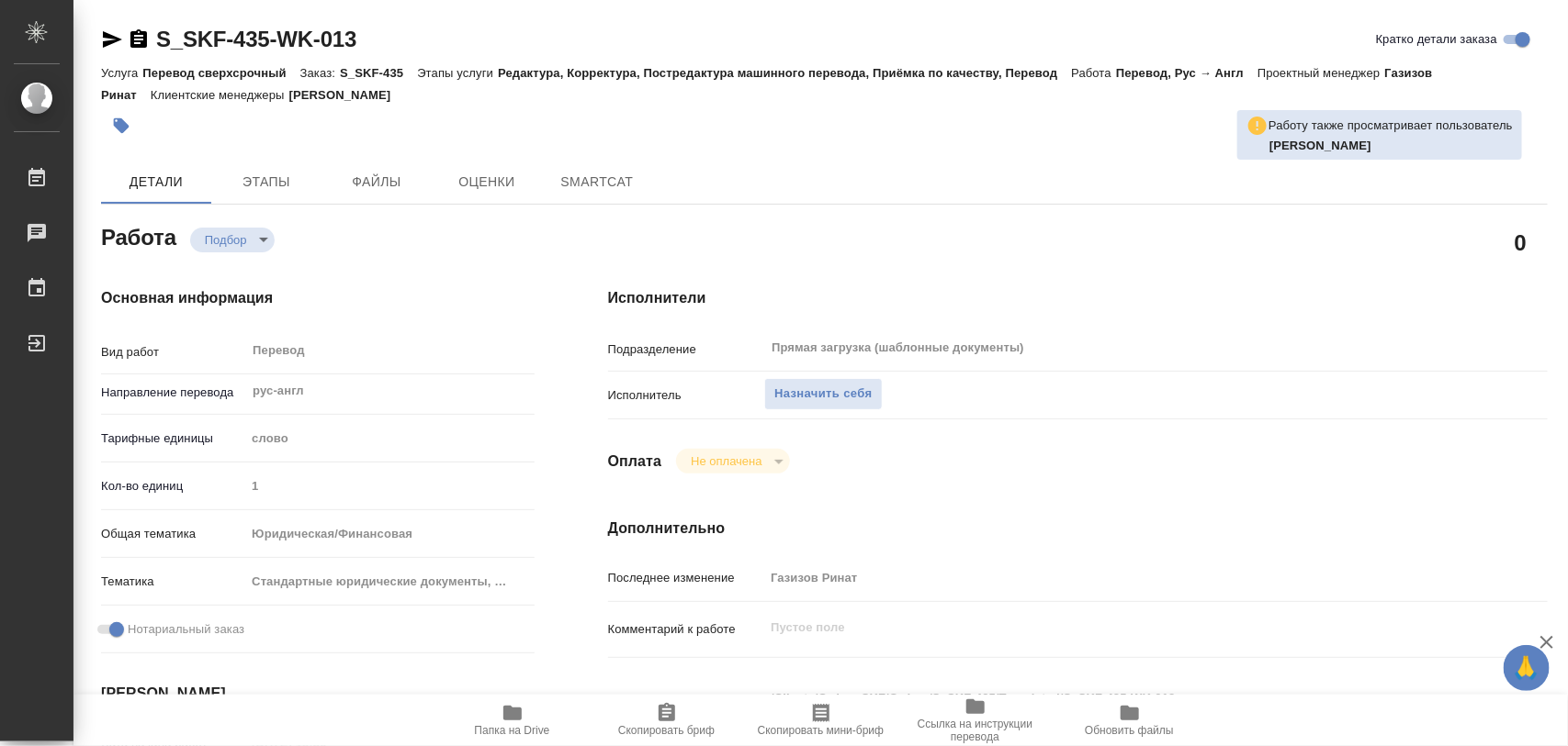
type textarea "x"
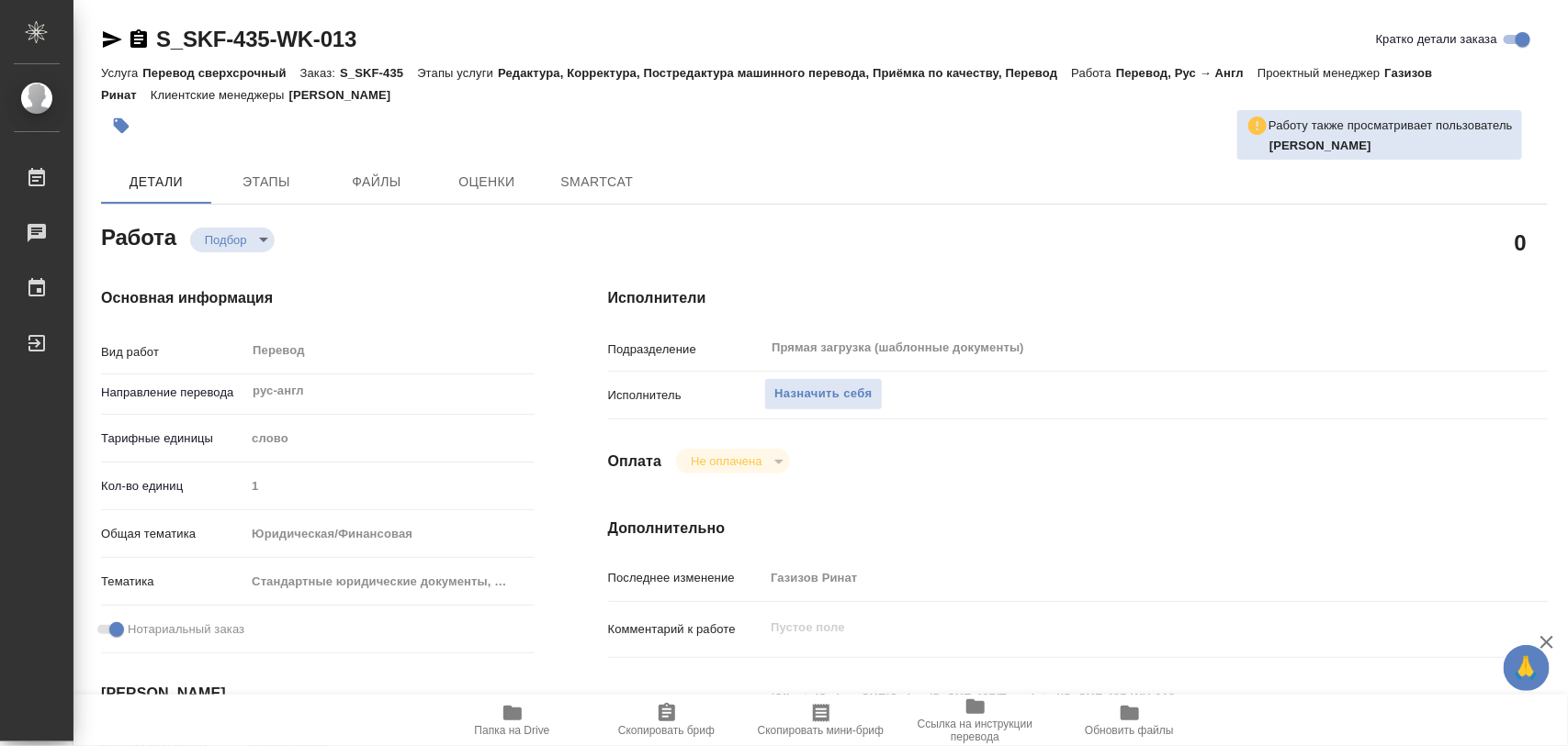
type textarea "x"
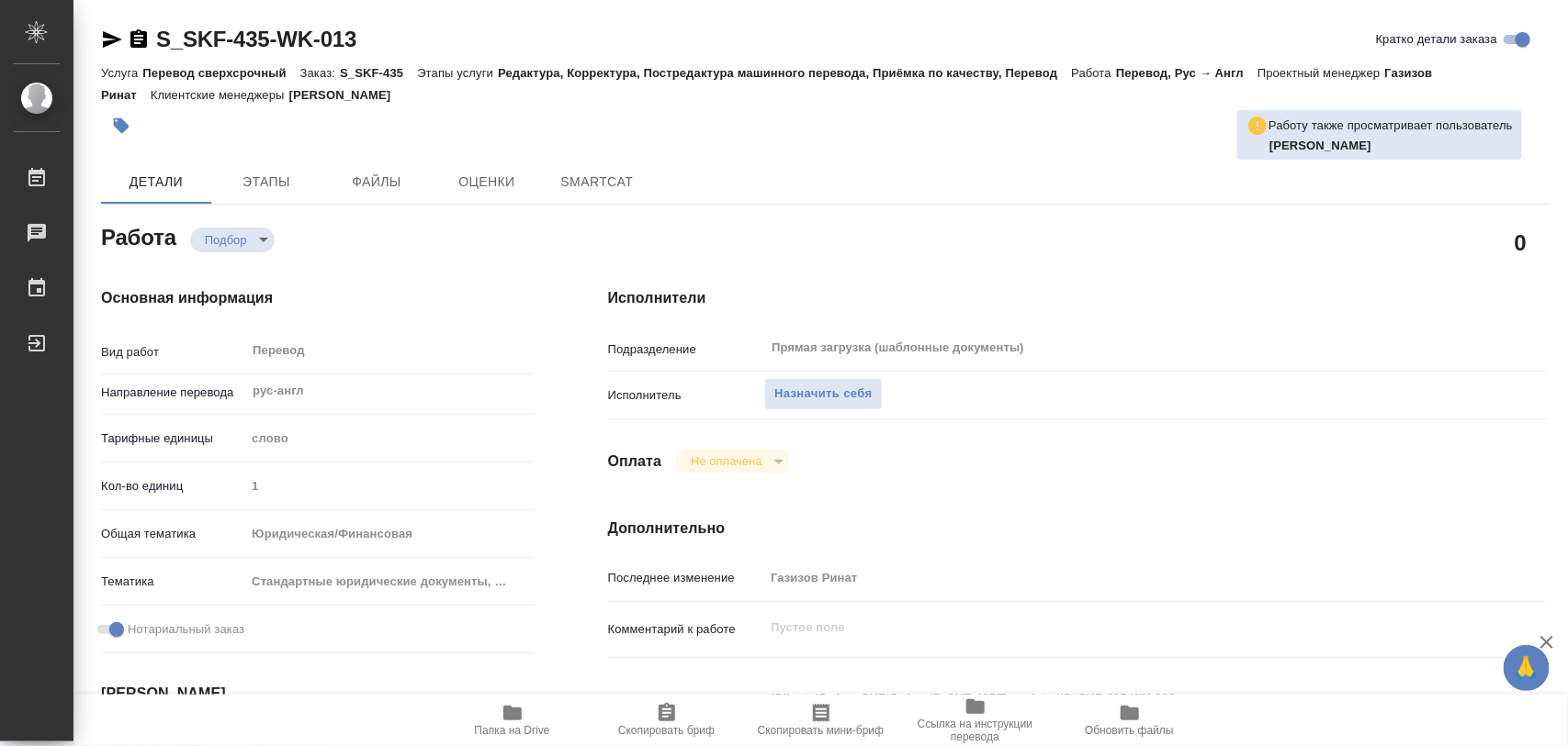
type textarea "x"
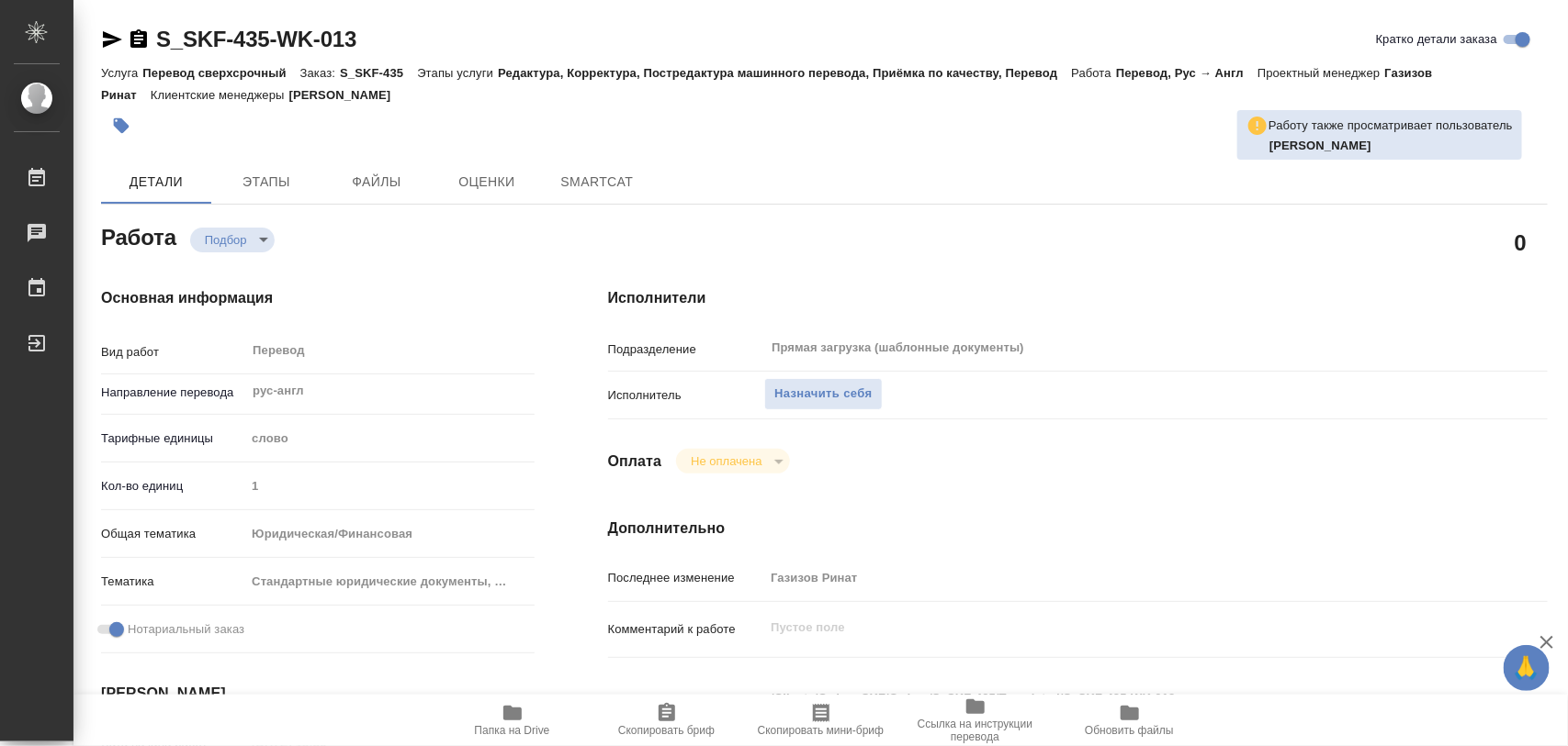
type textarea "x"
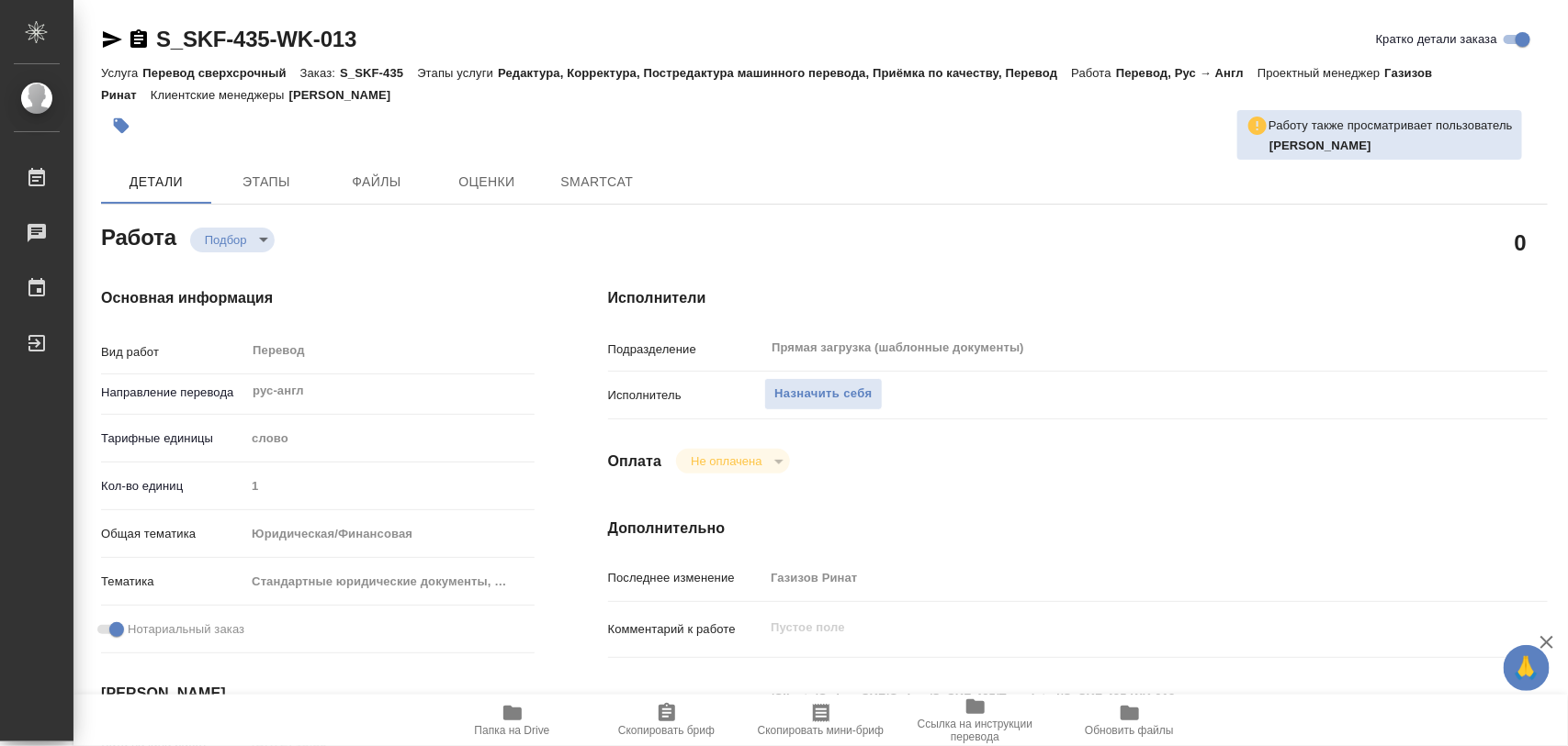
type textarea "x"
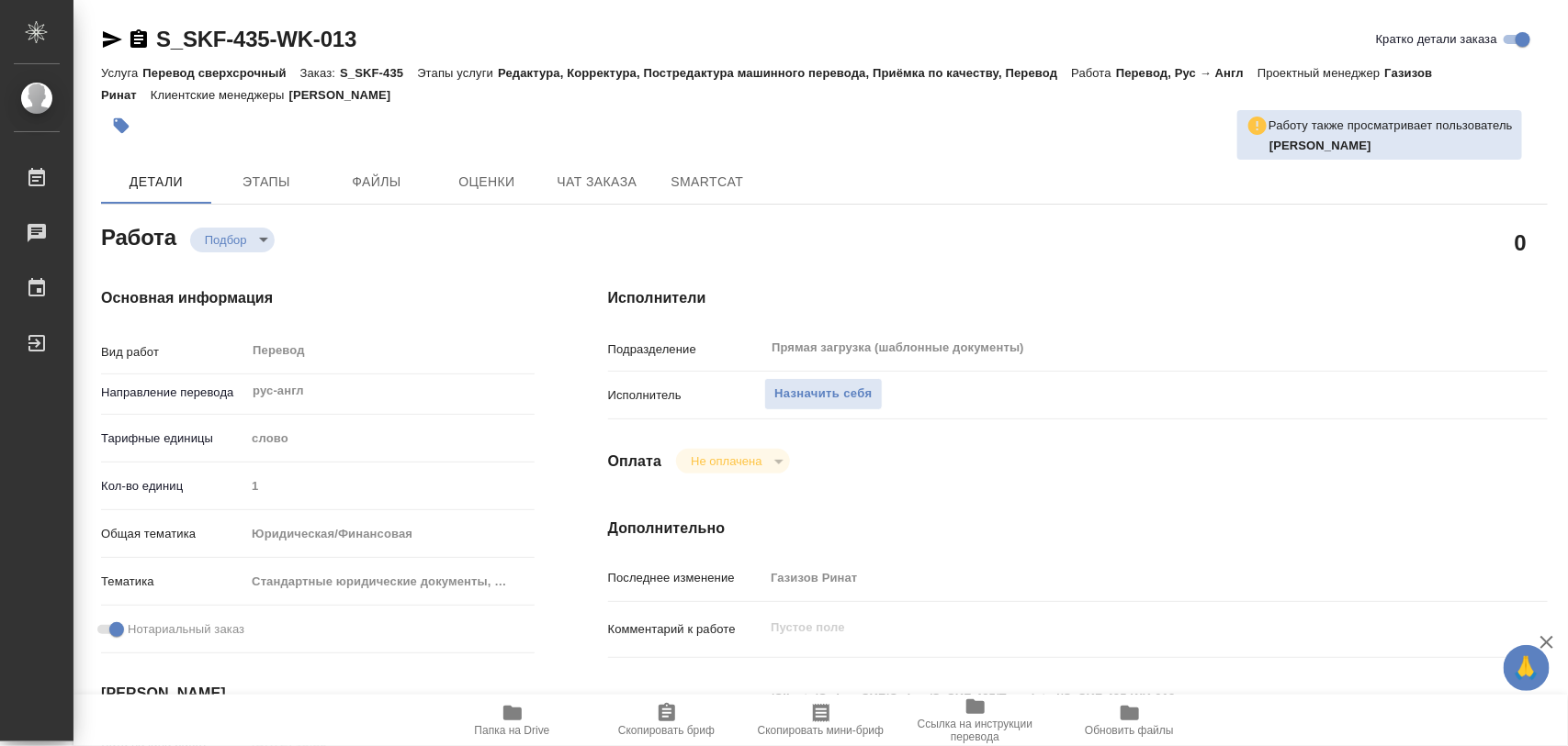
scroll to position [344, 0]
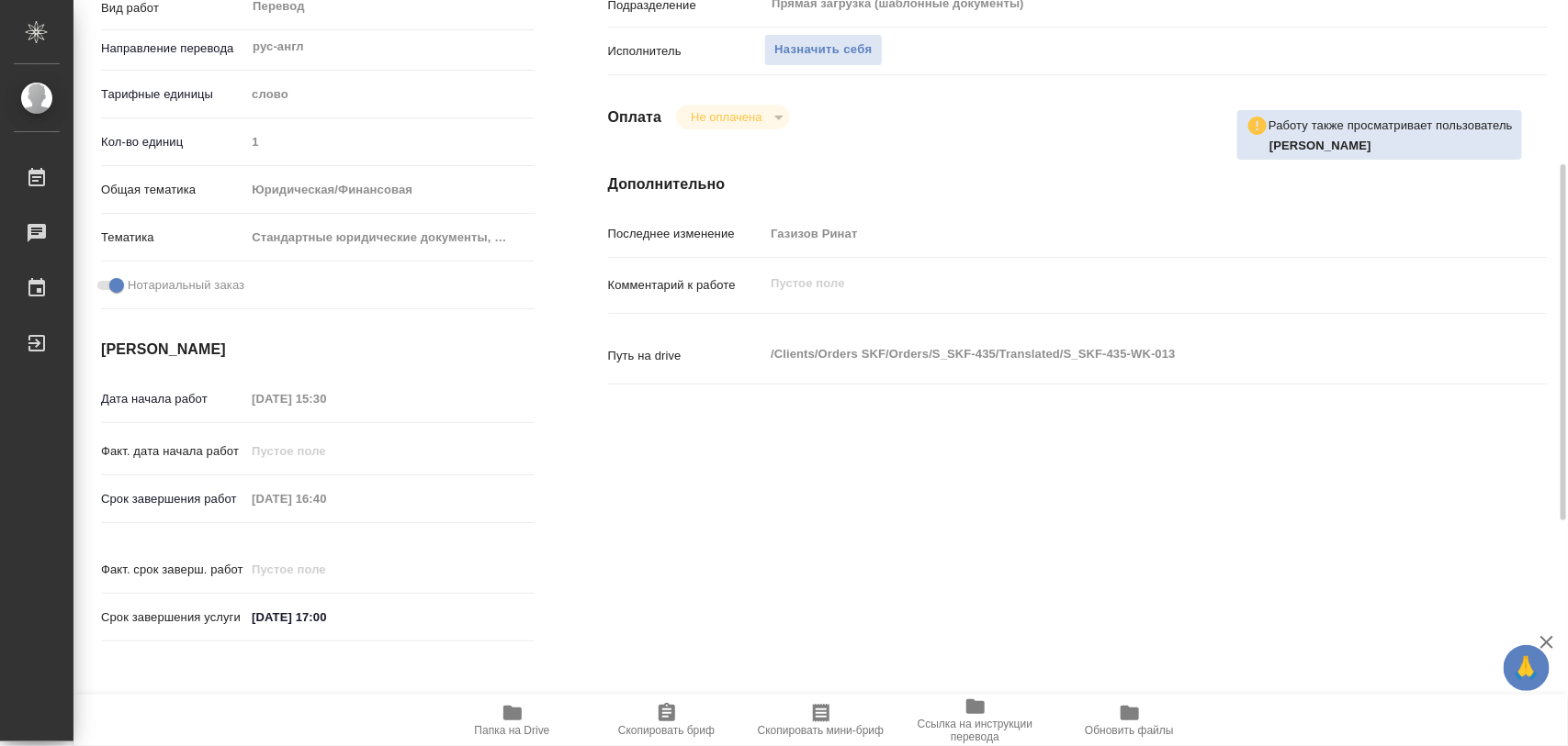
type textarea "x"
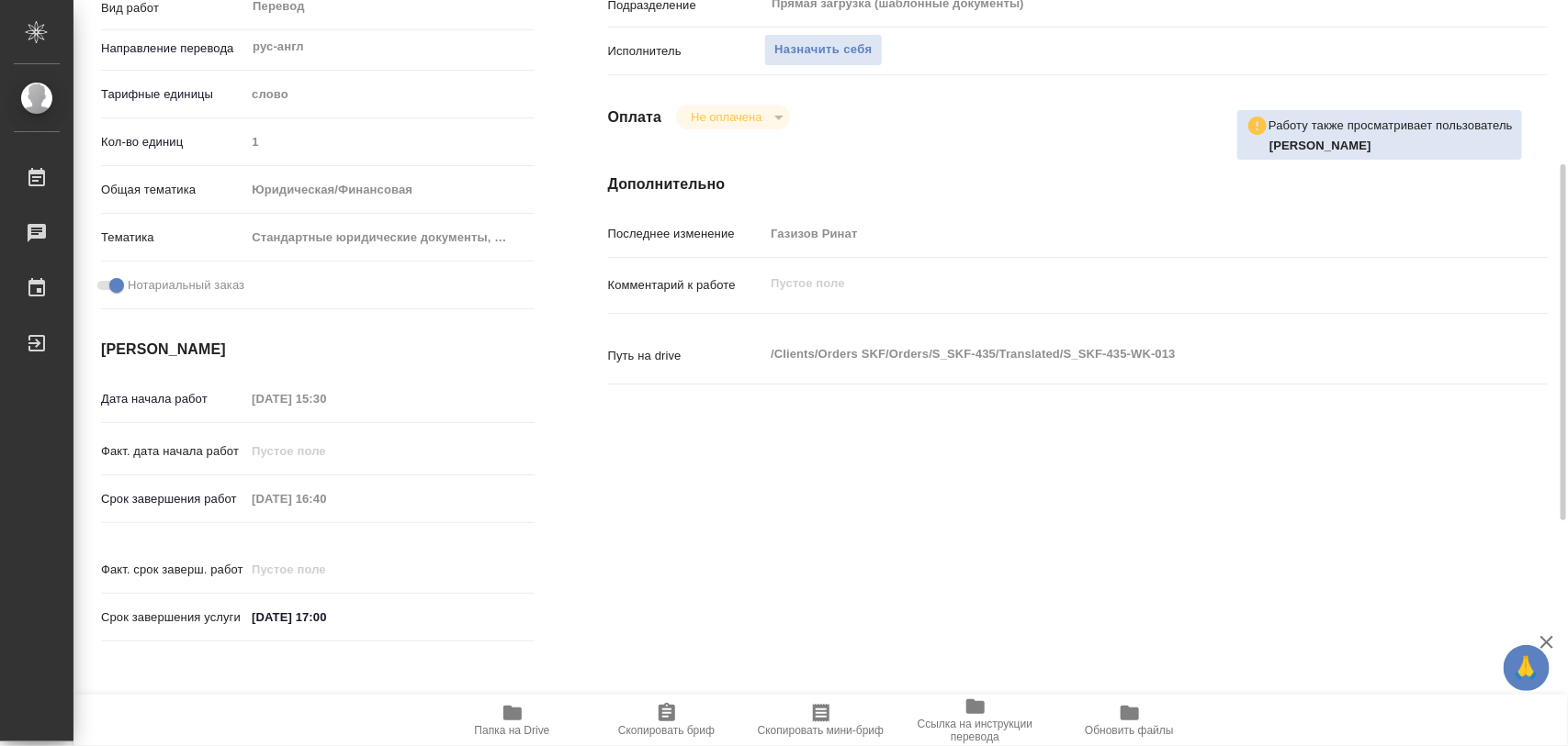
type textarea "x"
